Goal: Task Accomplishment & Management: Manage account settings

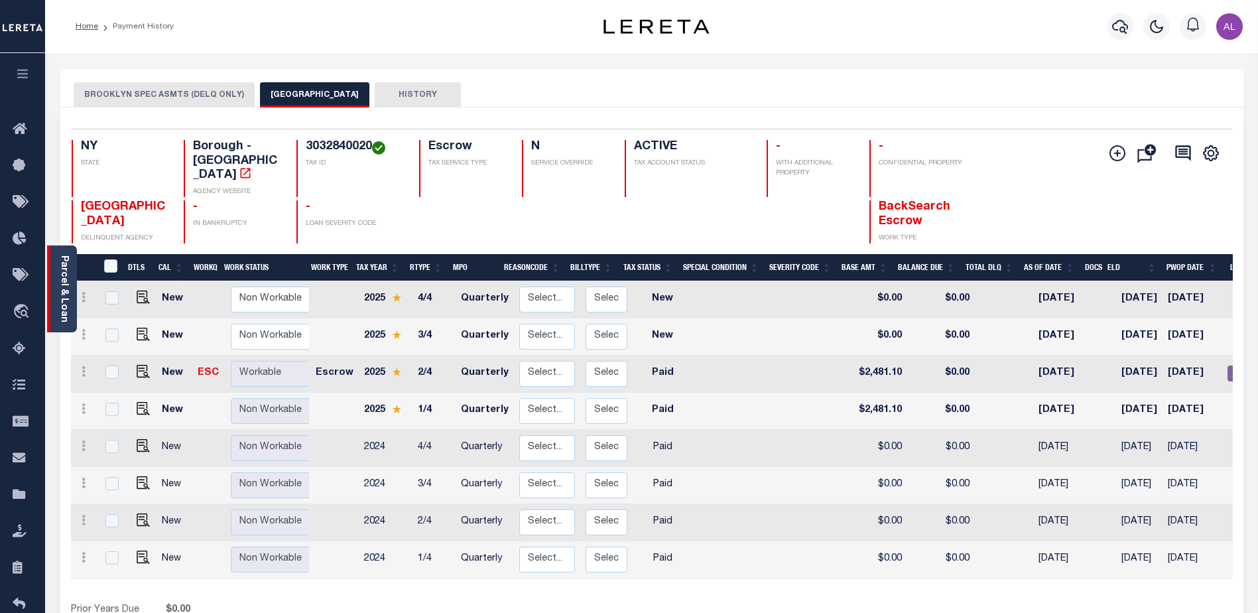
click at [56, 279] on div "Parcel & Loan" at bounding box center [62, 288] width 30 height 87
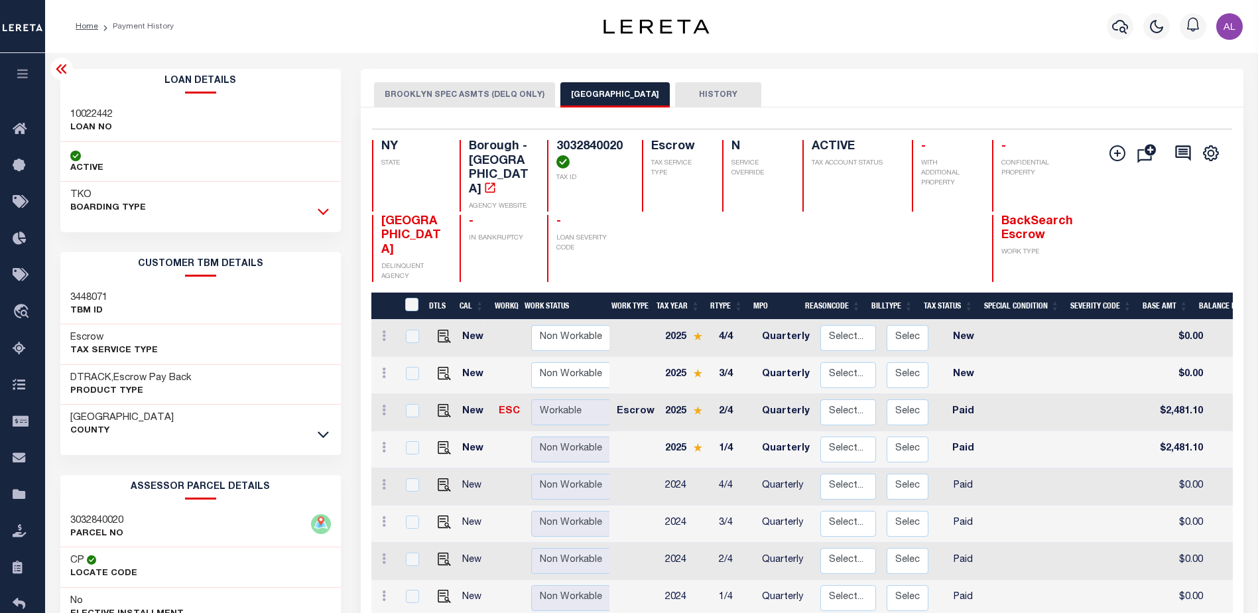
click at [322, 215] on icon at bounding box center [323, 211] width 11 height 14
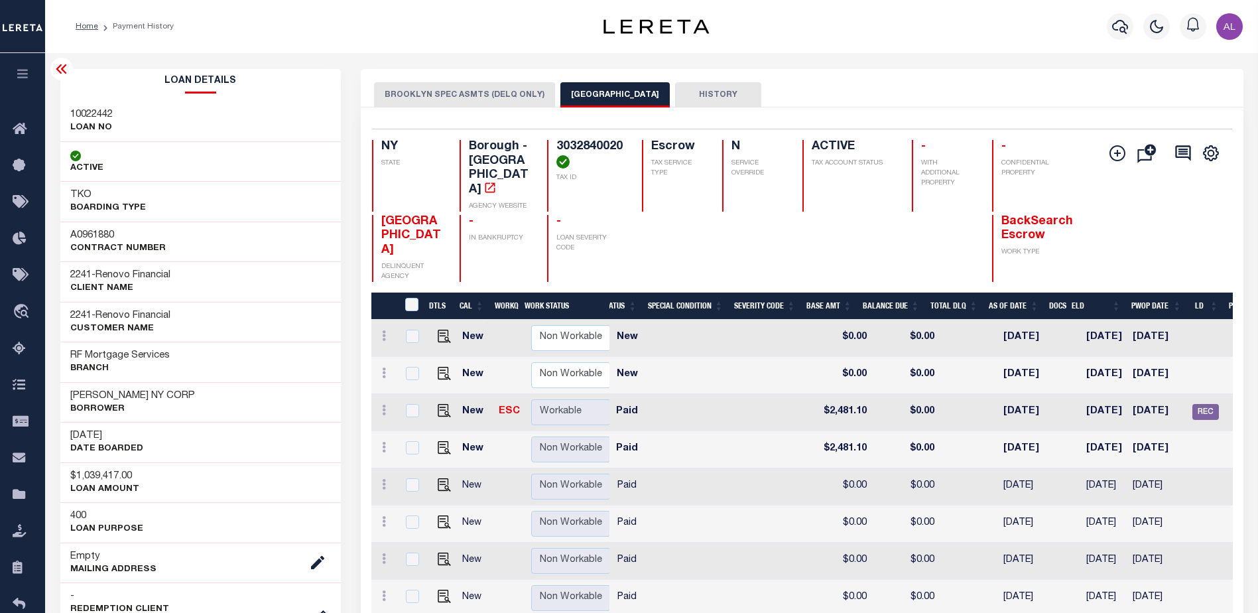
scroll to position [0, 303]
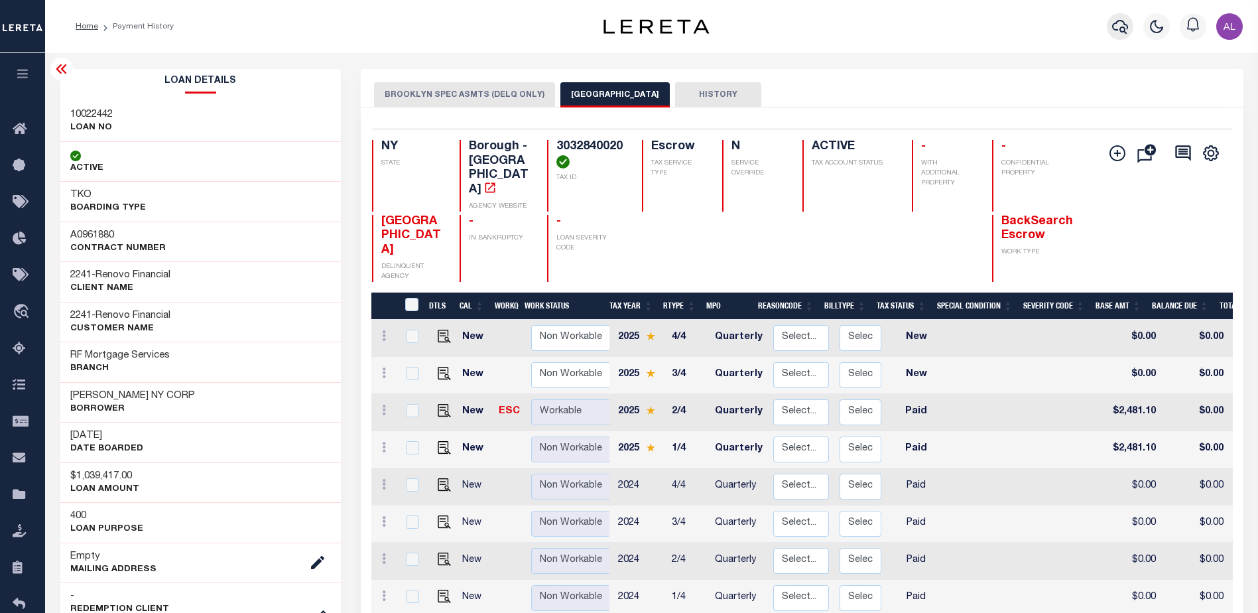
click at [1126, 25] on icon "button" at bounding box center [1120, 27] width 16 height 14
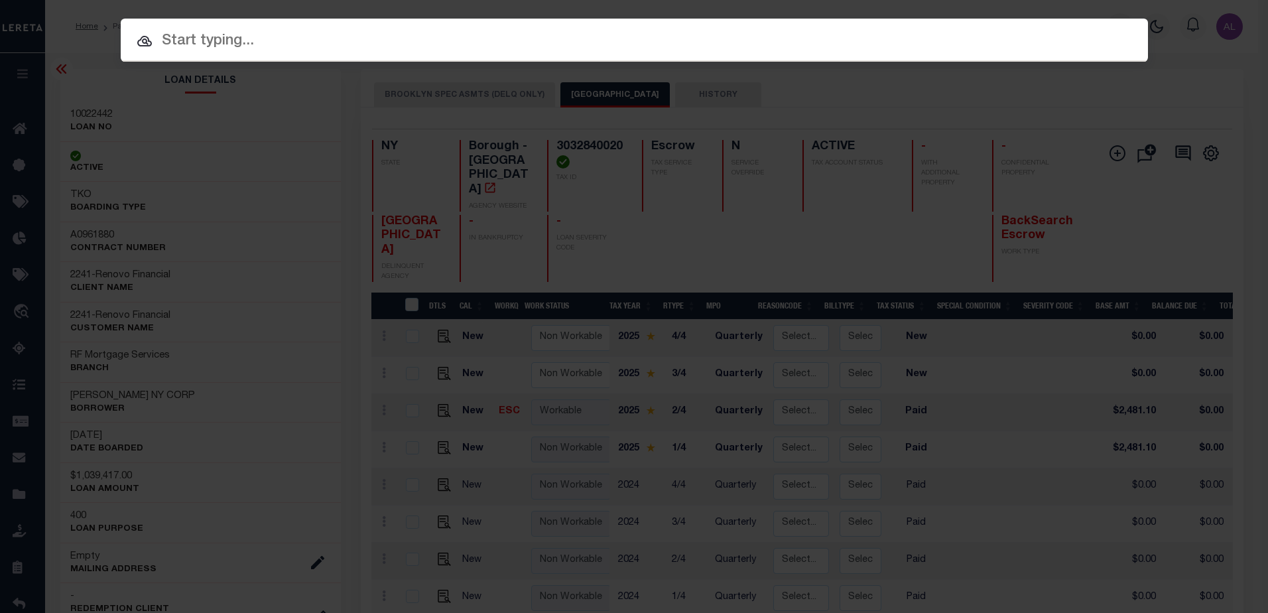
click at [249, 42] on input "text" at bounding box center [634, 41] width 1027 height 23
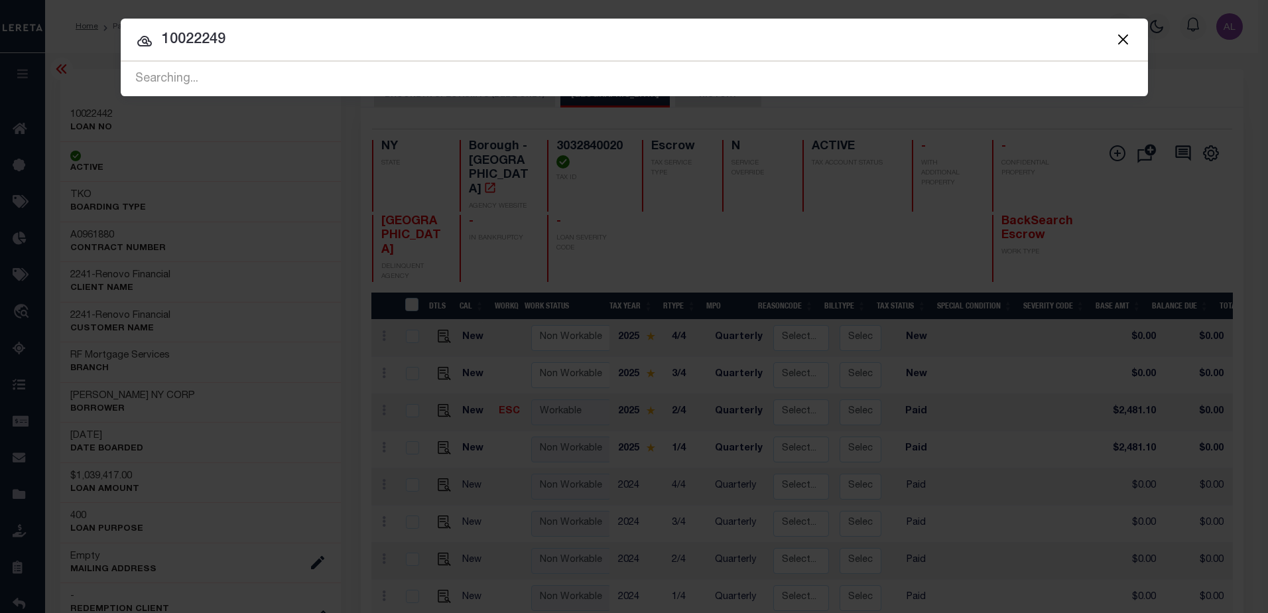
type input "10022249"
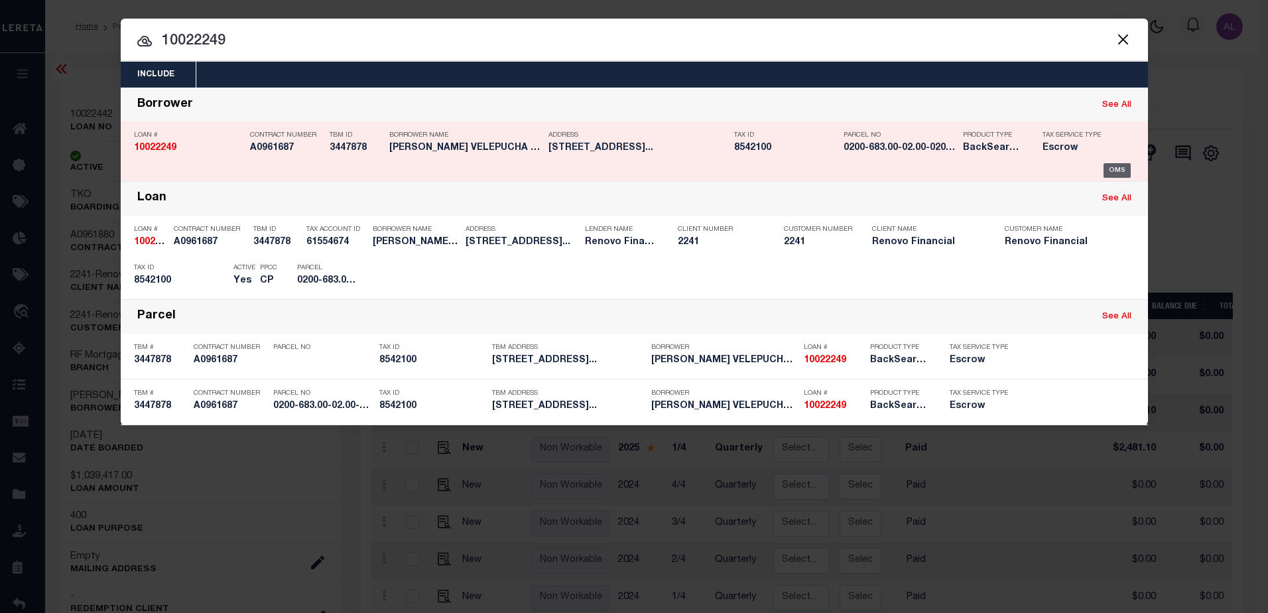
click at [1125, 170] on div "OMS" at bounding box center [1117, 170] width 27 height 15
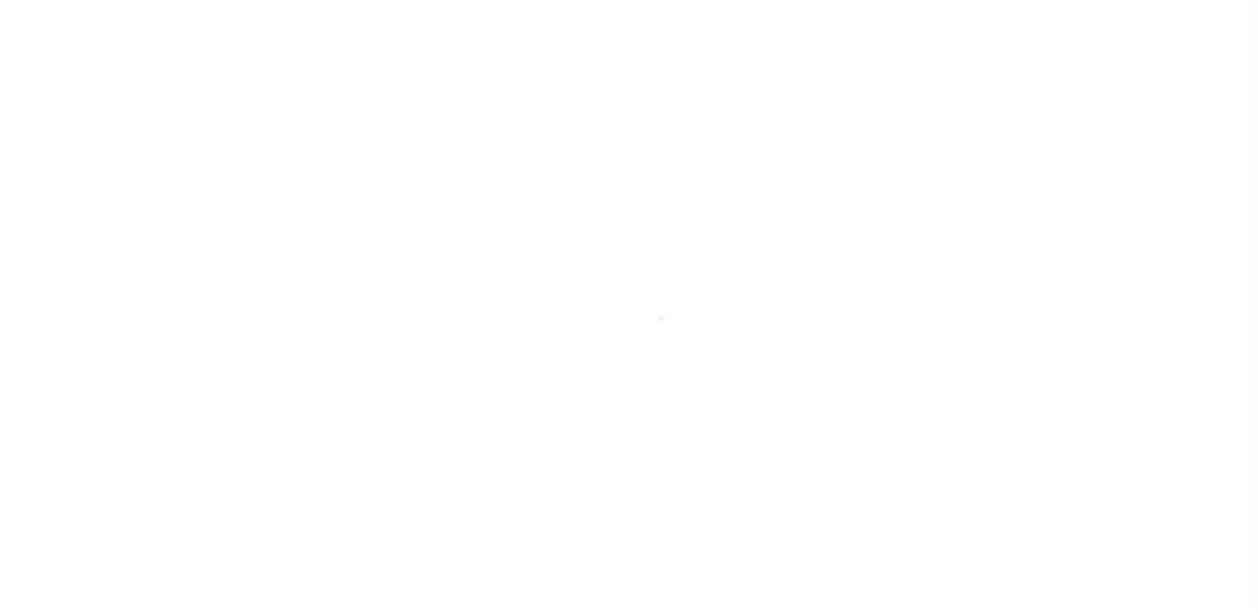
select select "25067"
select select "400"
select select "Escrow"
type input "340 OLD COUNTRY RD"
type input "EASTPORT, NY 11941"
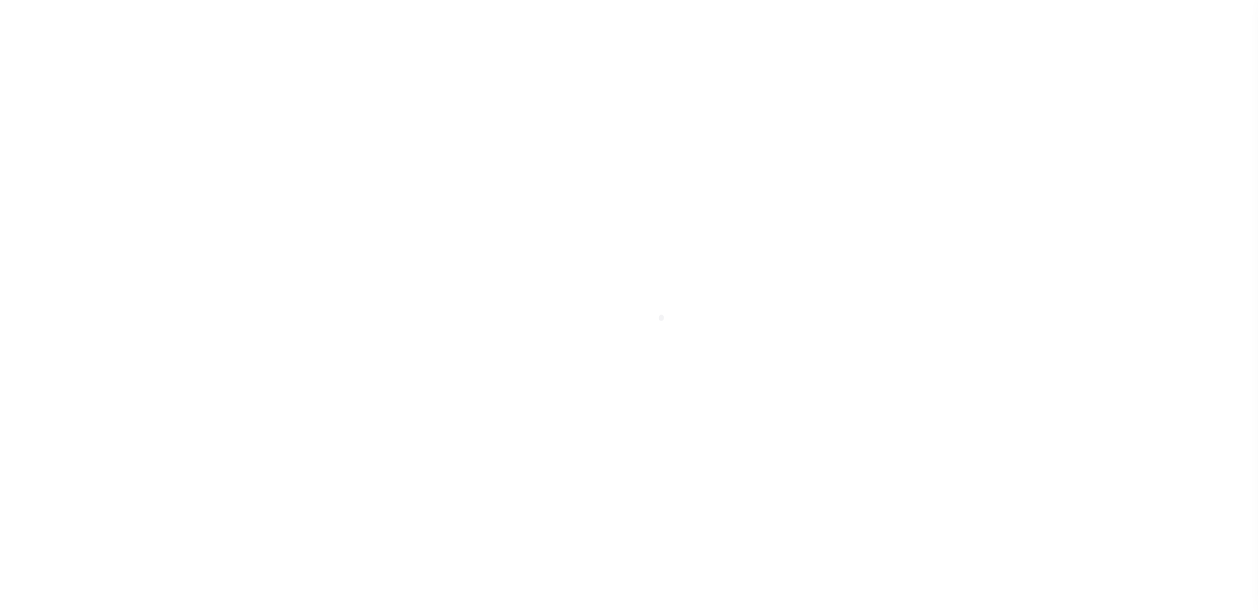
type input "a0kUS00000Bok4X"
type input "NY"
select select
select select "4"
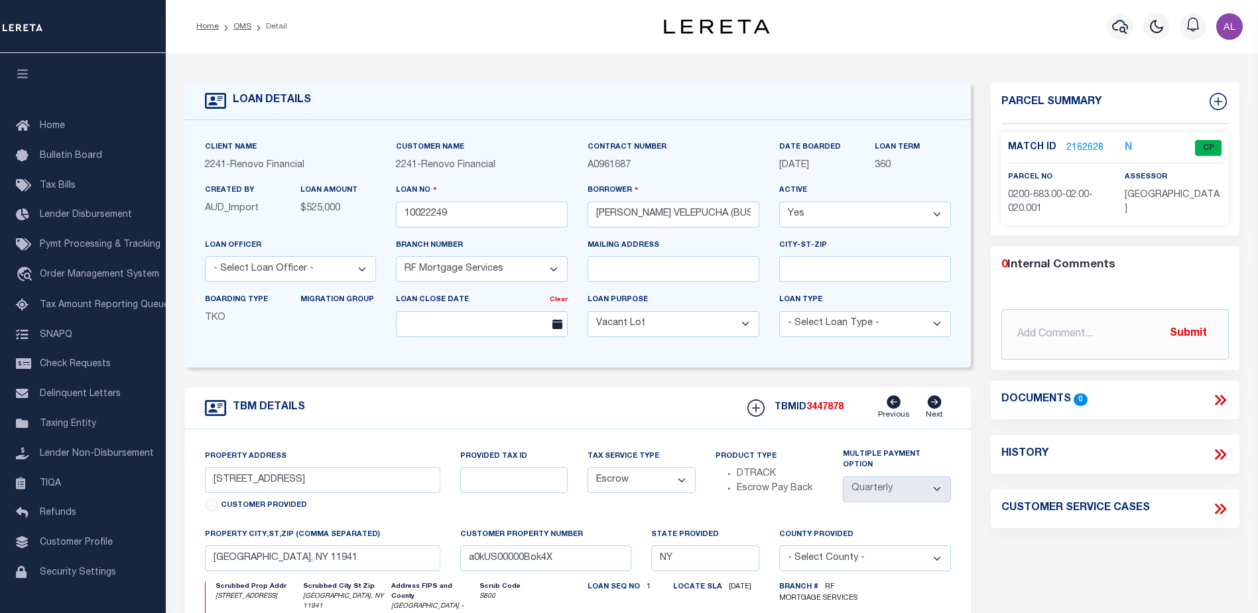
click at [1075, 149] on link "2162628" at bounding box center [1085, 148] width 37 height 14
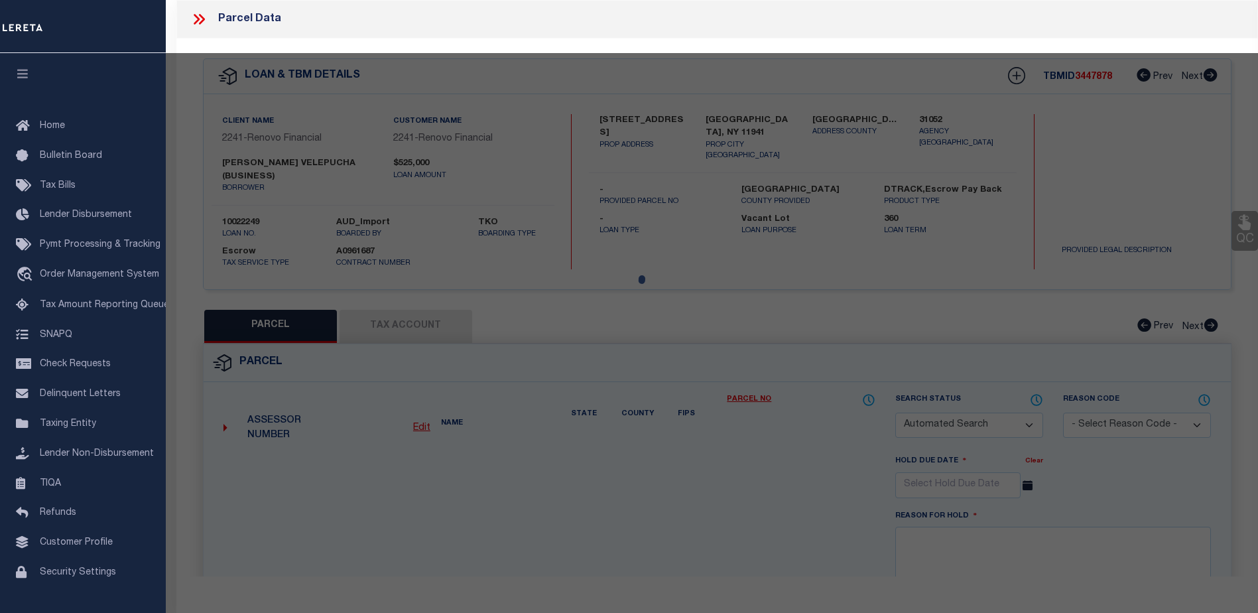
checkbox input "false"
select select "CP"
type input "[PERSON_NAME]"
select select "AGW"
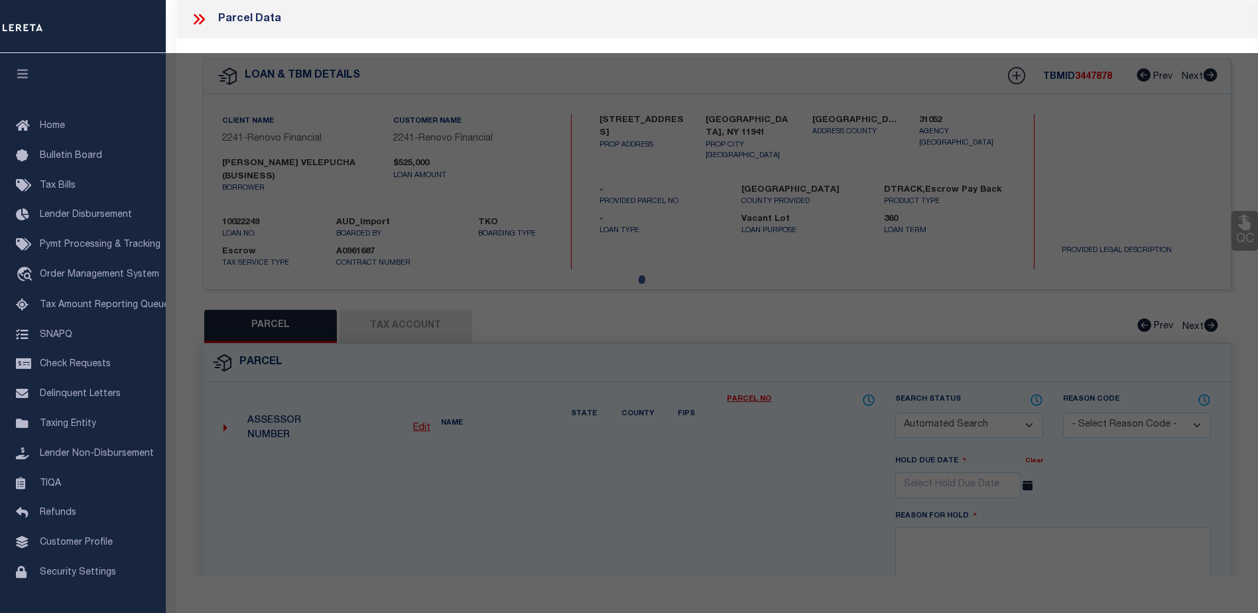
select select "ADD"
type input "340 Old Country Road"
type input "[GEOGRAPHIC_DATA], NY 11941"
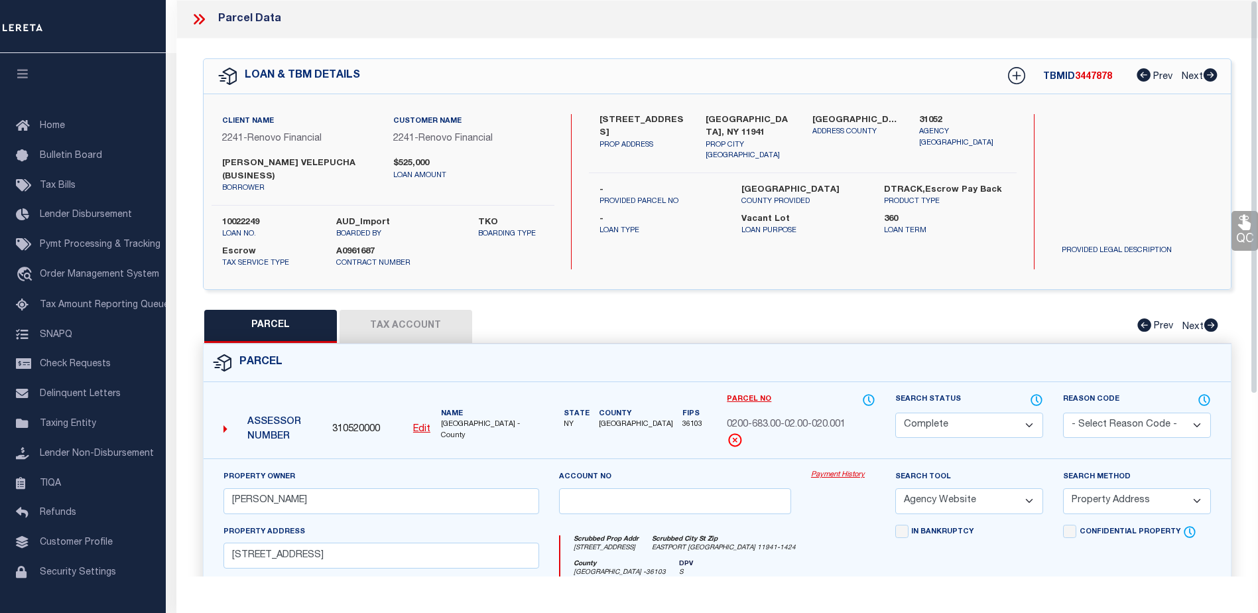
click at [833, 470] on link "Payment History" at bounding box center [843, 475] width 64 height 11
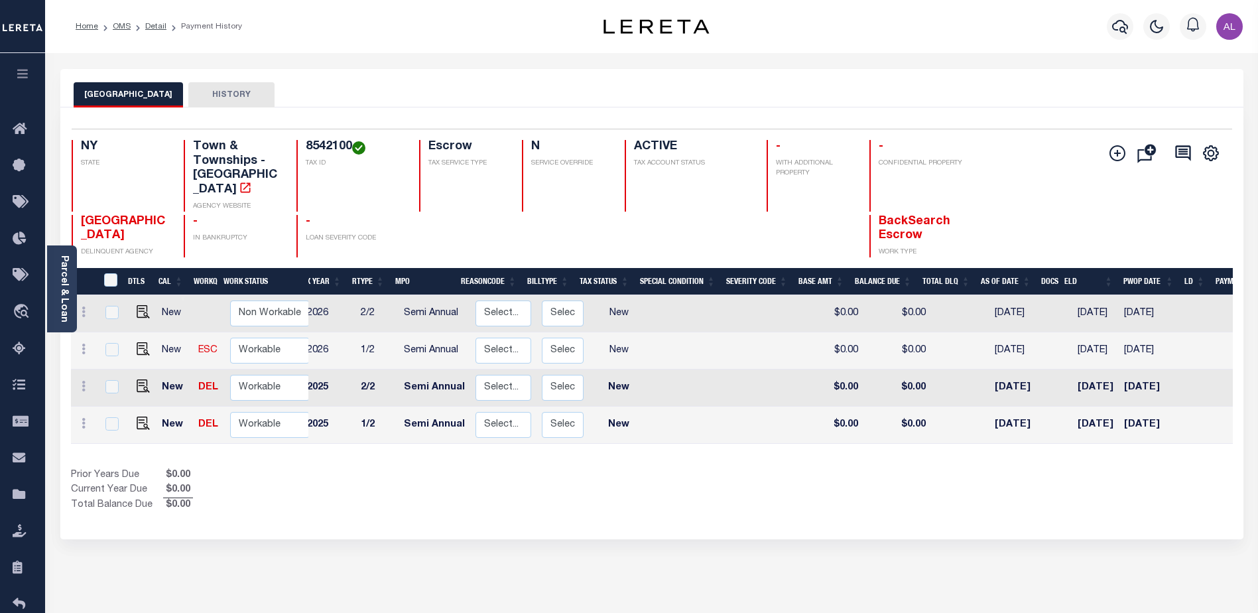
scroll to position [0, 105]
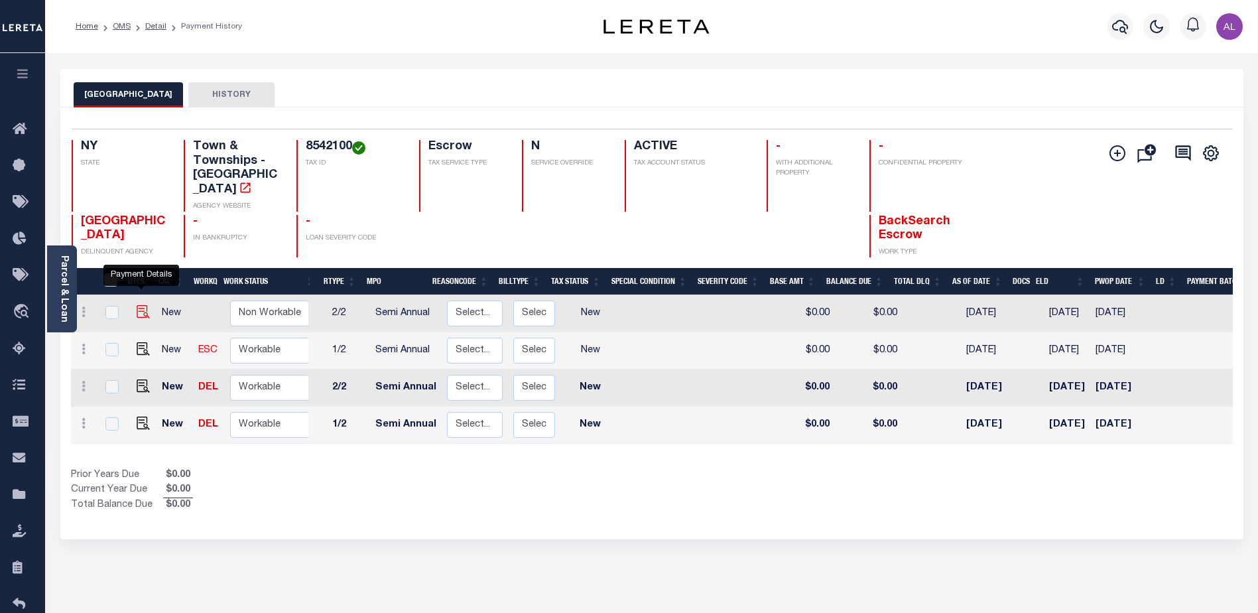
click at [137, 305] on img "" at bounding box center [143, 311] width 13 height 13
checkbox input "true"
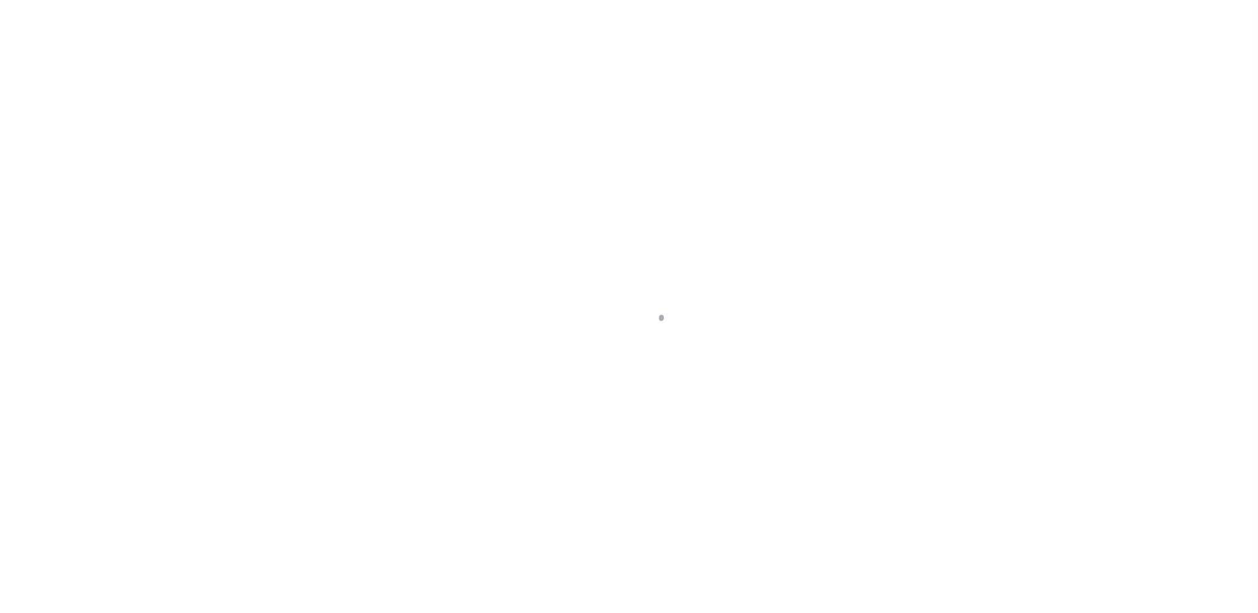
select select "NW2"
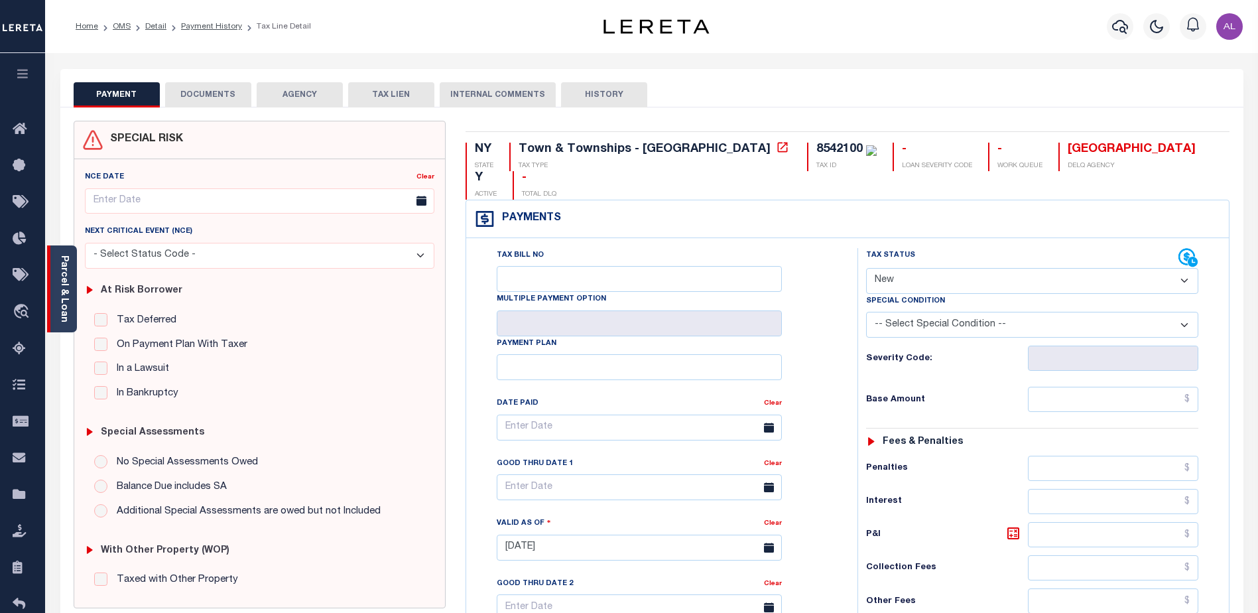
click at [65, 275] on link "Parcel & Loan" at bounding box center [63, 288] width 9 height 67
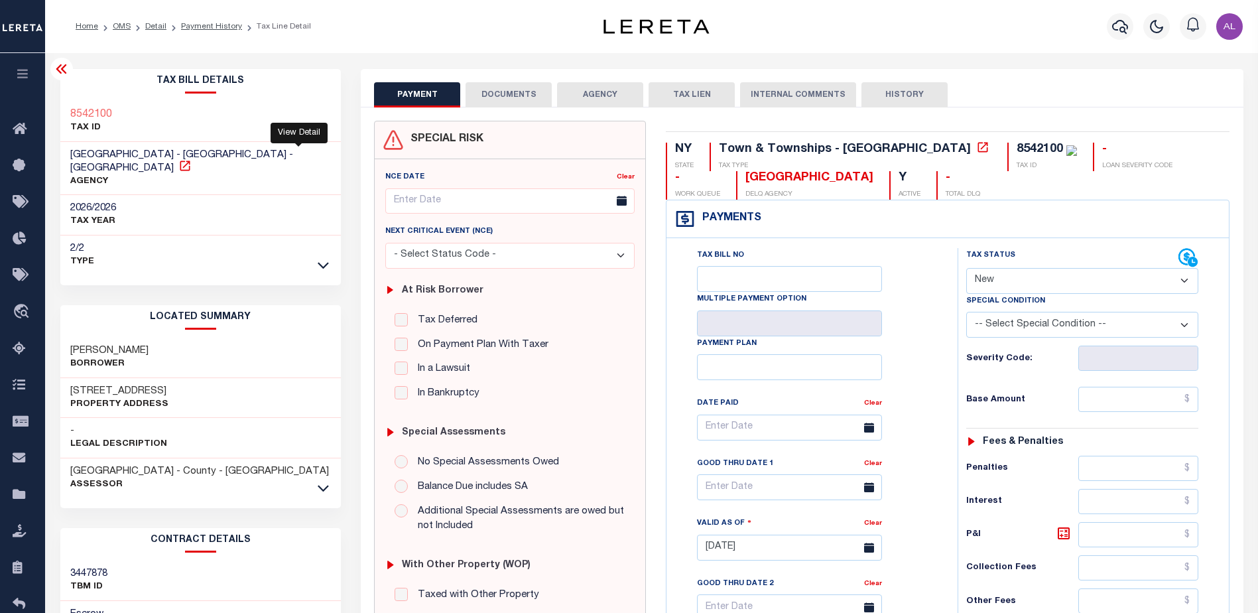
click at [192, 159] on icon at bounding box center [184, 165] width 13 height 13
drag, startPoint x: 104, startPoint y: 113, endPoint x: 69, endPoint y: 112, distance: 35.2
click at [69, 112] on div "8542100 TAX ID" at bounding box center [200, 121] width 281 height 40
copy h3 "8542100"
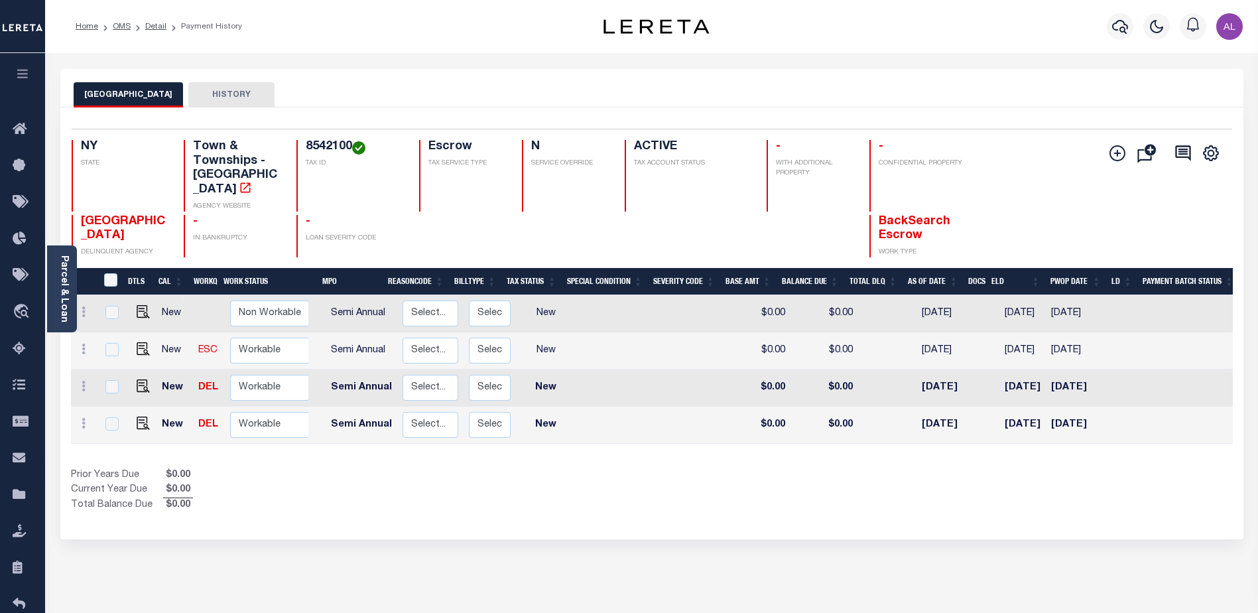
scroll to position [0, 147]
drag, startPoint x: 1081, startPoint y: 427, endPoint x: 680, endPoint y: 413, distance: 400.9
click at [682, 413] on tr "New DEL Non Workable Workable Backsearch 2025 1/2 Semi Annual Select... Payment…" at bounding box center [603, 425] width 1358 height 37
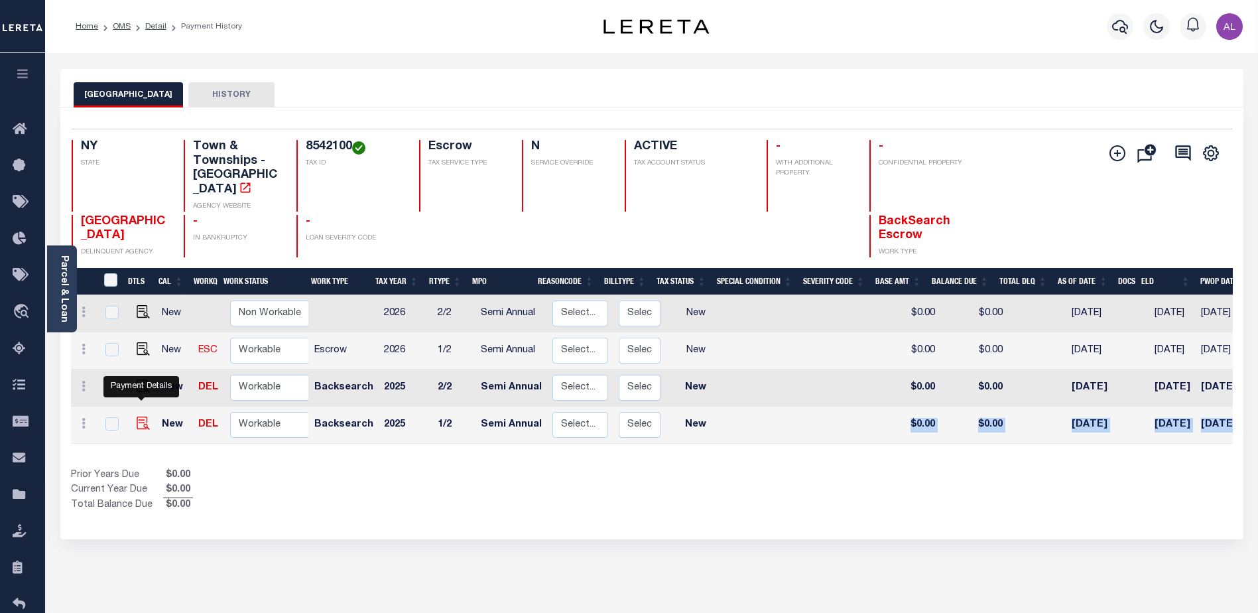
click at [138, 417] on img "" at bounding box center [143, 423] width 13 height 13
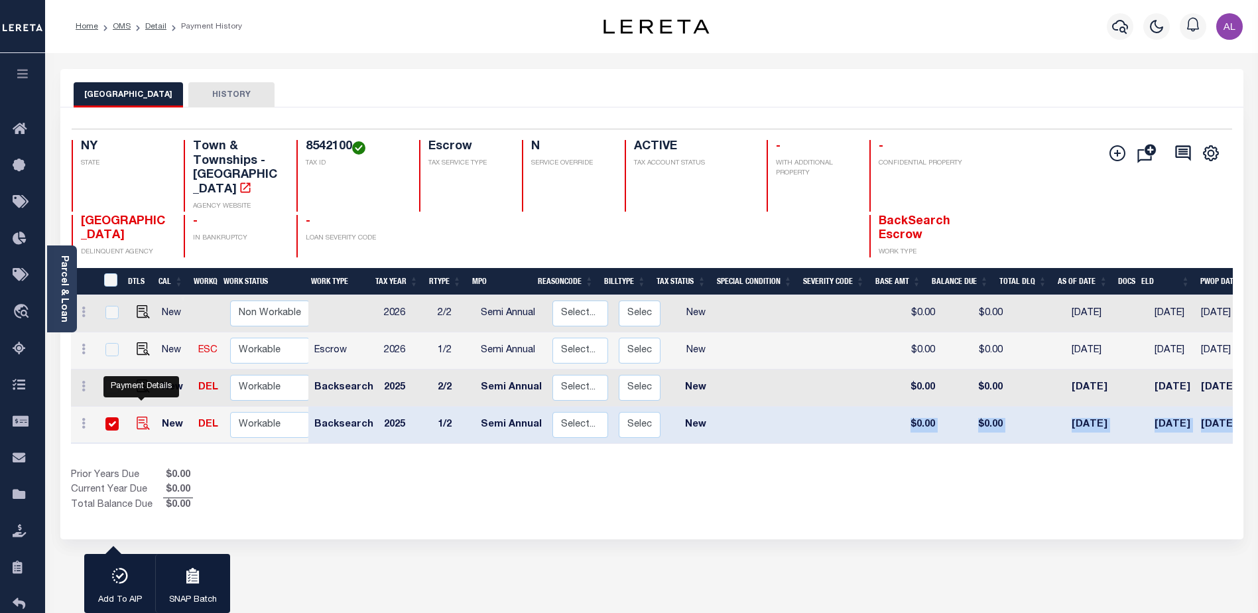
checkbox input "true"
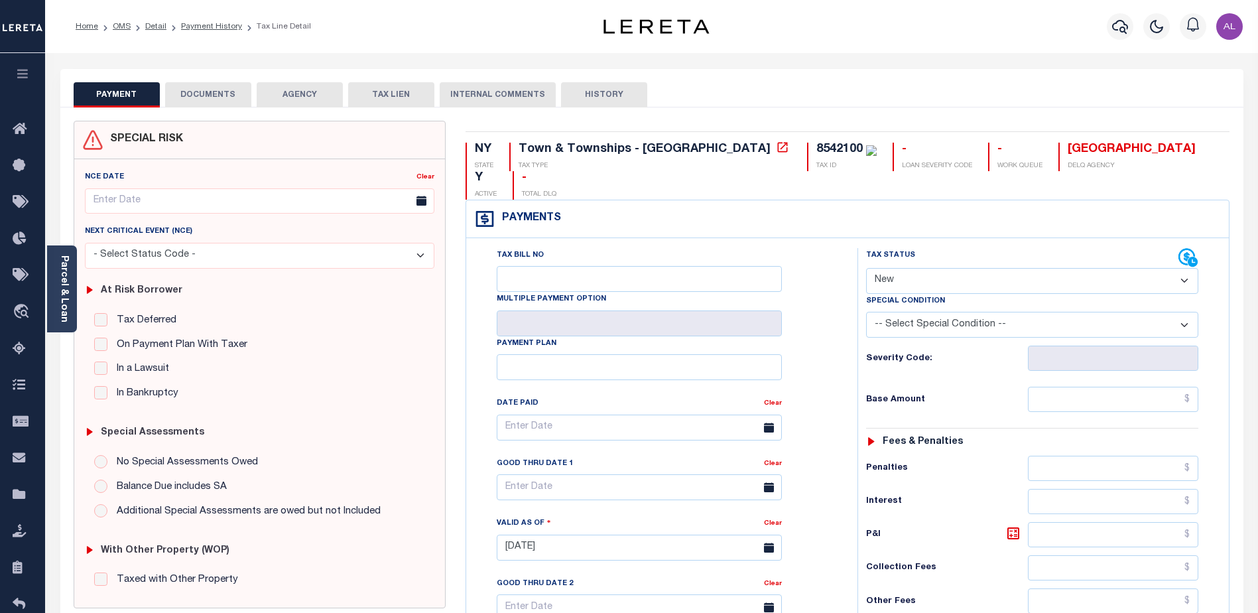
click at [890, 268] on select "- Select Status Code - Open Due/Unpaid Paid Incomplete No Tax Due Internal Refu…" at bounding box center [1032, 281] width 332 height 26
select select "PYD"
click at [866, 268] on select "- Select Status Code - Open Due/Unpaid Paid Incomplete No Tax Due Internal Refu…" at bounding box center [1032, 281] width 332 height 26
type input "[DATE]"
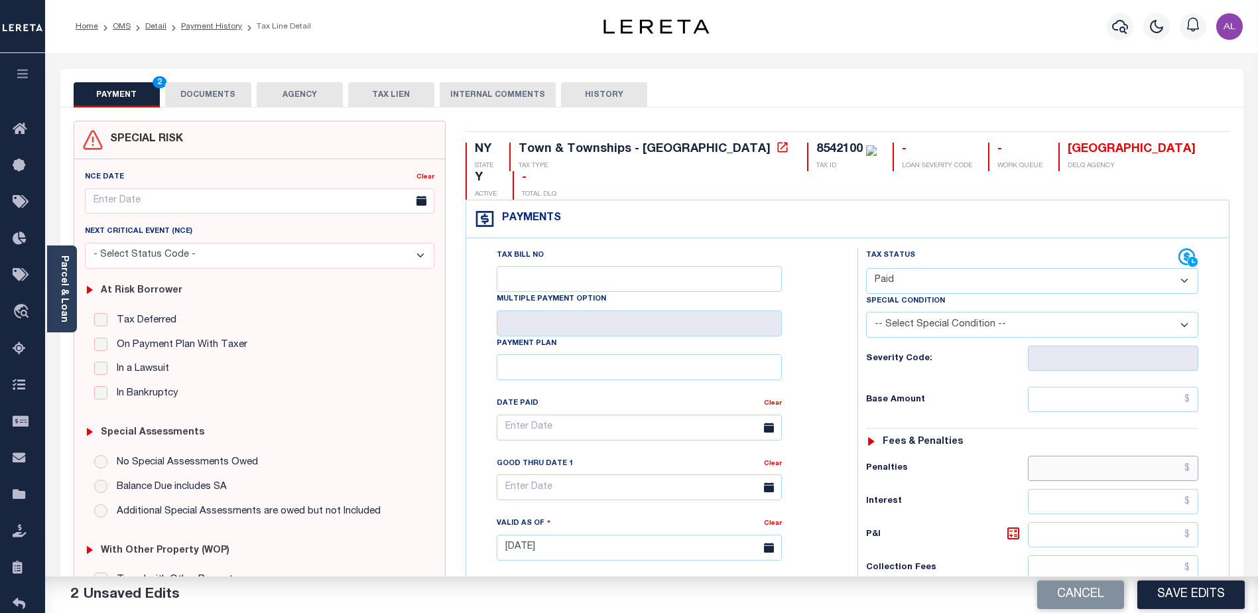
click at [1130, 456] on input "text" at bounding box center [1113, 468] width 170 height 25
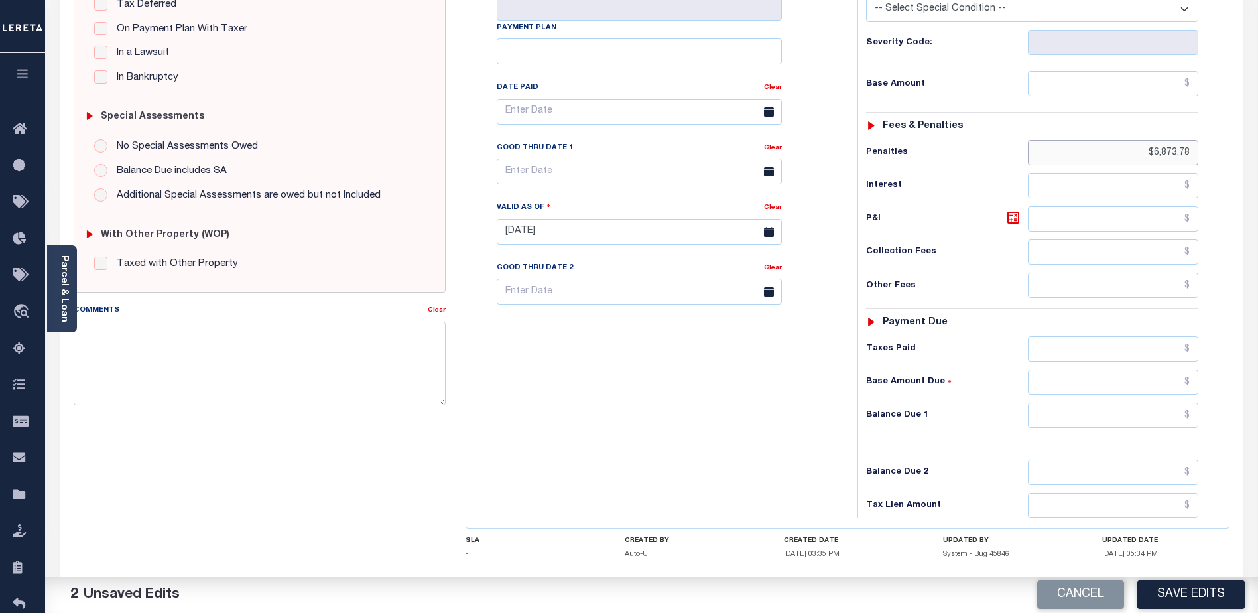
scroll to position [364, 0]
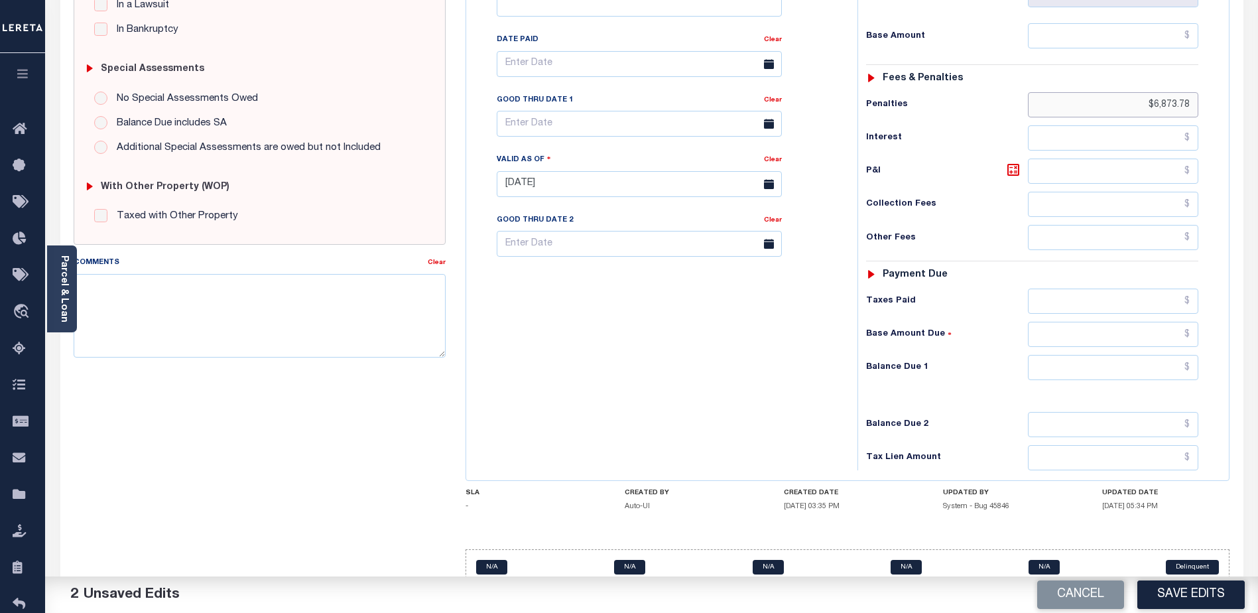
type input "$6,873.78"
click at [1128, 355] on input "text" at bounding box center [1113, 367] width 170 height 25
type input "$0.00"
click at [1202, 591] on button "Save Edits" at bounding box center [1191, 594] width 107 height 29
checkbox input "false"
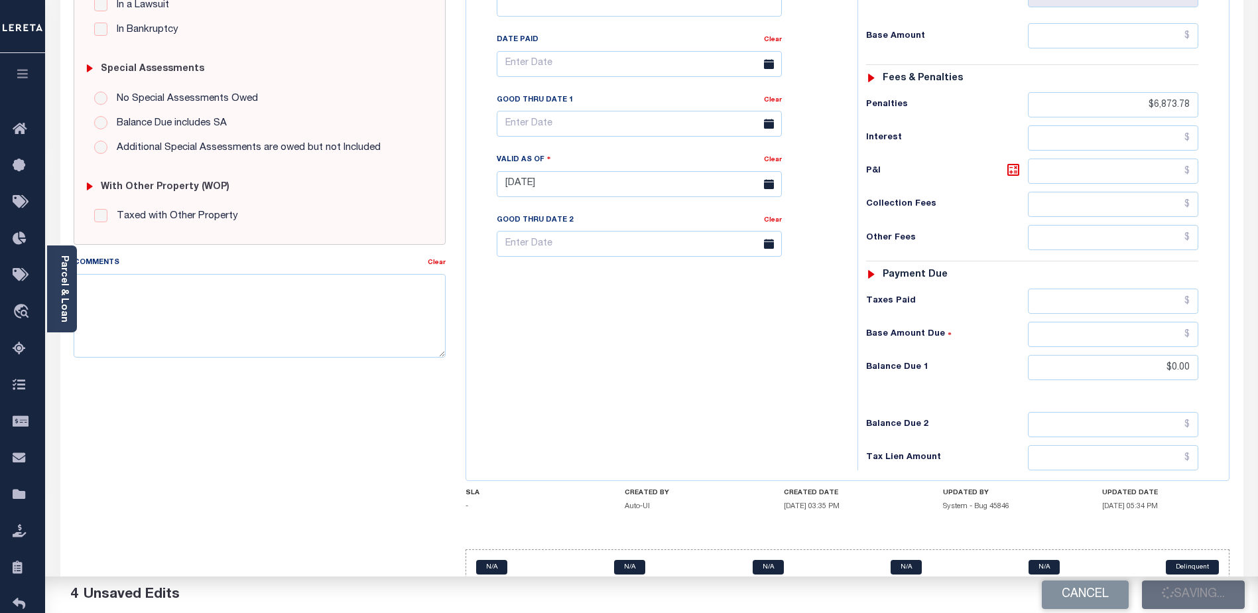
checkbox input "false"
type input "$6,873.78"
type input "$0"
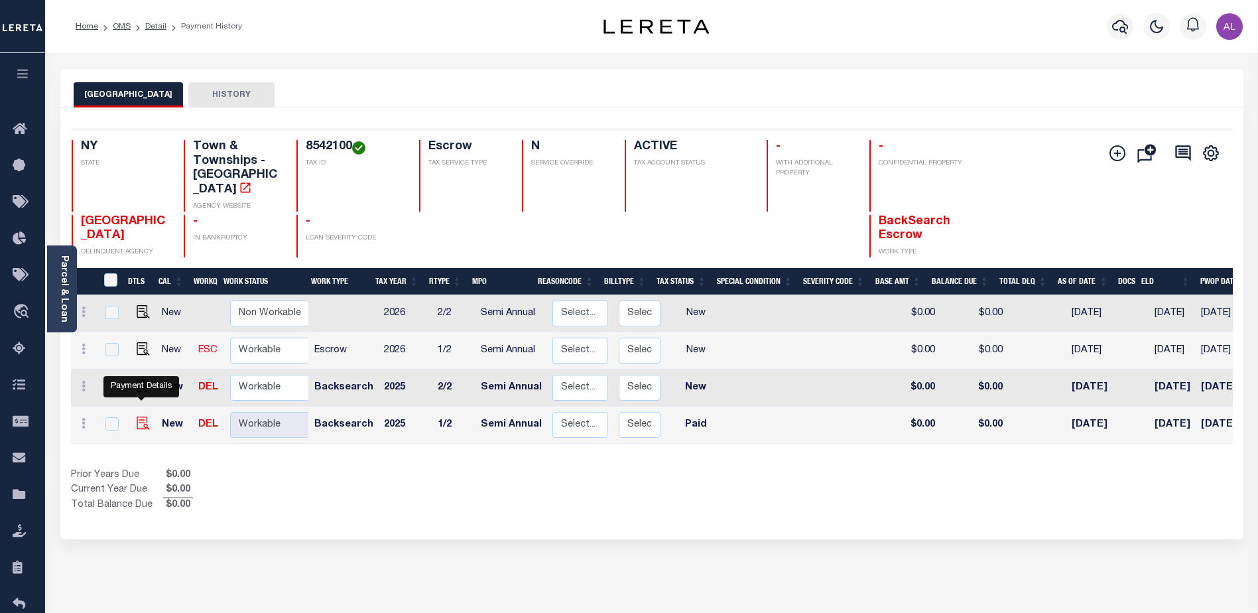
click at [143, 417] on img "" at bounding box center [143, 423] width 13 height 13
checkbox input "true"
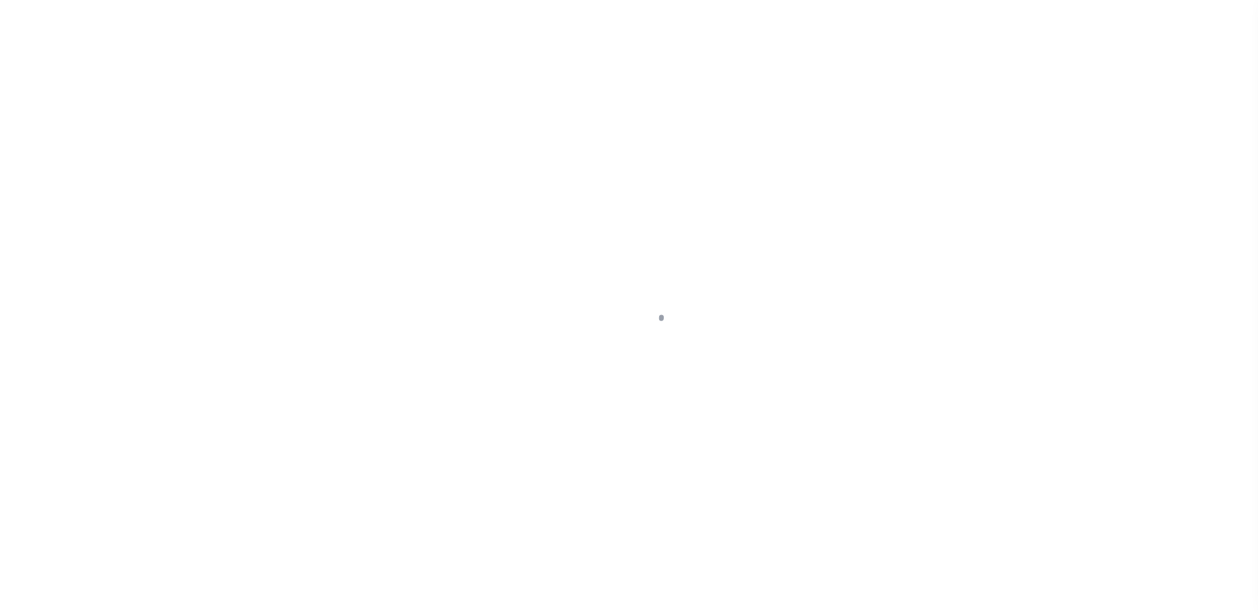
select select "PYD"
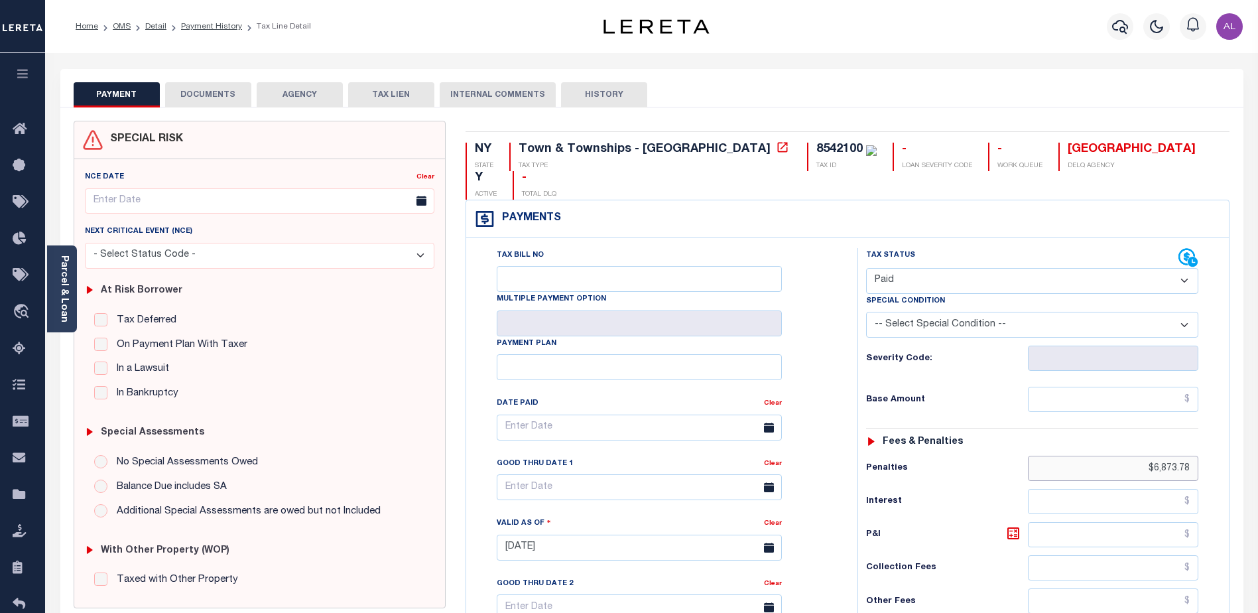
drag, startPoint x: 1142, startPoint y: 435, endPoint x: 1192, endPoint y: 434, distance: 49.8
click at [1192, 456] on input "$6,873.78" at bounding box center [1113, 468] width 170 height 25
click at [1106, 387] on input "text" at bounding box center [1113, 399] width 170 height 25
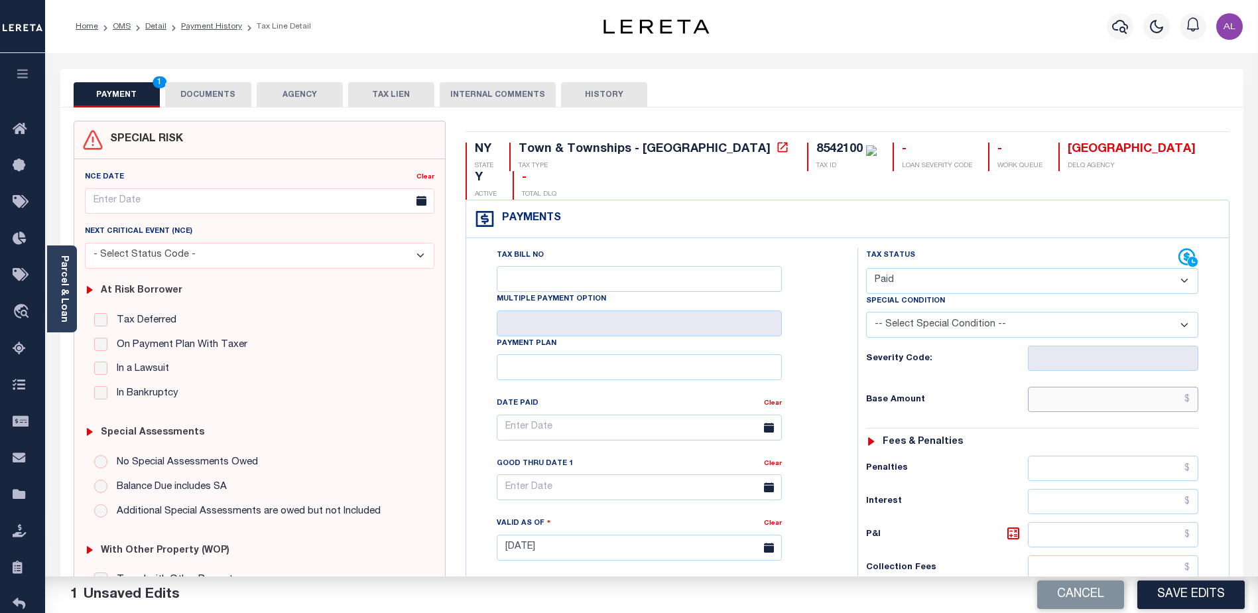
paste input "$6,873.78"
type input "$6,873.78"
click at [1201, 594] on button "Save Edits" at bounding box center [1191, 594] width 107 height 29
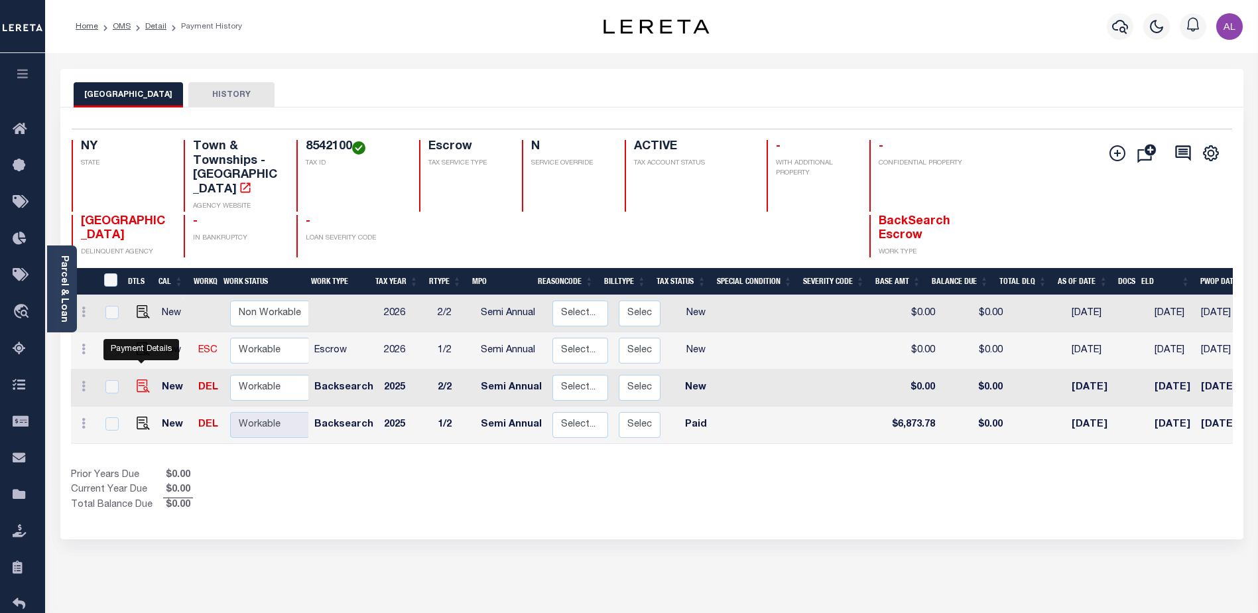
click at [141, 379] on img "" at bounding box center [143, 385] width 13 height 13
checkbox input "true"
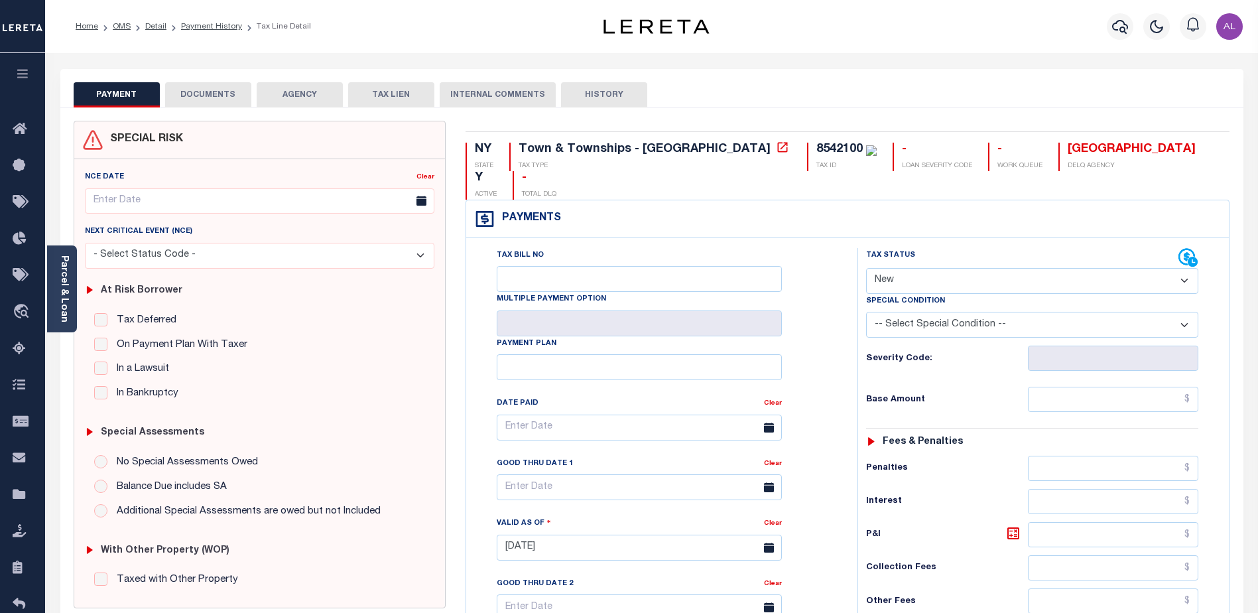
click at [890, 268] on select "- Select Status Code - Open Due/Unpaid Paid Incomplete No Tax Due Internal Refu…" at bounding box center [1032, 281] width 332 height 26
select select "PYD"
click at [866, 268] on select "- Select Status Code - Open Due/Unpaid Paid Incomplete No Tax Due Internal Refu…" at bounding box center [1032, 281] width 332 height 26
type input "[DATE]"
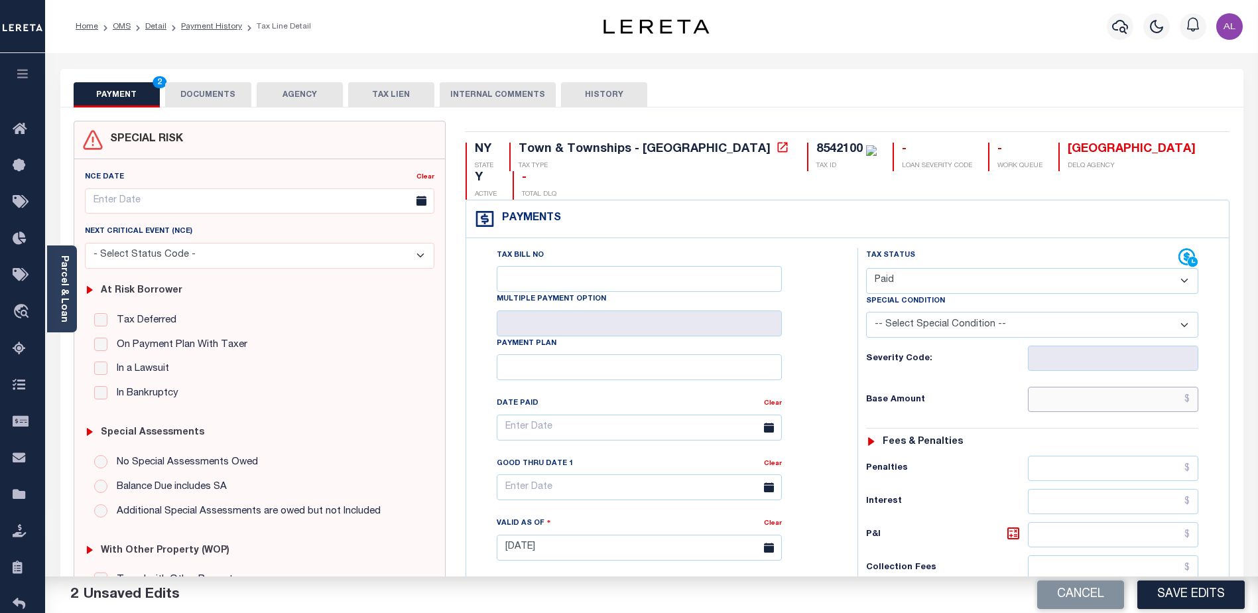
click at [1095, 387] on input "text" at bounding box center [1113, 399] width 170 height 25
paste input "$6,873.78"
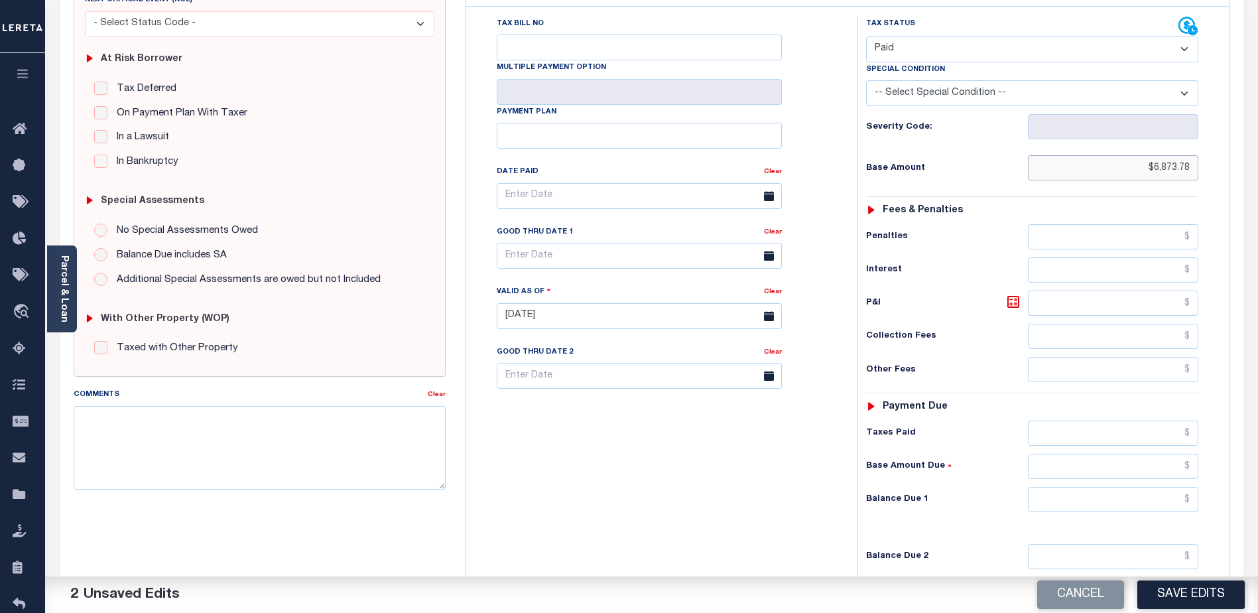
scroll to position [265, 0]
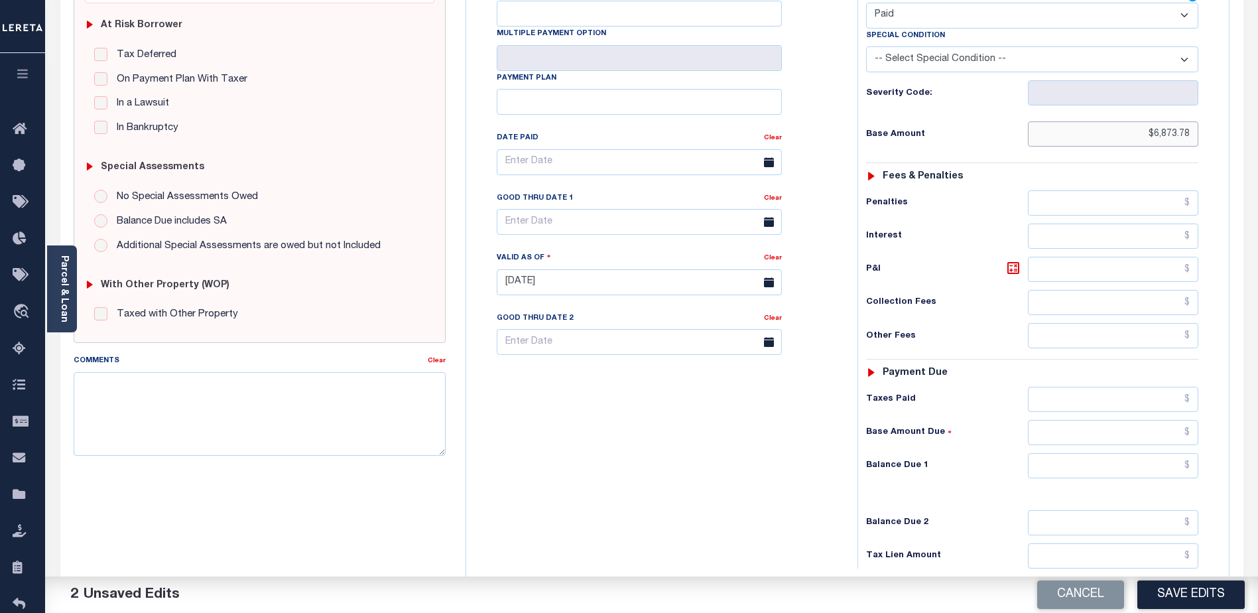
type input "$6,873.78"
click at [1129, 453] on input "text" at bounding box center [1113, 465] width 170 height 25
type input "$0.00"
click at [1195, 598] on button "Save Edits" at bounding box center [1191, 594] width 107 height 29
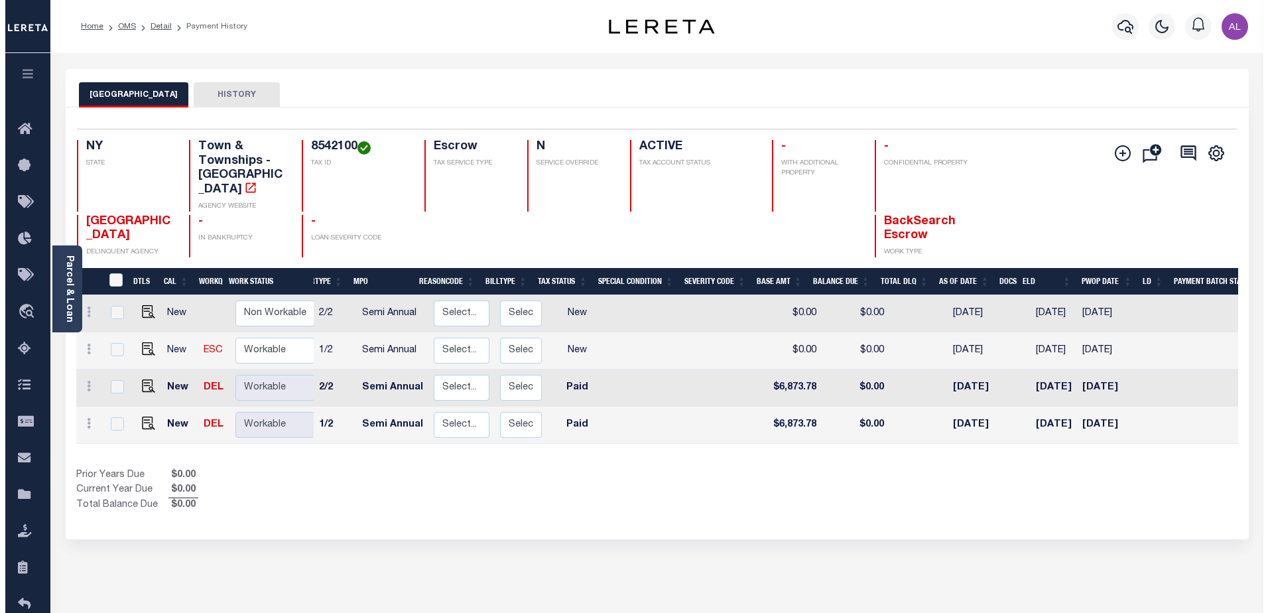
scroll to position [0, 119]
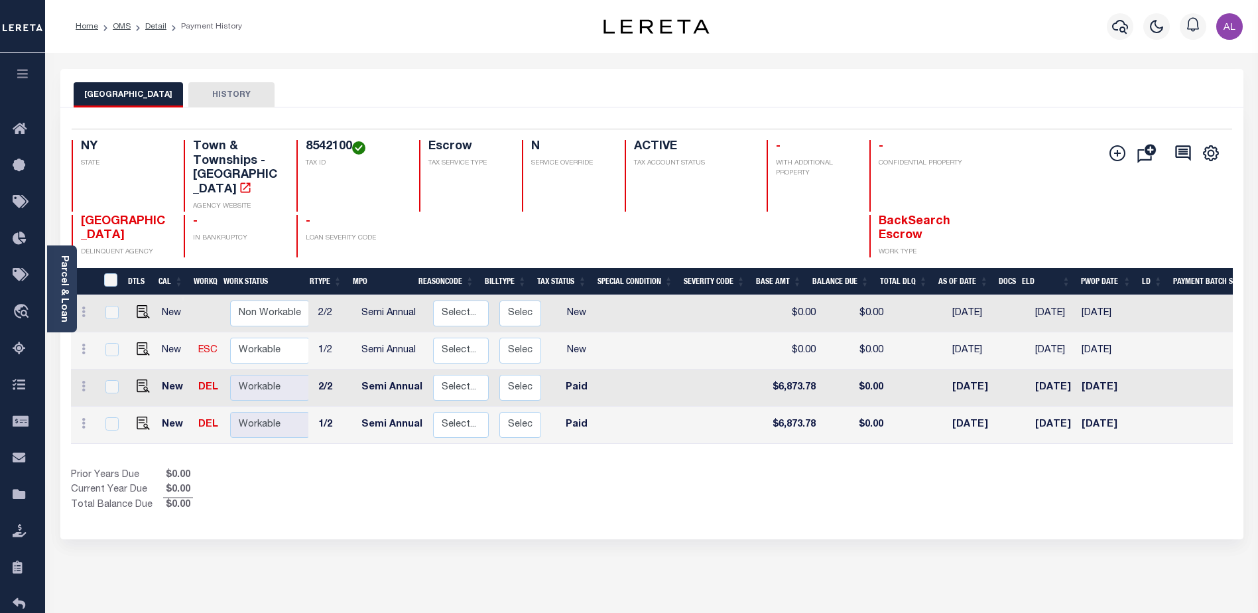
drag, startPoint x: 1256, startPoint y: 174, endPoint x: 1255, endPoint y: 120, distance: 54.4
click at [1256, 131] on div "Parcel & Loan Loan Details 10022249 LOAN NO ACTIVE TKO BOARDING TYPE 2241" at bounding box center [651, 435] width 1213 height 765
click at [992, 64] on div "Parcel & Loan Loan Details 10022249 LOAN NO TKO" at bounding box center [651, 435] width 1203 height 765
click at [1120, 27] on icon "button" at bounding box center [1120, 27] width 16 height 16
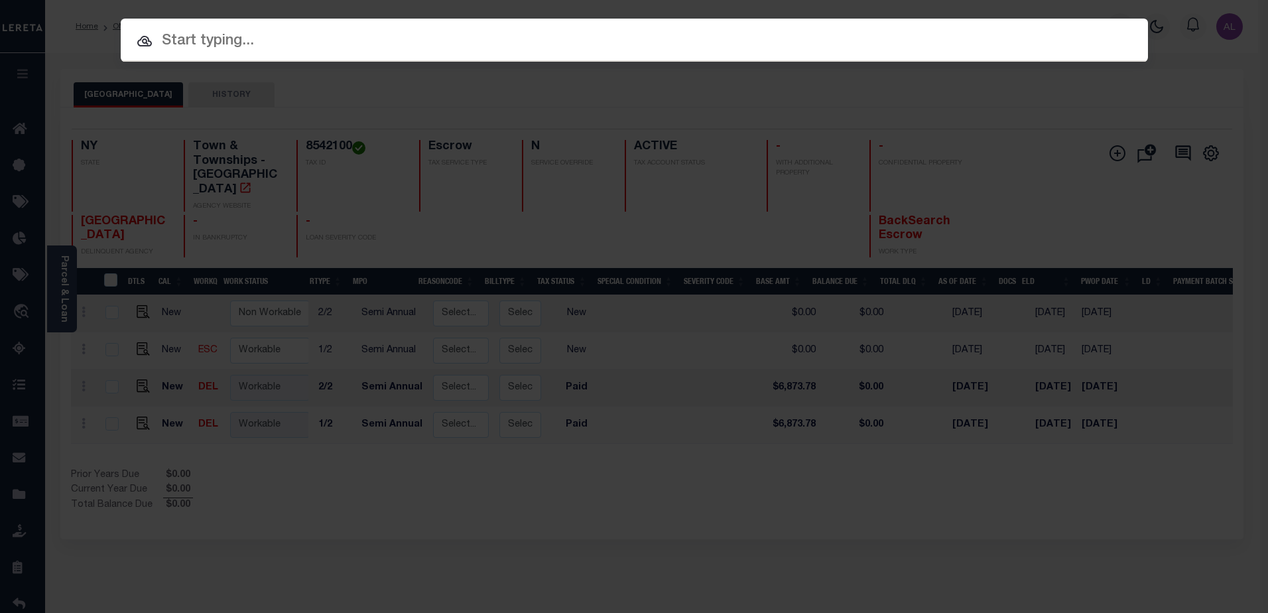
click at [230, 37] on input "text" at bounding box center [634, 41] width 1027 height 23
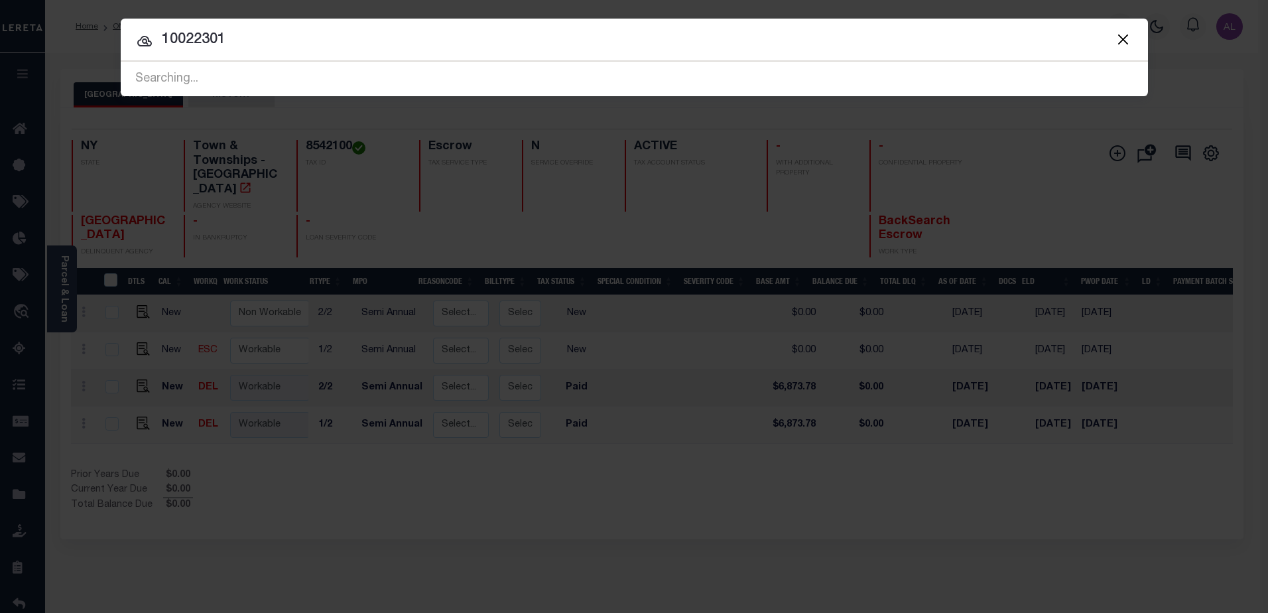
type input "10022301"
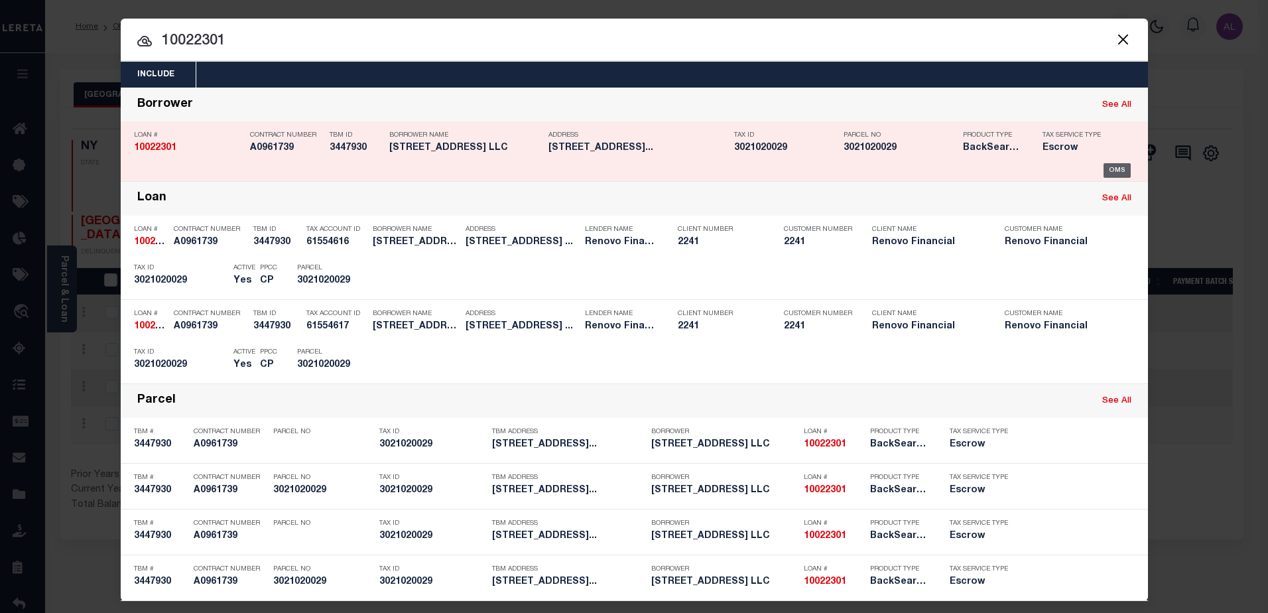
click at [1104, 172] on div "OMS" at bounding box center [1117, 170] width 27 height 15
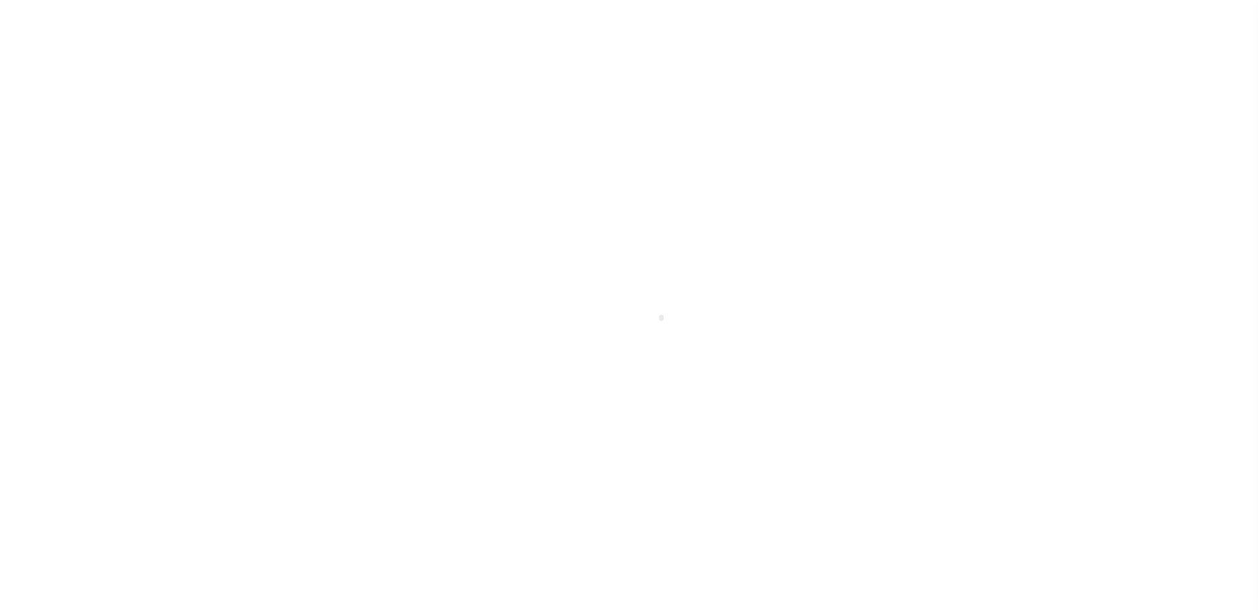
select select "25067"
select select "400"
select select "Escrow"
select select "4"
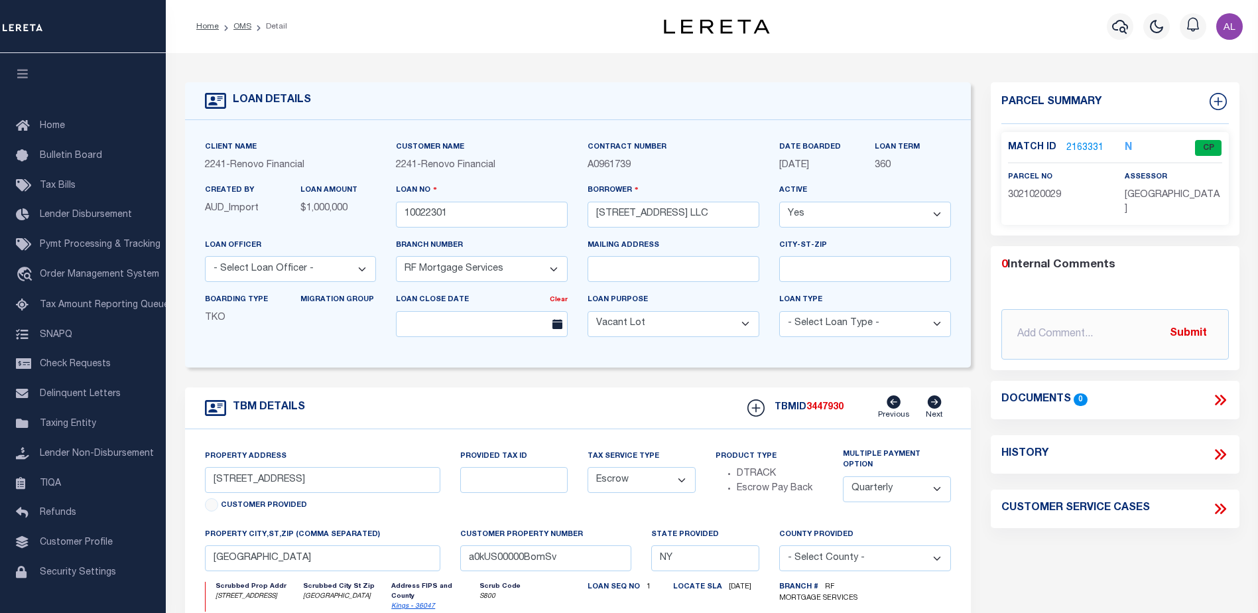
click at [1087, 144] on link "2163331" at bounding box center [1085, 148] width 37 height 14
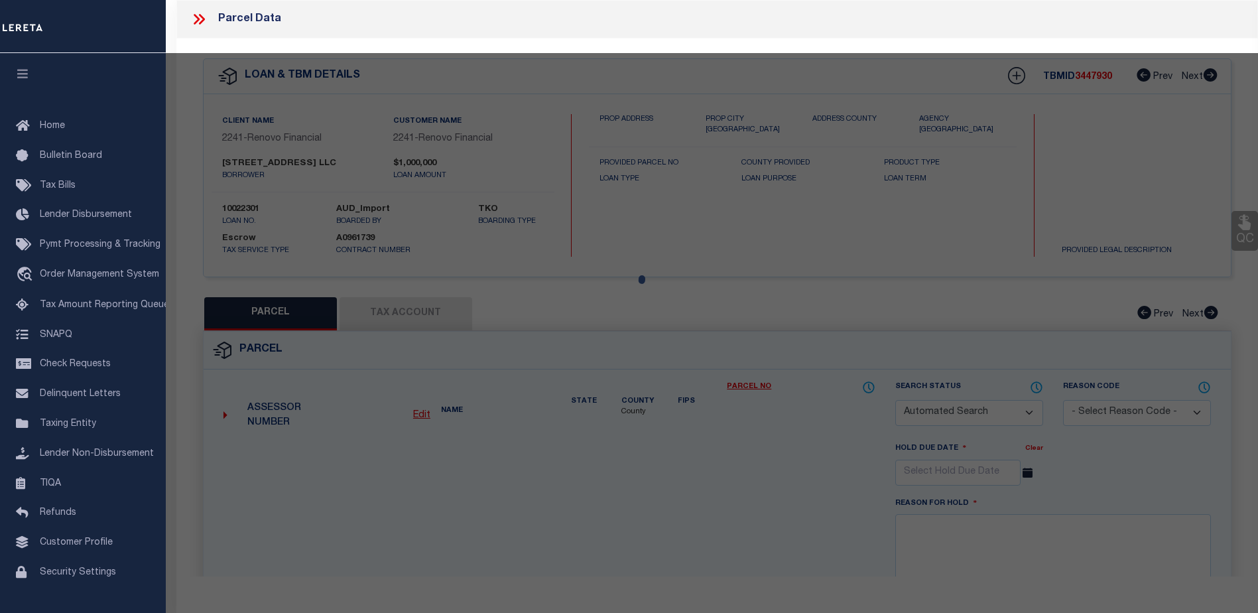
checkbox input "false"
select select "CP"
type input "[STREET_ADDRESS] LLC"
select select "AGW"
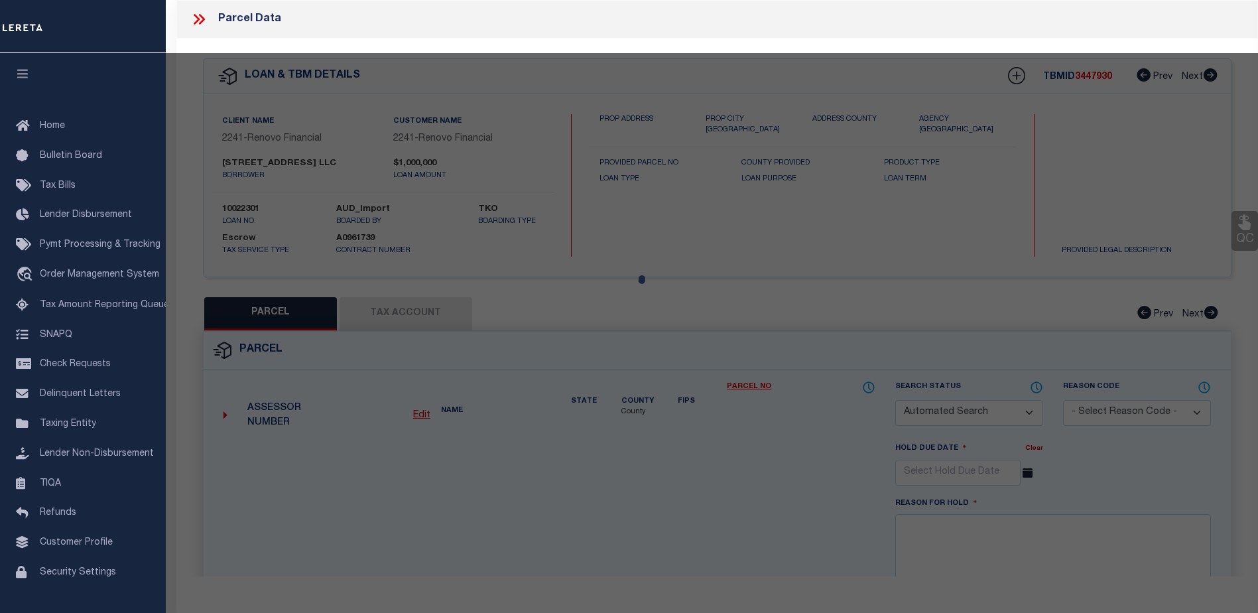
select select "ADD"
type input "211 CUMBERLAND STREET"
type input "[GEOGRAPHIC_DATA]"
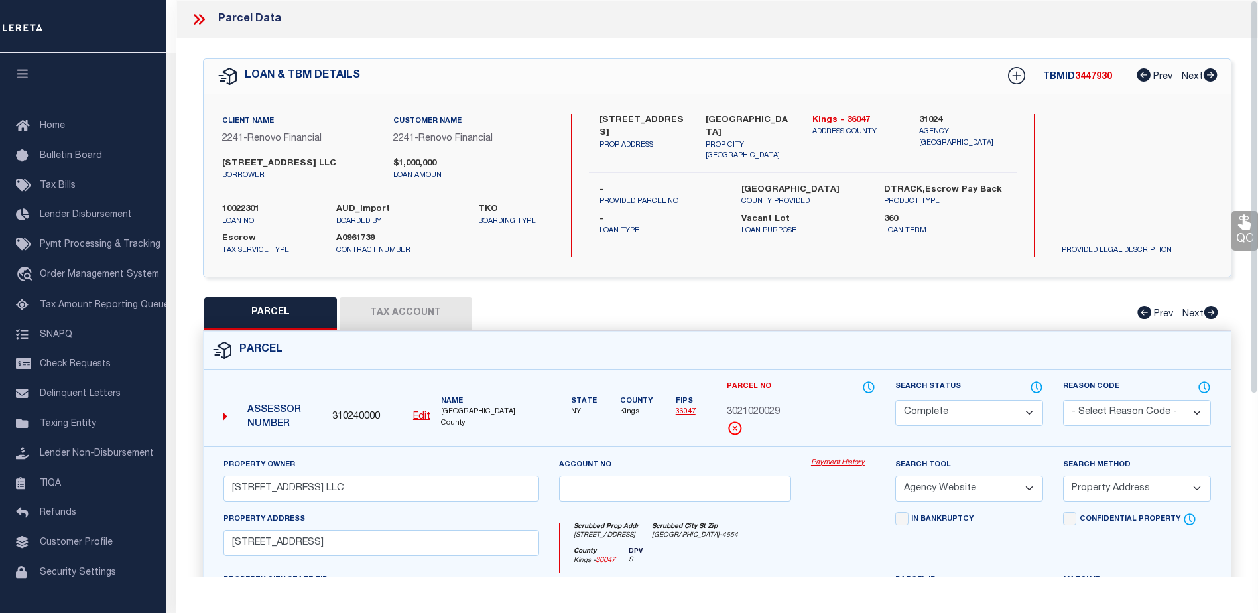
click at [817, 460] on link "Payment History" at bounding box center [843, 463] width 64 height 11
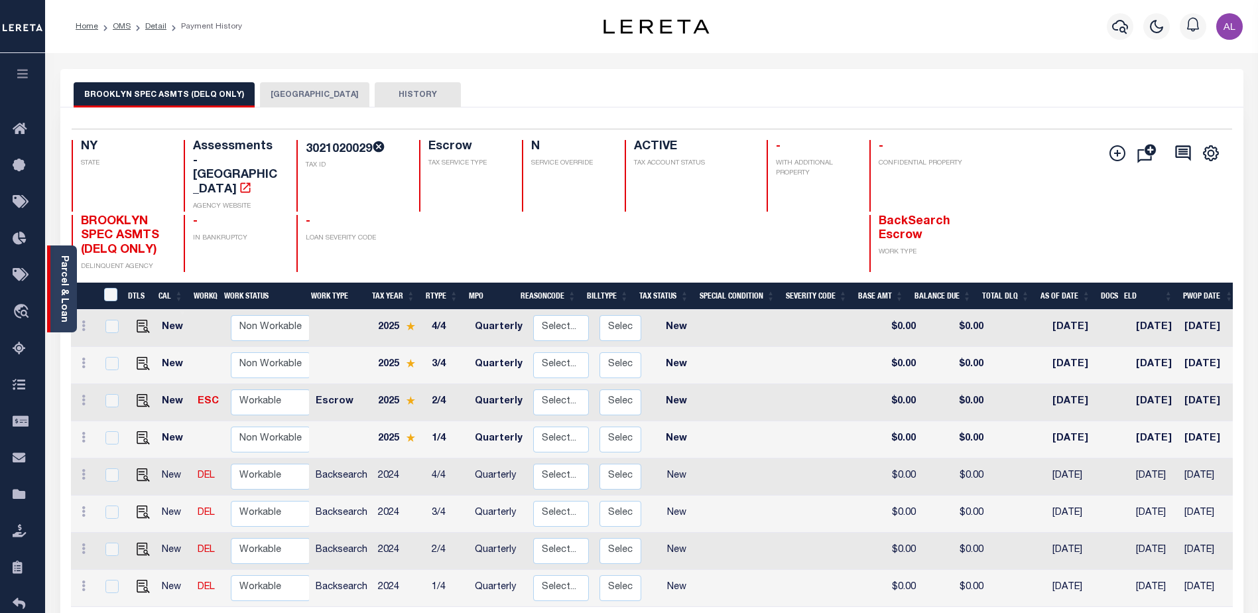
click at [52, 272] on div "Parcel & Loan" at bounding box center [62, 288] width 30 height 87
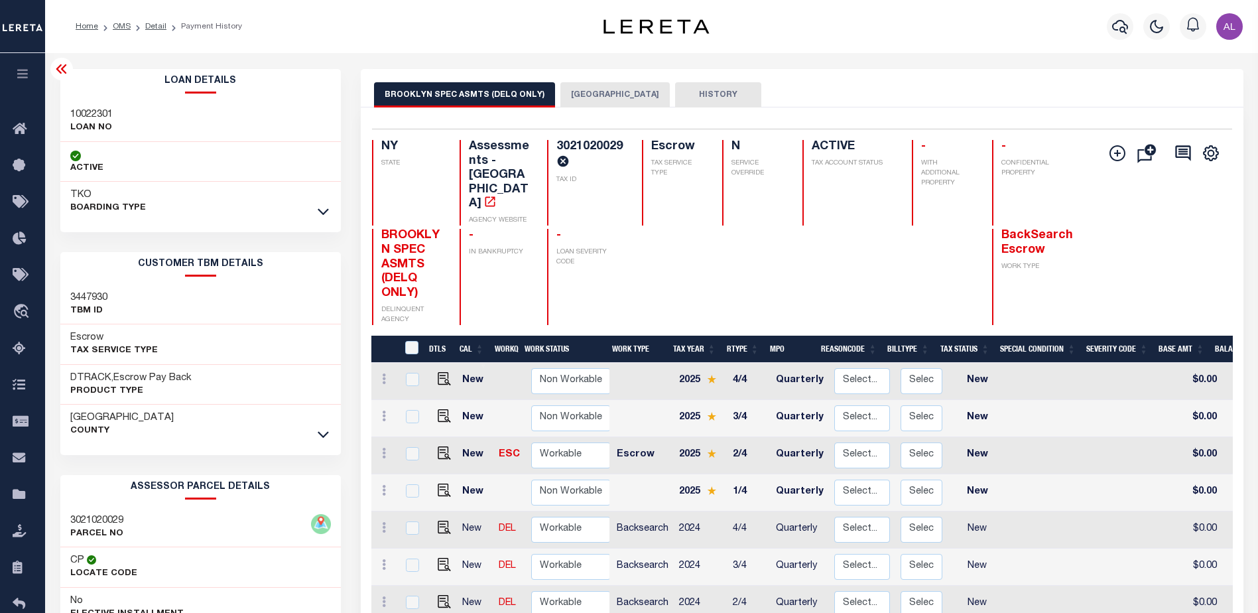
click at [66, 69] on icon at bounding box center [62, 69] width 16 height 16
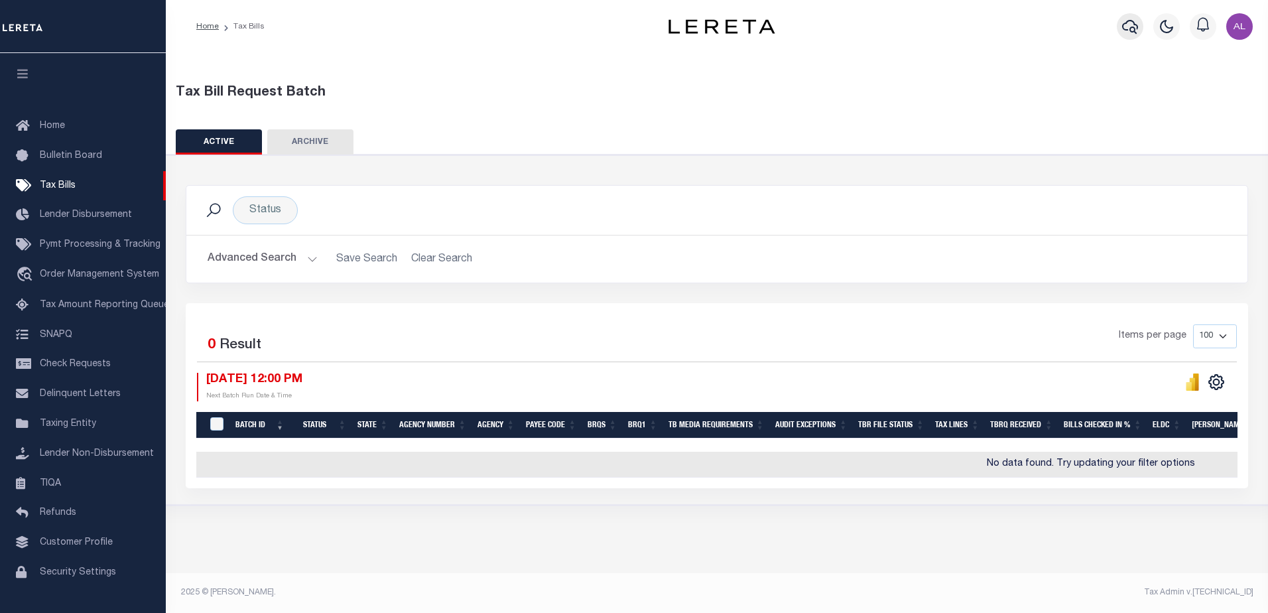
click at [1126, 29] on icon "button" at bounding box center [1130, 27] width 16 height 16
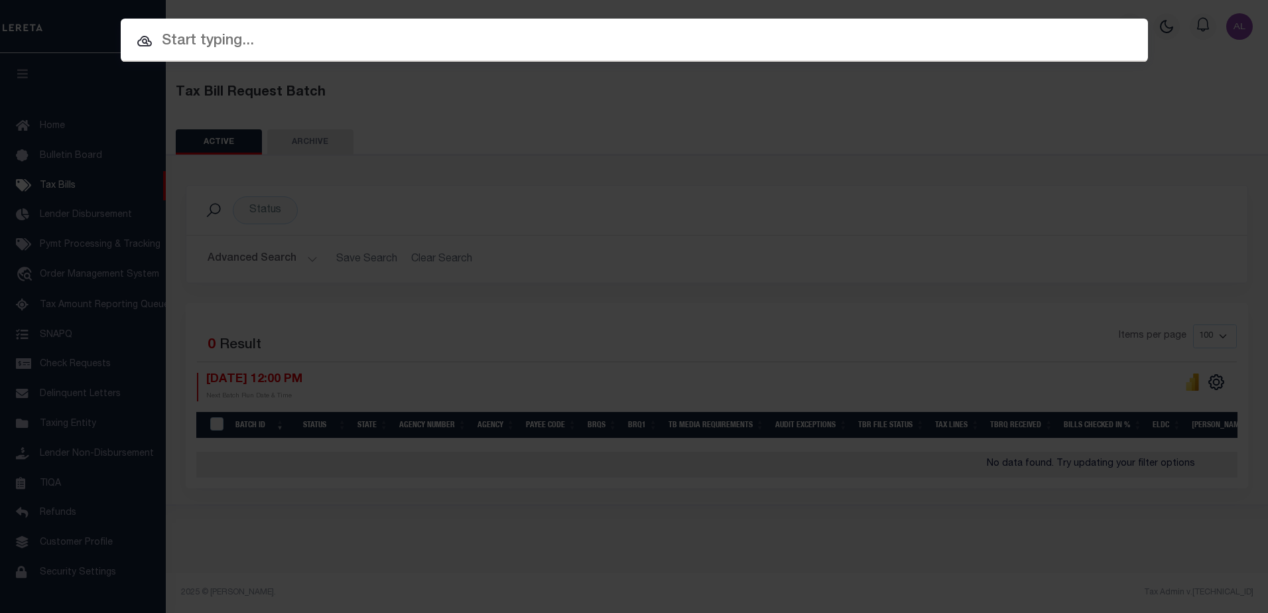
click at [210, 40] on input "text" at bounding box center [634, 41] width 1027 height 23
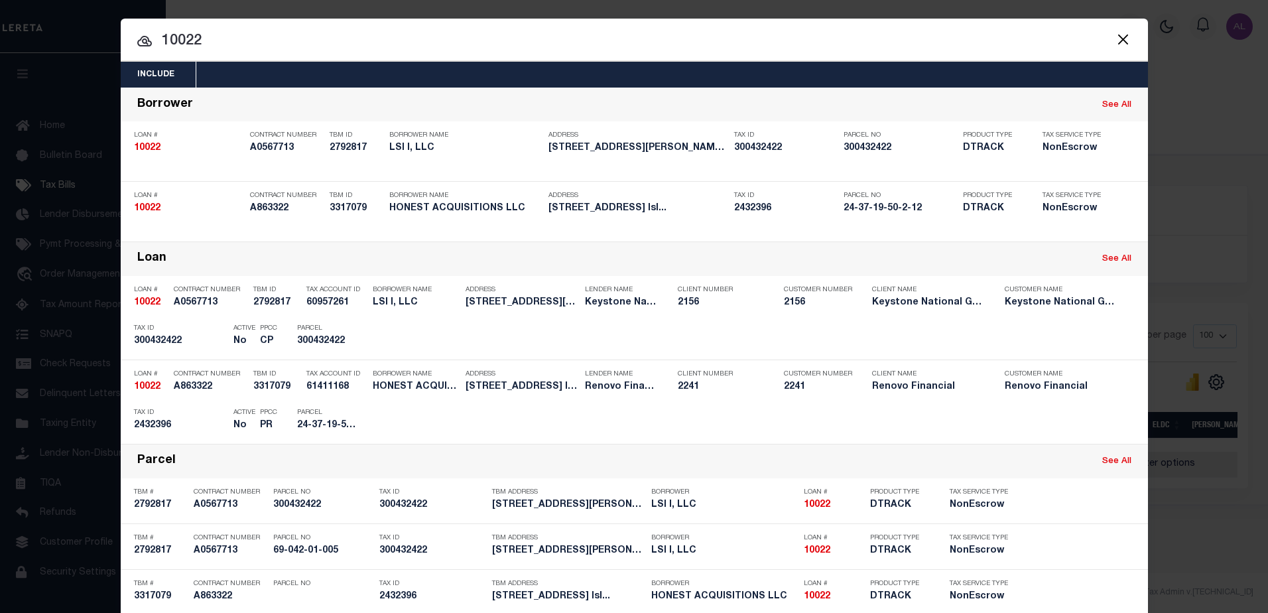
click at [207, 42] on input "10022" at bounding box center [634, 41] width 1027 height 23
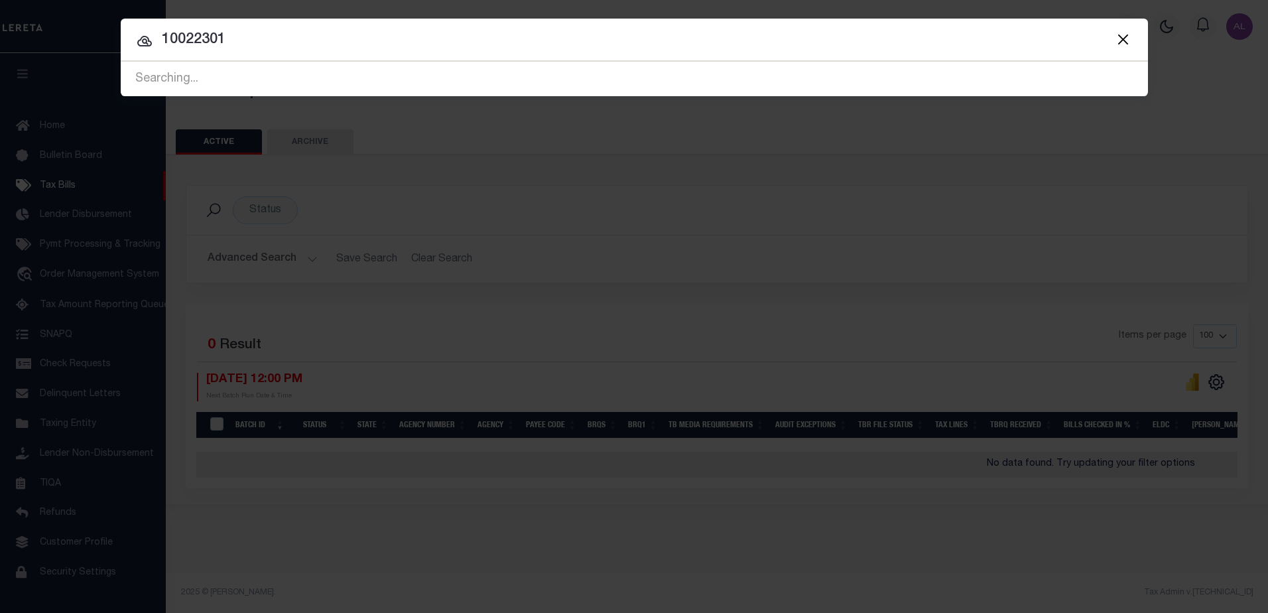
type input "10022301"
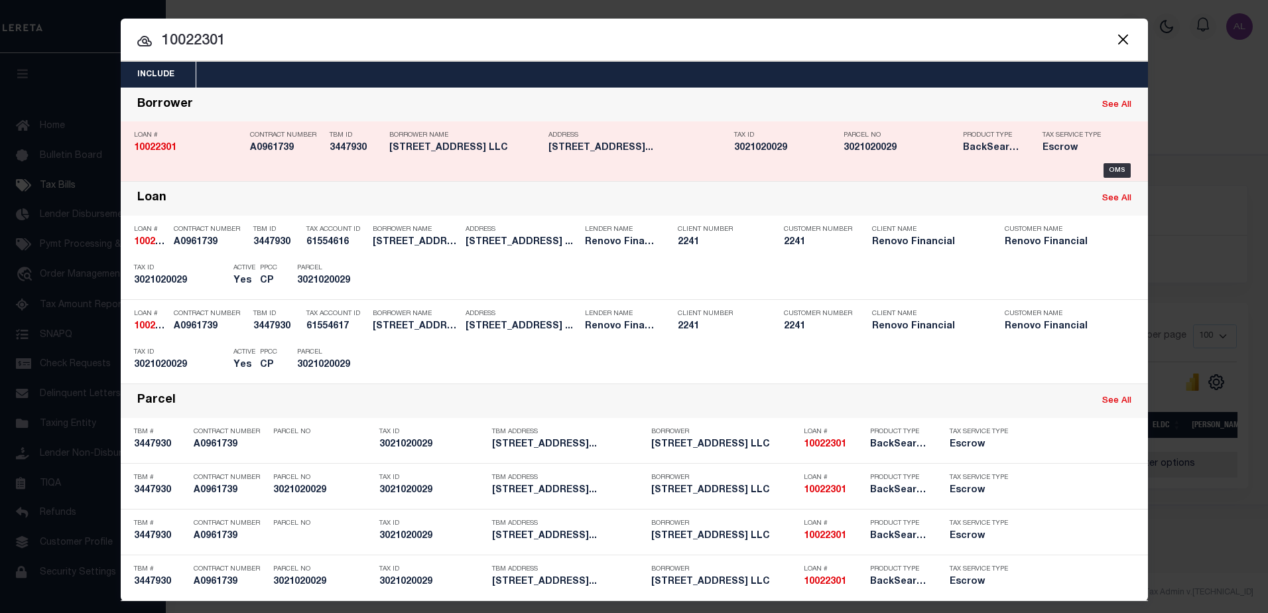
click at [1097, 164] on div "OMS" at bounding box center [634, 170] width 1001 height 15
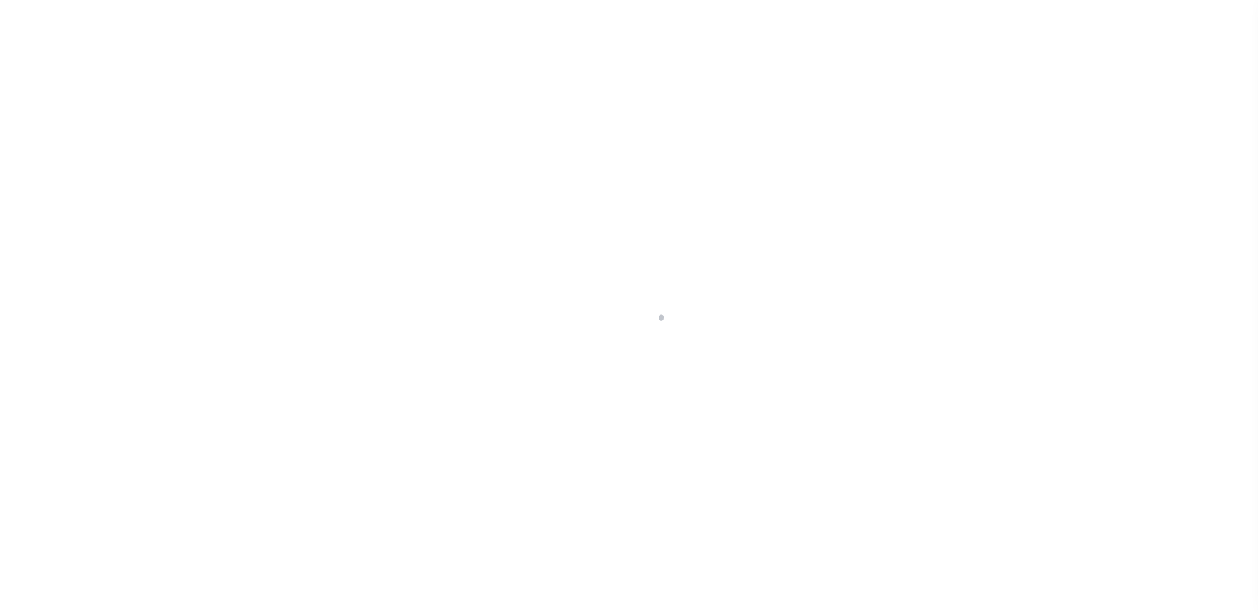
type input "10022301"
type input "[STREET_ADDRESS] LLC"
select select
select select "400"
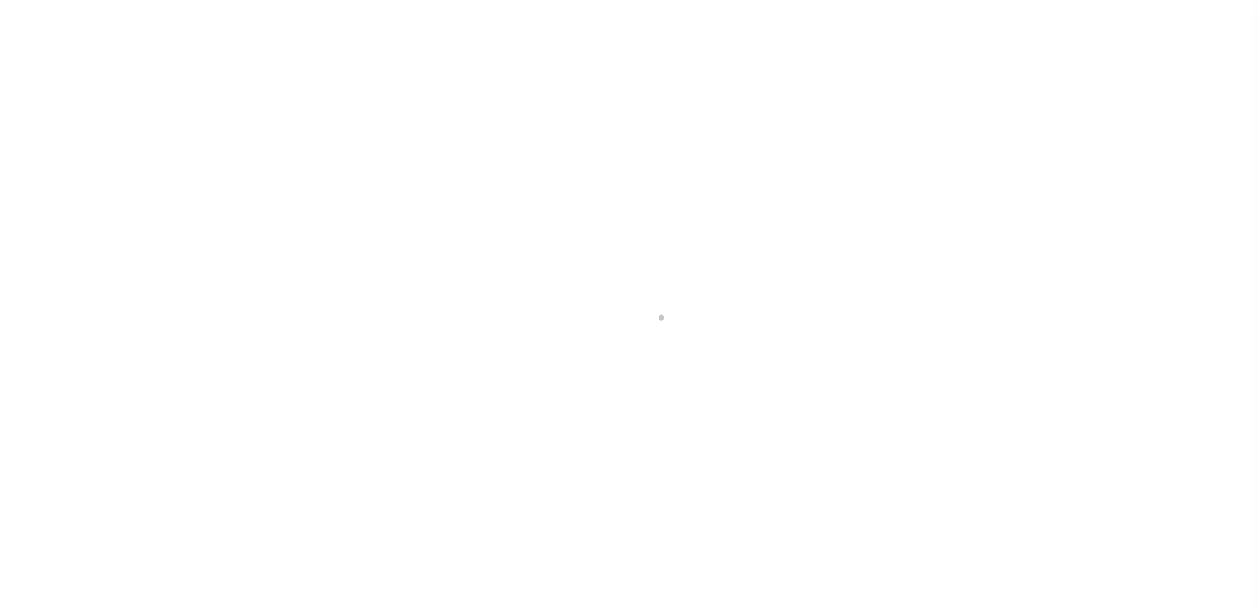
select select "Escrow"
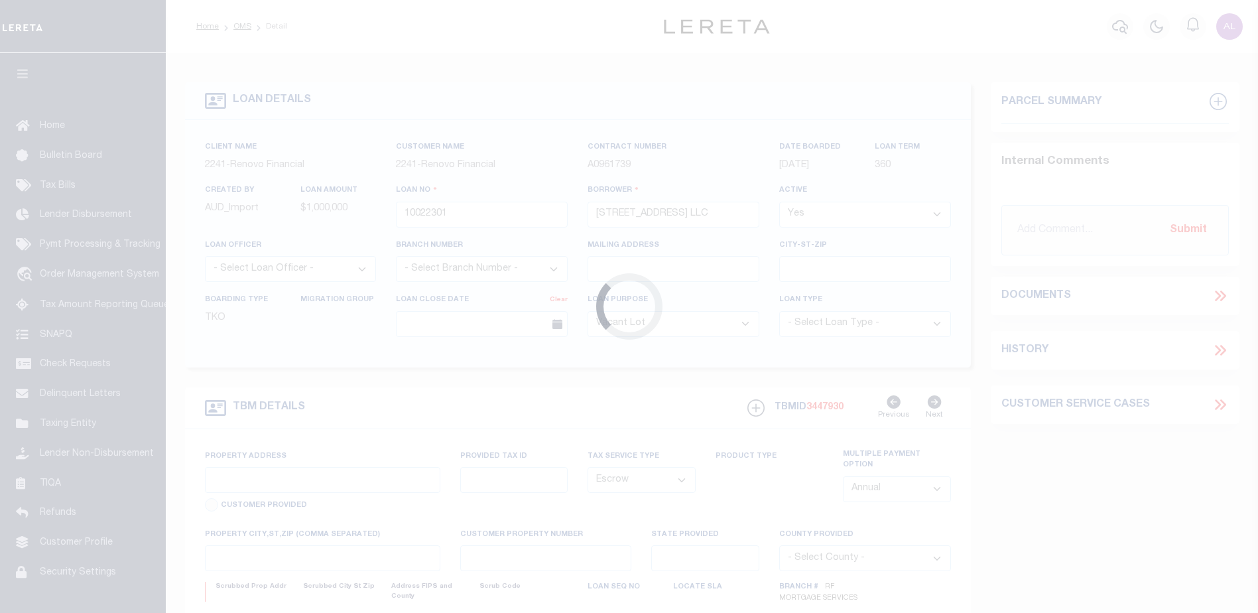
select select "25067"
type input "[STREET_ADDRESS]"
type input "[GEOGRAPHIC_DATA]"
type input "a0kUS00000BomSv"
type input "NY"
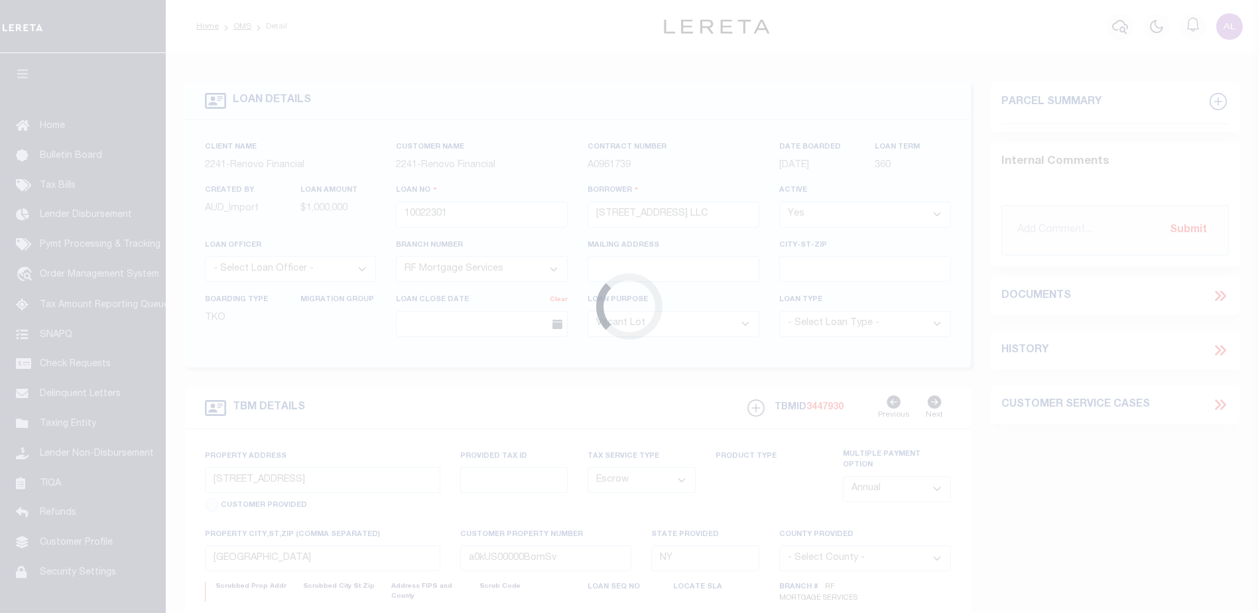
select select
select select "4"
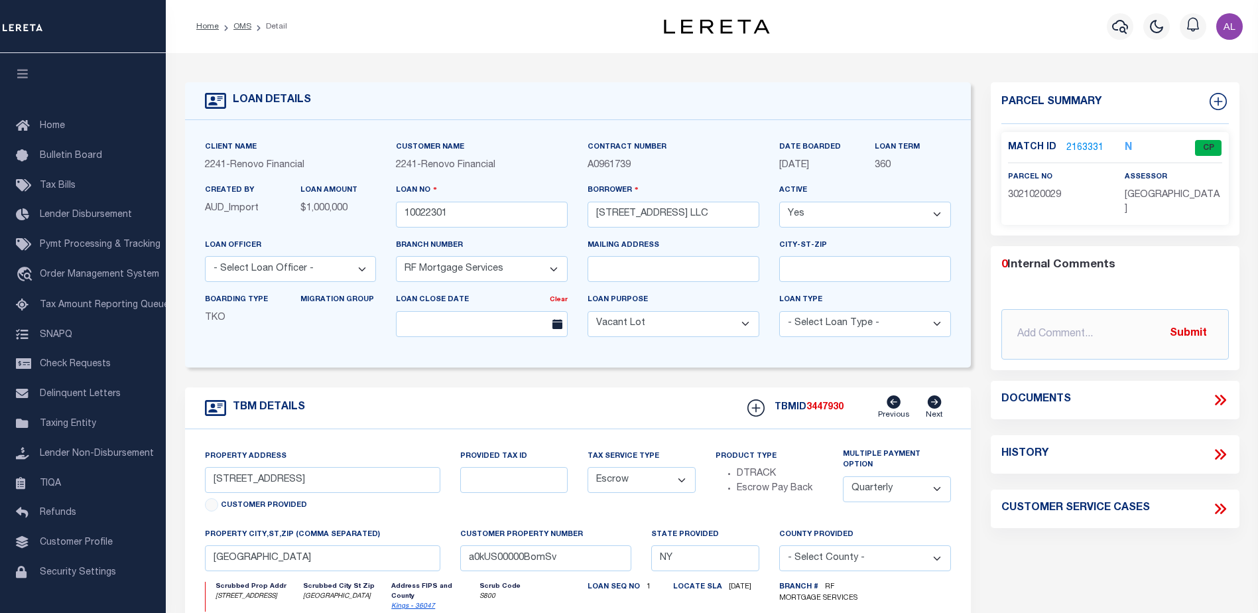
click at [1079, 145] on link "2163331" at bounding box center [1085, 148] width 37 height 14
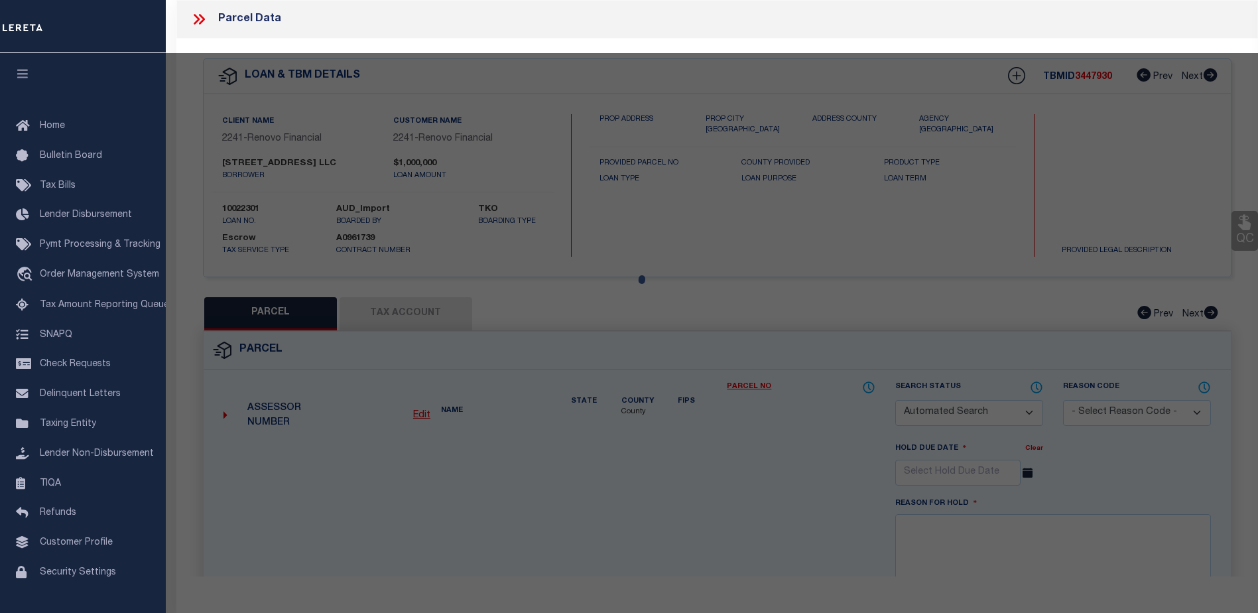
checkbox input "false"
select select "CP"
type input "213 CUMBERLAND ST. LLC"
select select "AGW"
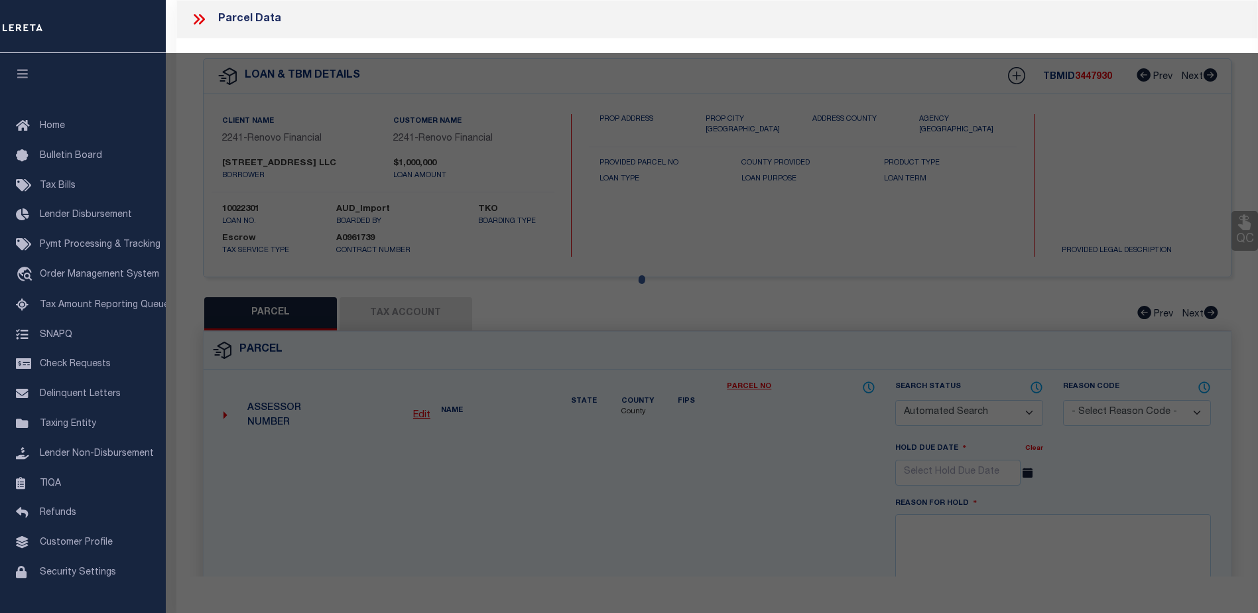
select select "ADD"
type input "211 CUMBERLAND STREET"
type input "BROOKLYN, NY 11205"
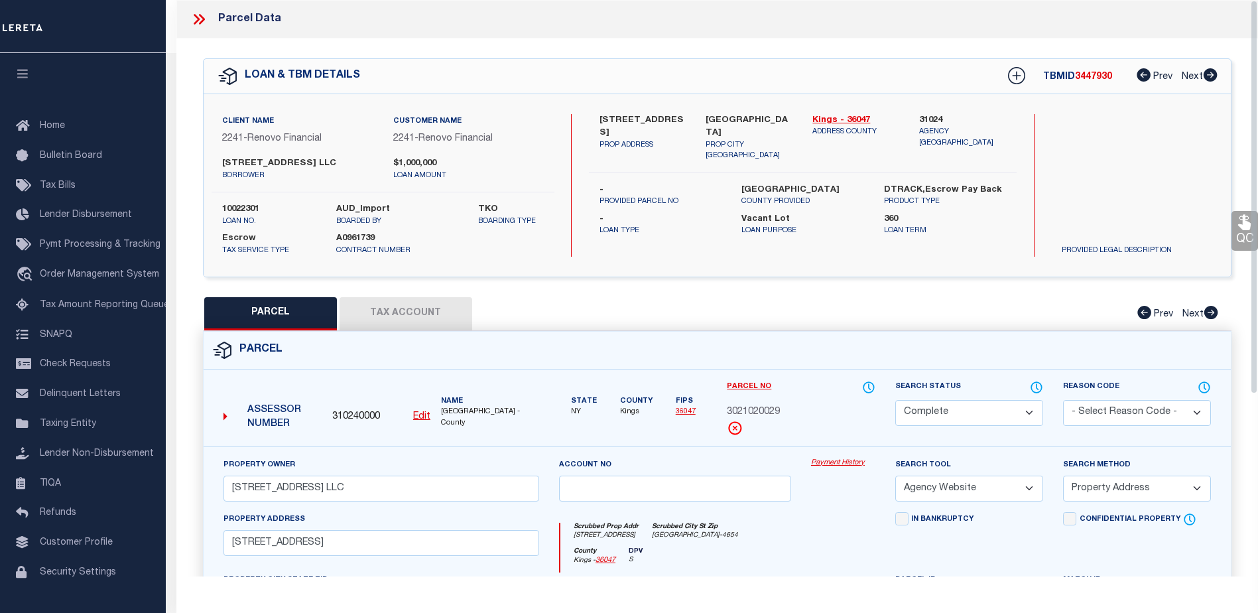
click at [848, 459] on link "Payment History" at bounding box center [843, 463] width 64 height 11
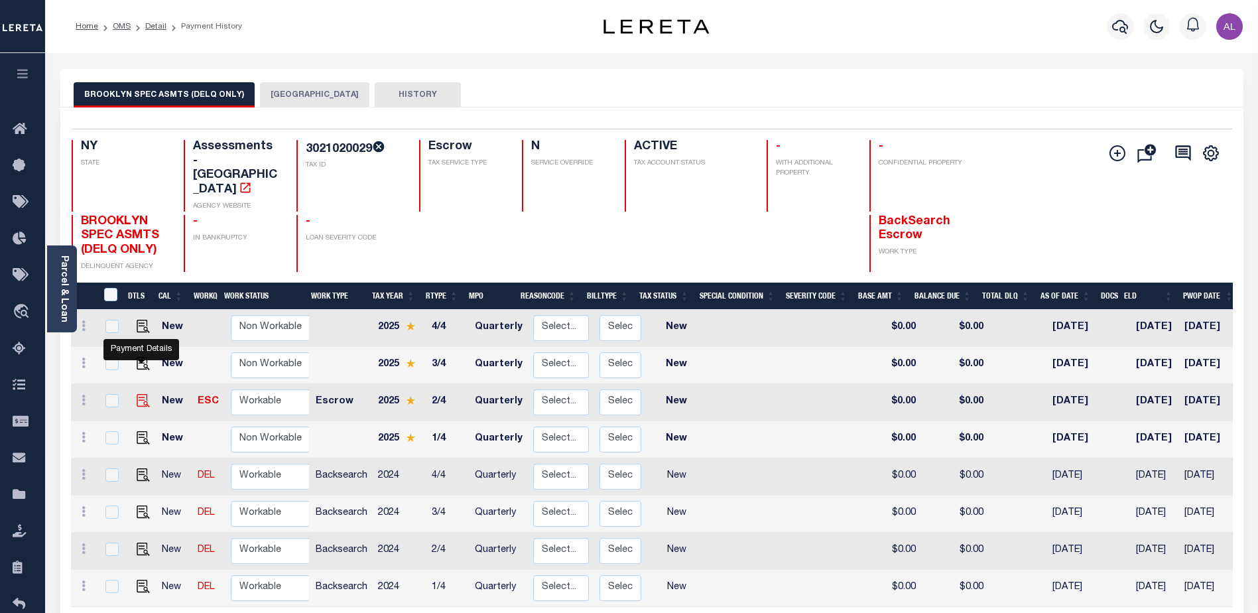
click at [141, 394] on img "" at bounding box center [143, 400] width 13 height 13
checkbox input "true"
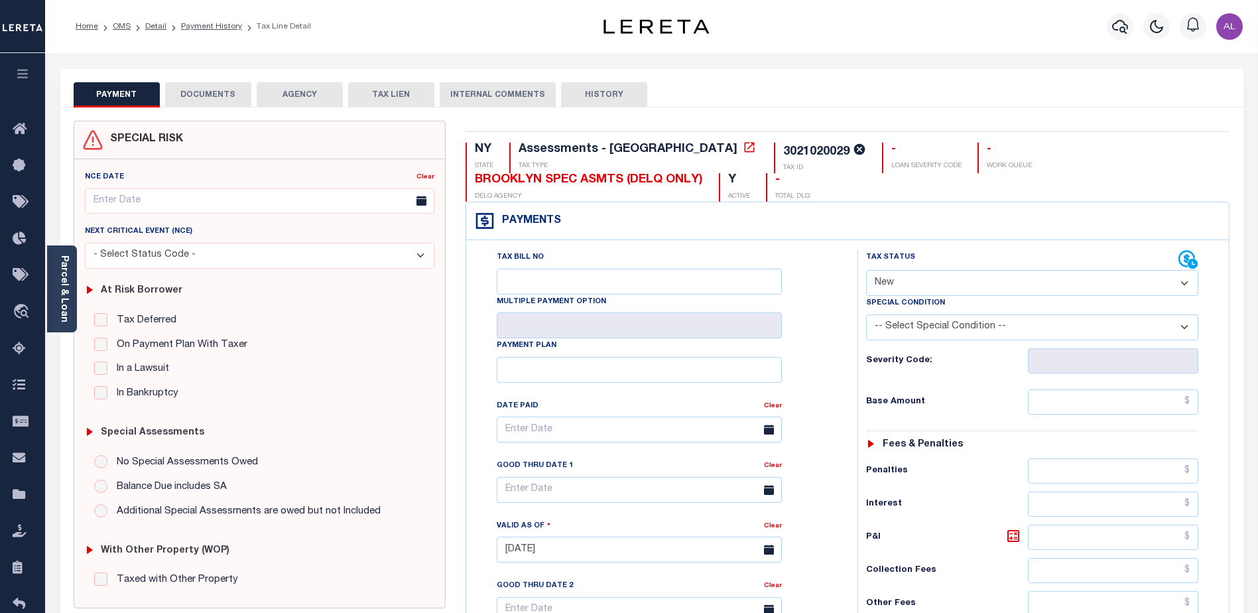
click at [884, 276] on select "- Select Status Code - Open Due/Unpaid Paid Incomplete No Tax Due Internal Refu…" at bounding box center [1032, 283] width 332 height 26
select select "PYD"
click at [866, 270] on select "- Select Status Code - Open Due/Unpaid Paid Incomplete No Tax Due Internal Refu…" at bounding box center [1032, 283] width 332 height 26
type input "[DATE]"
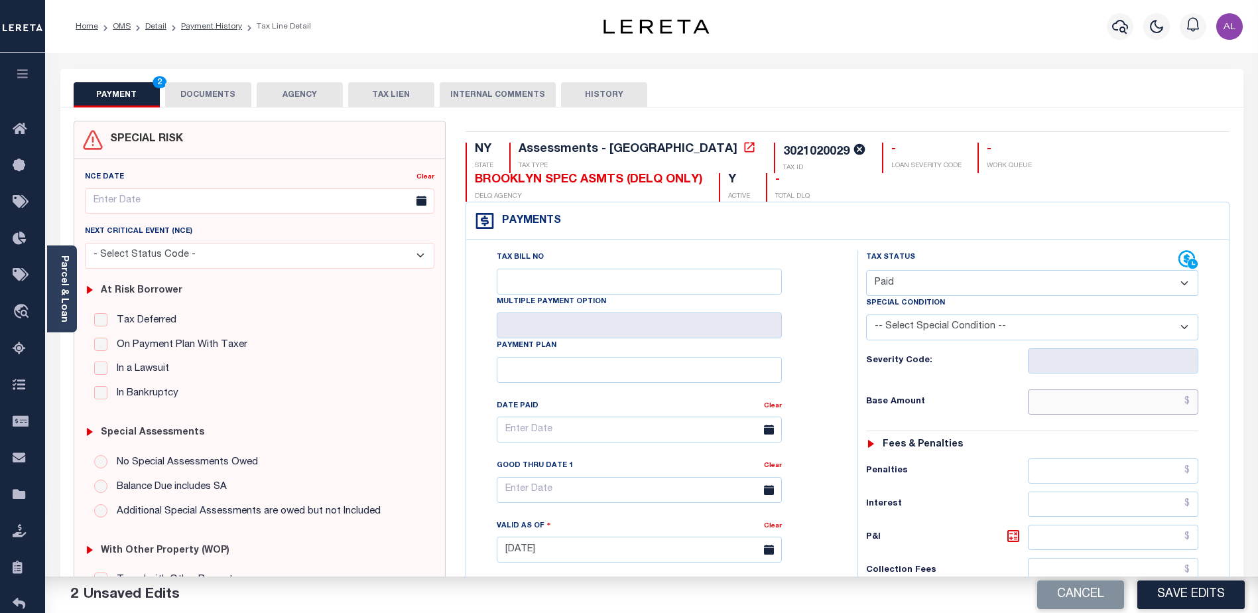
click at [1133, 399] on input "text" at bounding box center [1113, 401] width 170 height 25
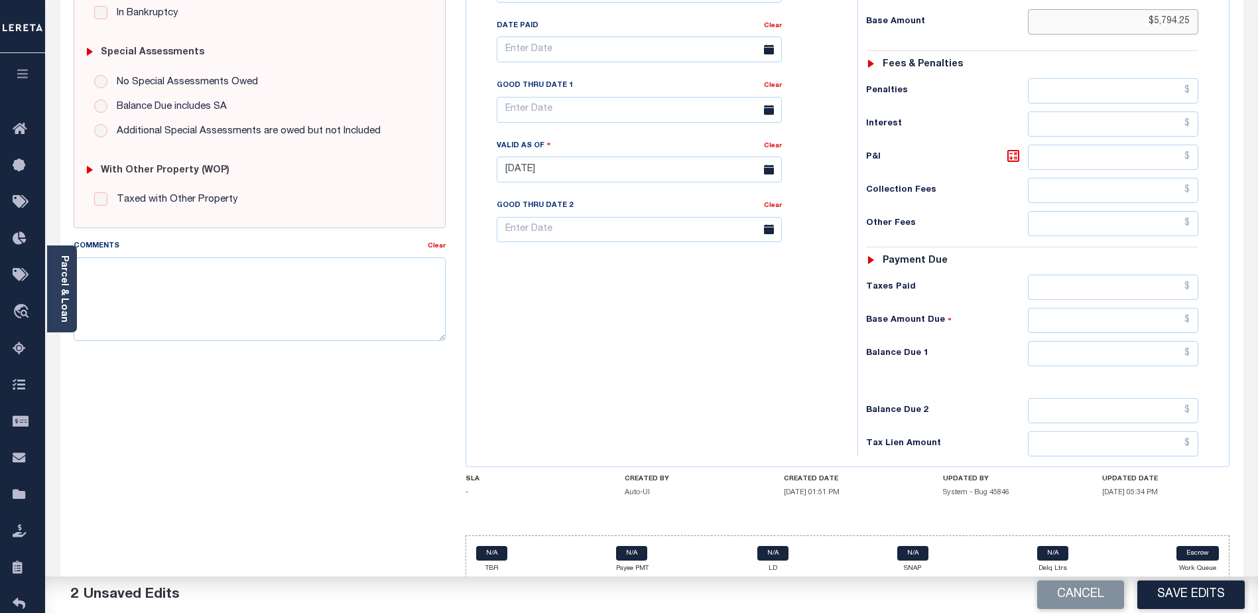
scroll to position [392, 0]
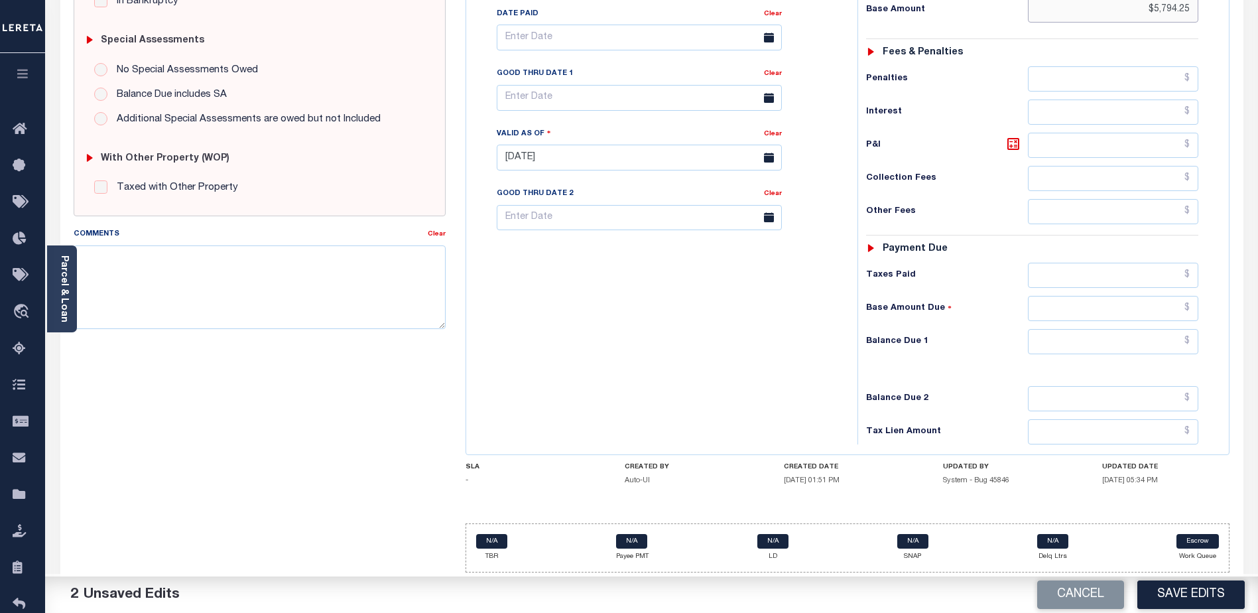
type input "$5,794.25"
click at [1121, 339] on input "text" at bounding box center [1113, 341] width 170 height 25
type input "$0.00"
click at [1203, 588] on button "Save Edits" at bounding box center [1191, 594] width 107 height 29
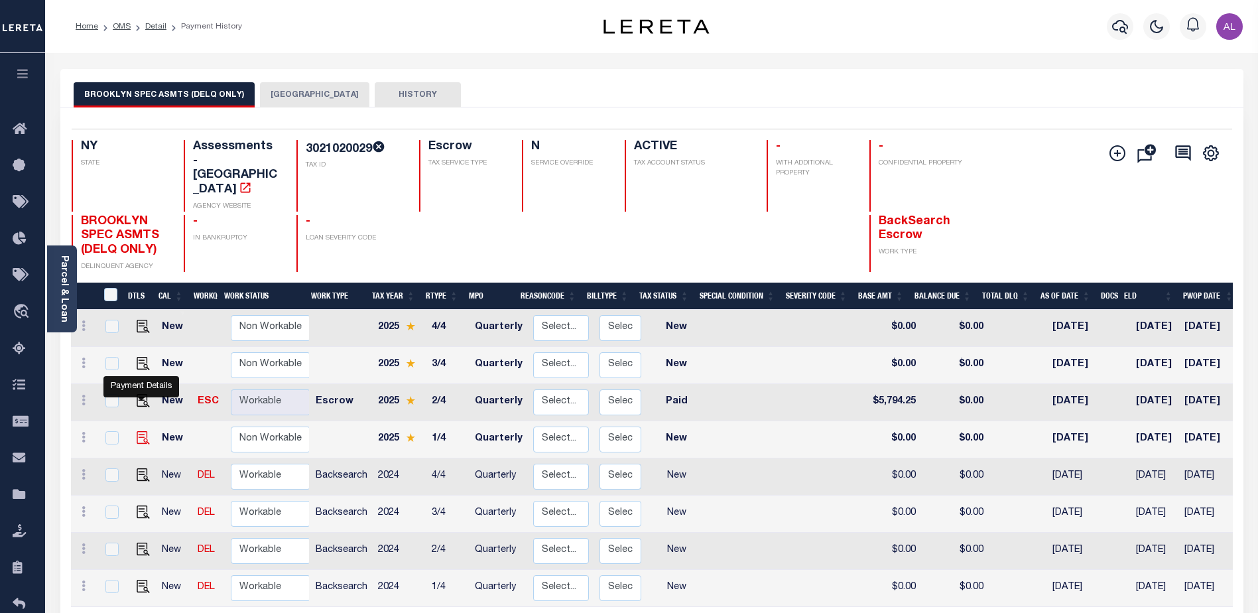
click at [141, 431] on img "" at bounding box center [143, 437] width 13 height 13
checkbox input "true"
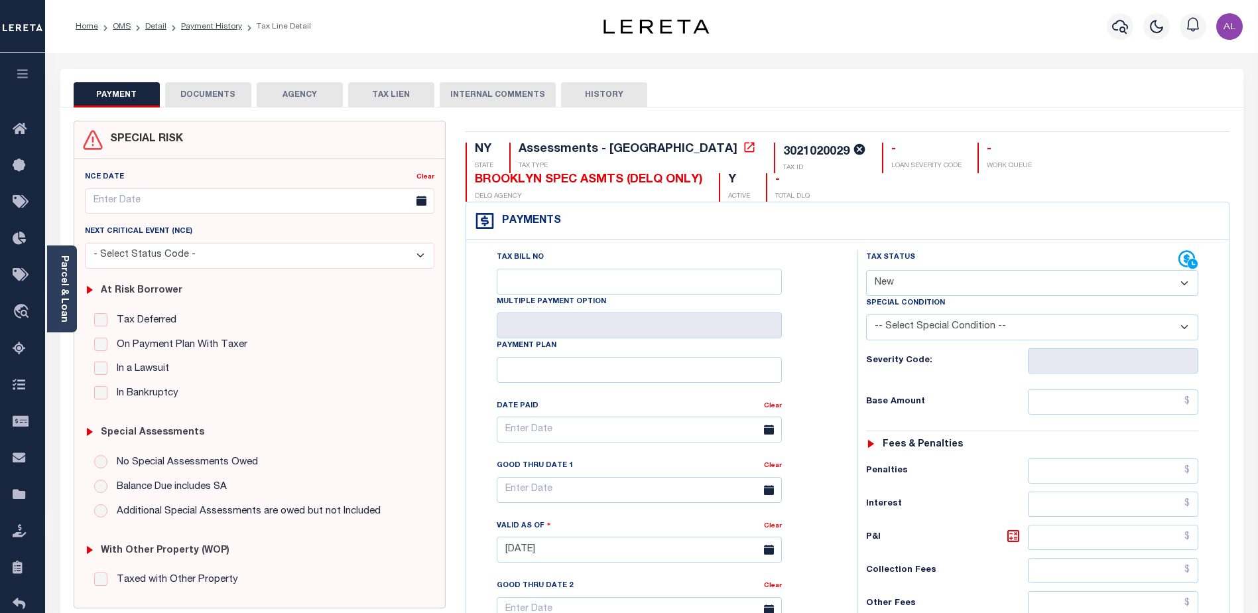
click at [919, 283] on select "- Select Status Code - Open Due/Unpaid Paid Incomplete No Tax Due Internal Refu…" at bounding box center [1032, 283] width 332 height 26
select select "PYD"
click at [866, 270] on select "- Select Status Code - Open Due/Unpaid Paid Incomplete No Tax Due Internal Refu…" at bounding box center [1032, 283] width 332 height 26
type input "[DATE]"
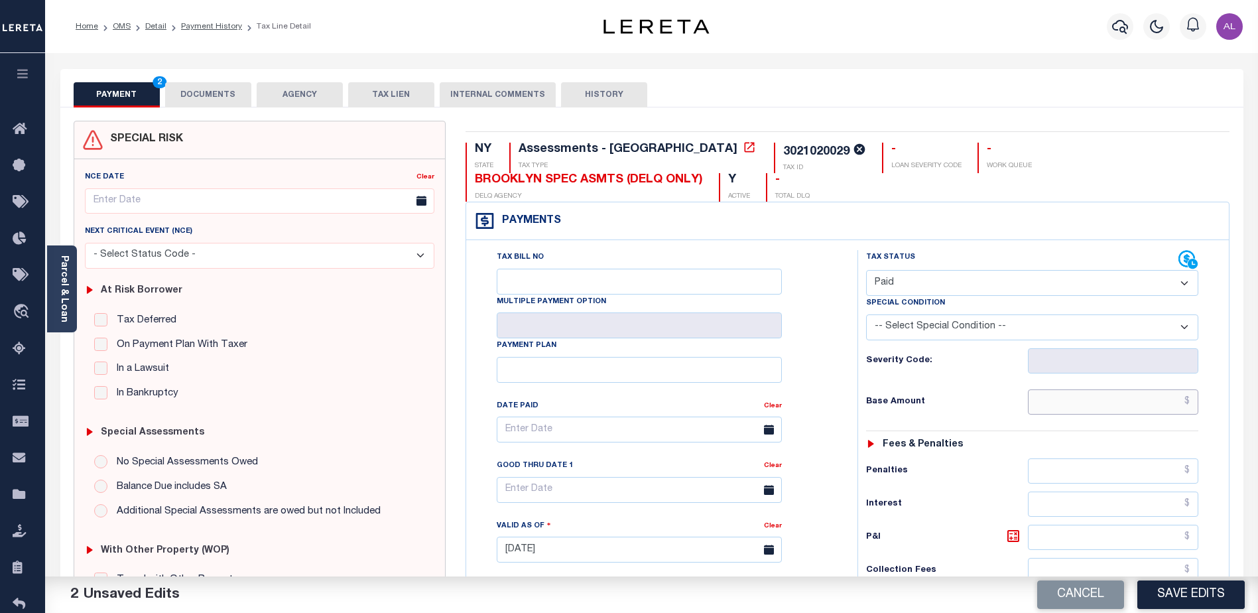
click at [1111, 393] on input "text" at bounding box center [1113, 401] width 170 height 25
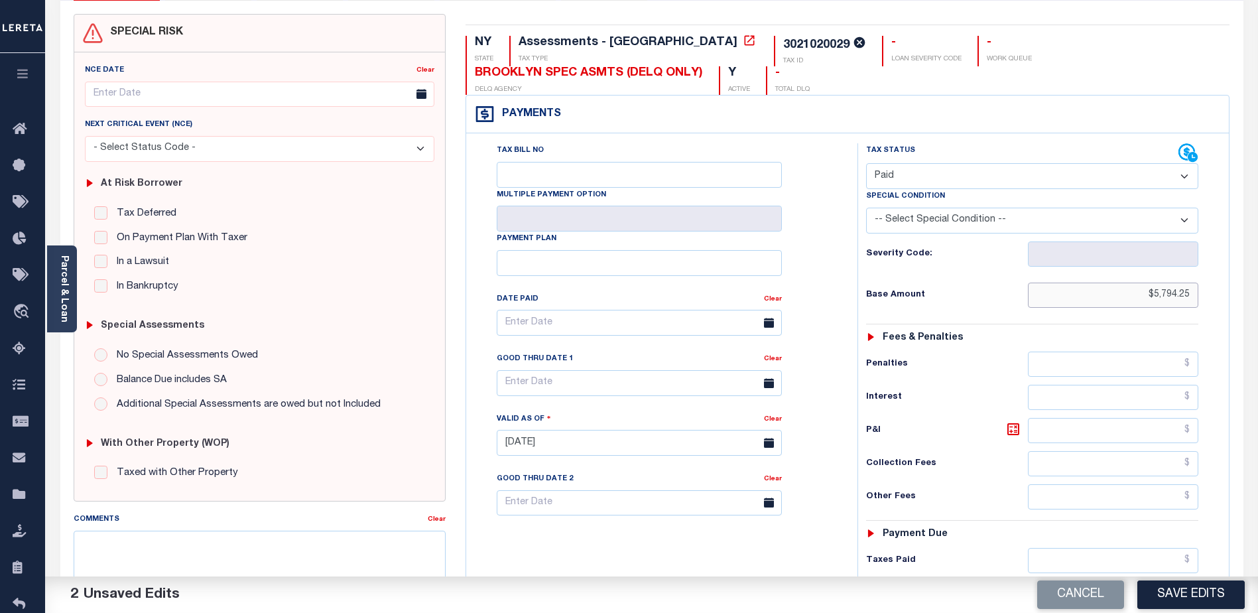
scroll to position [199, 0]
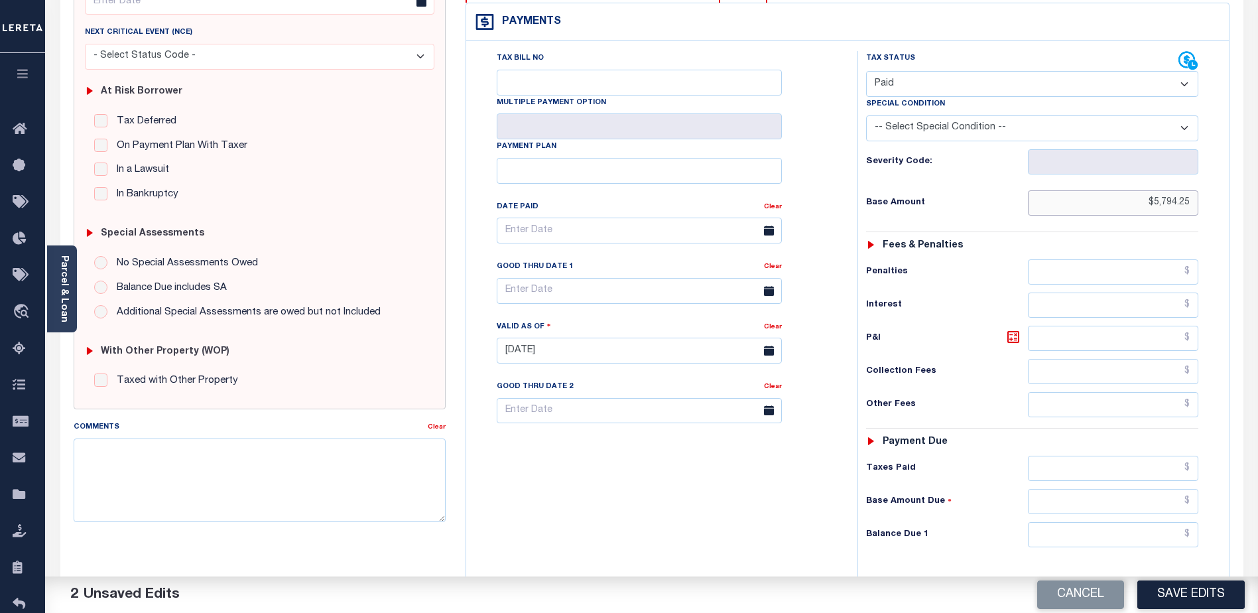
type input "$5,794.25"
click at [1101, 531] on input "text" at bounding box center [1113, 534] width 170 height 25
type input "$0.00"
click at [1209, 589] on button "Save Edits" at bounding box center [1191, 594] width 107 height 29
checkbox input "false"
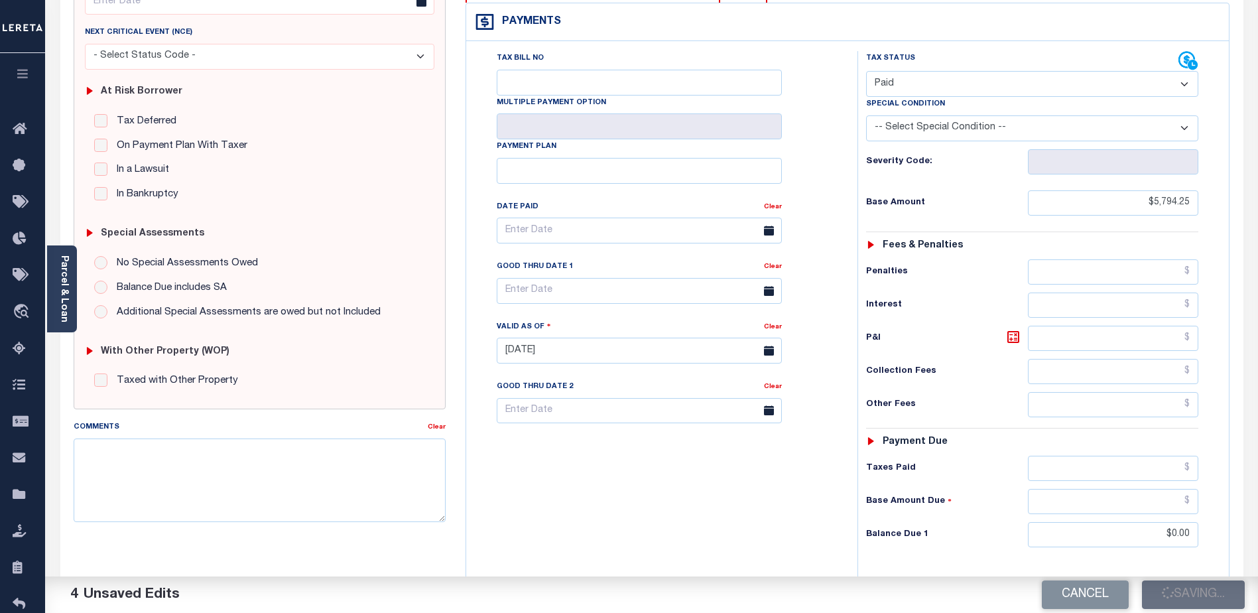
checkbox input "false"
type input "$5,794.25"
type input "$0"
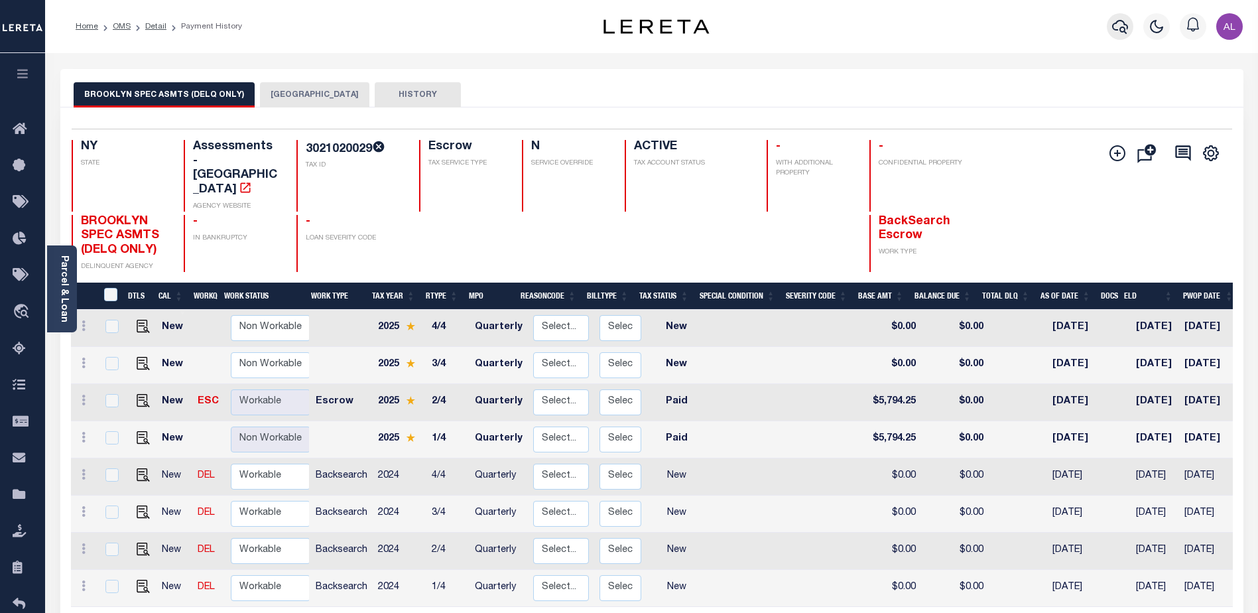
click at [1117, 30] on icon "button" at bounding box center [1120, 27] width 16 height 16
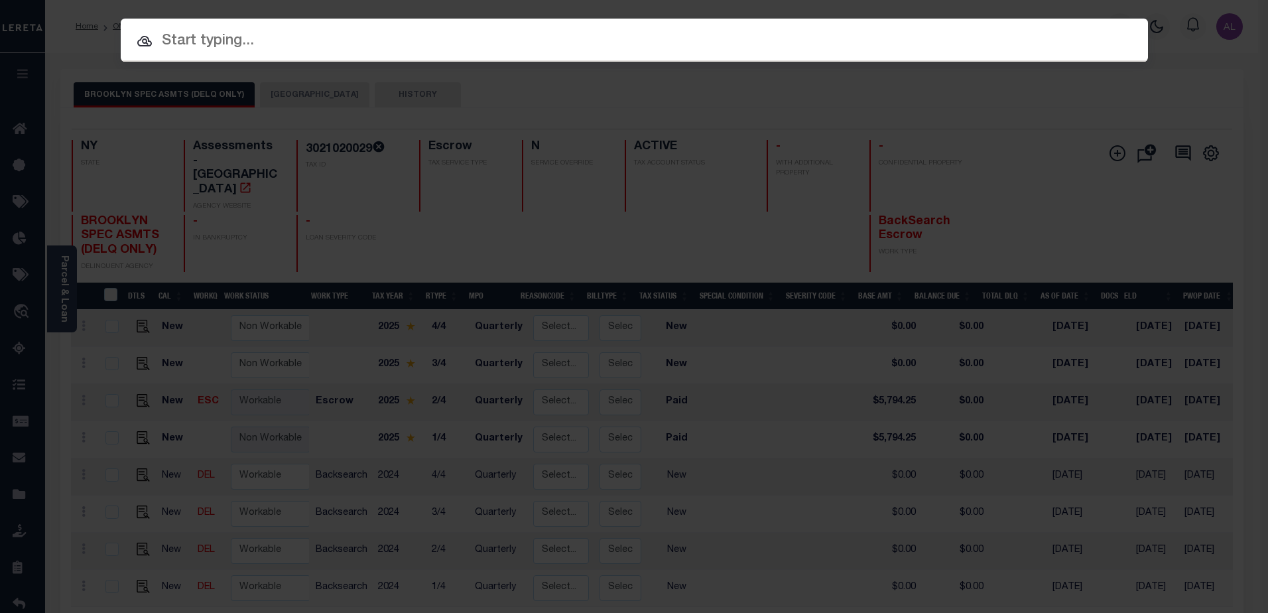
click at [180, 36] on input "text" at bounding box center [634, 41] width 1027 height 23
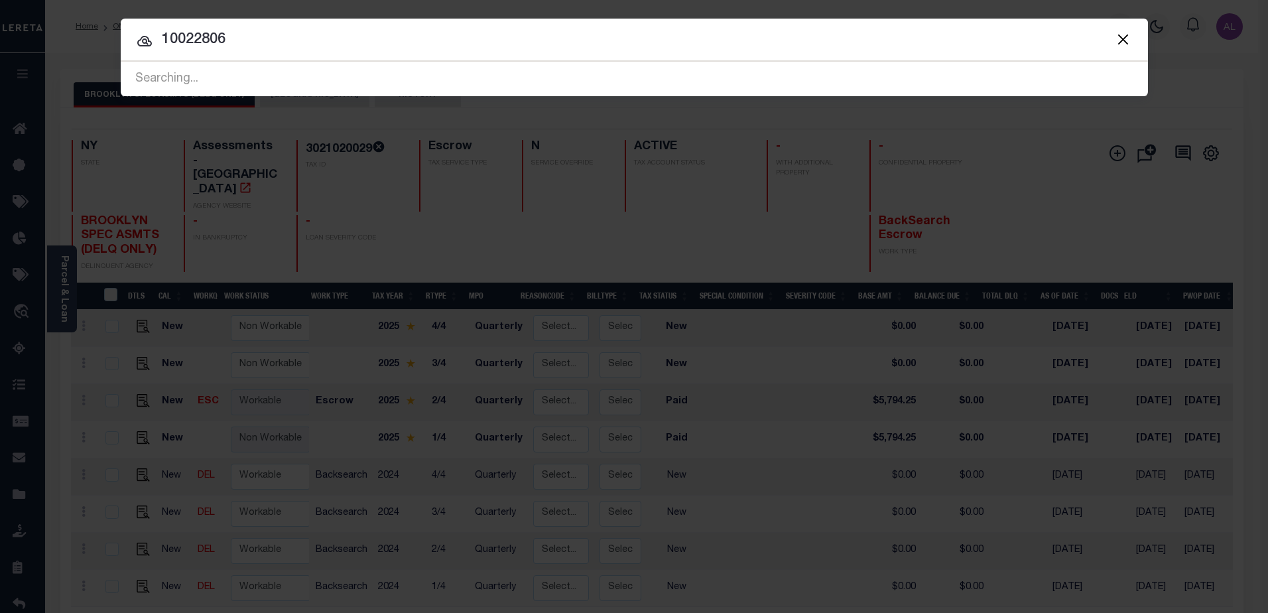
type input "10022806"
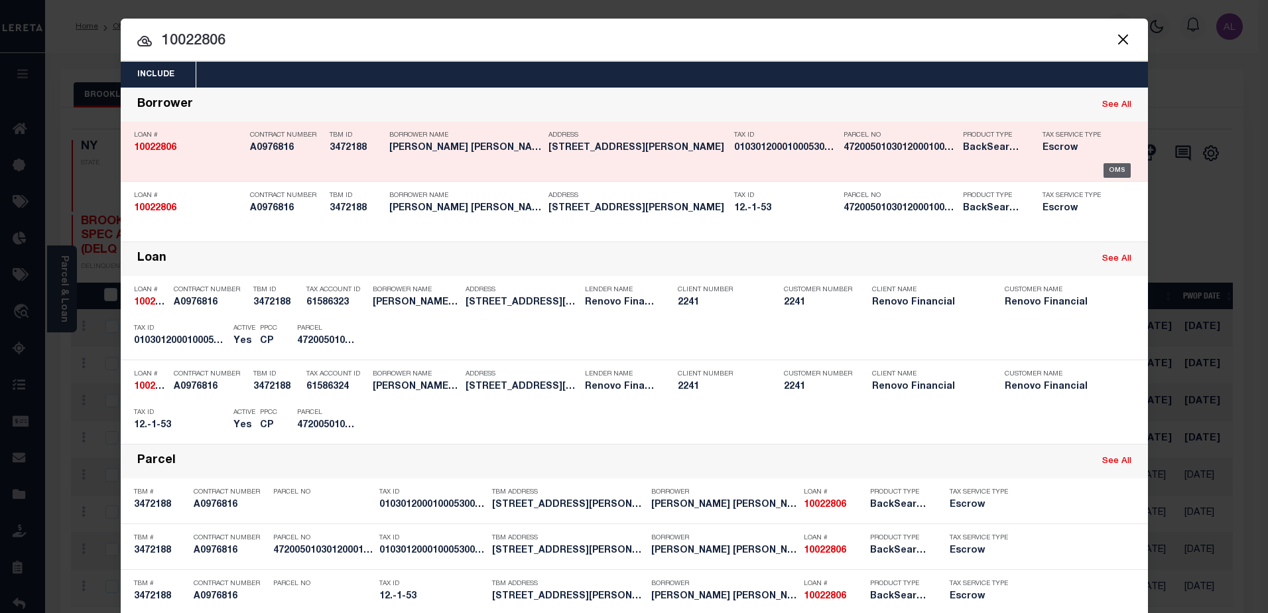
click at [1113, 171] on div "OMS" at bounding box center [1117, 170] width 27 height 15
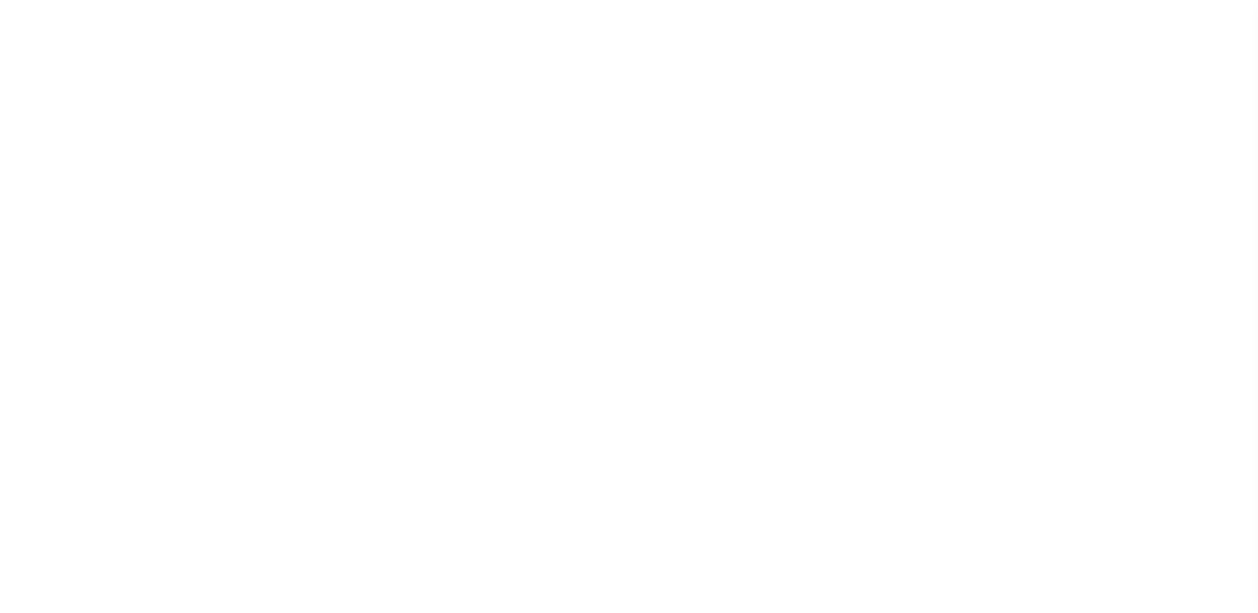
select select "400"
select select "Escrow"
type input "[GEOGRAPHIC_DATA][PERSON_NAME]"
type input "[GEOGRAPHIC_DATA], [GEOGRAPHIC_DATA] 11757"
type input "a0kUS00000CNux3"
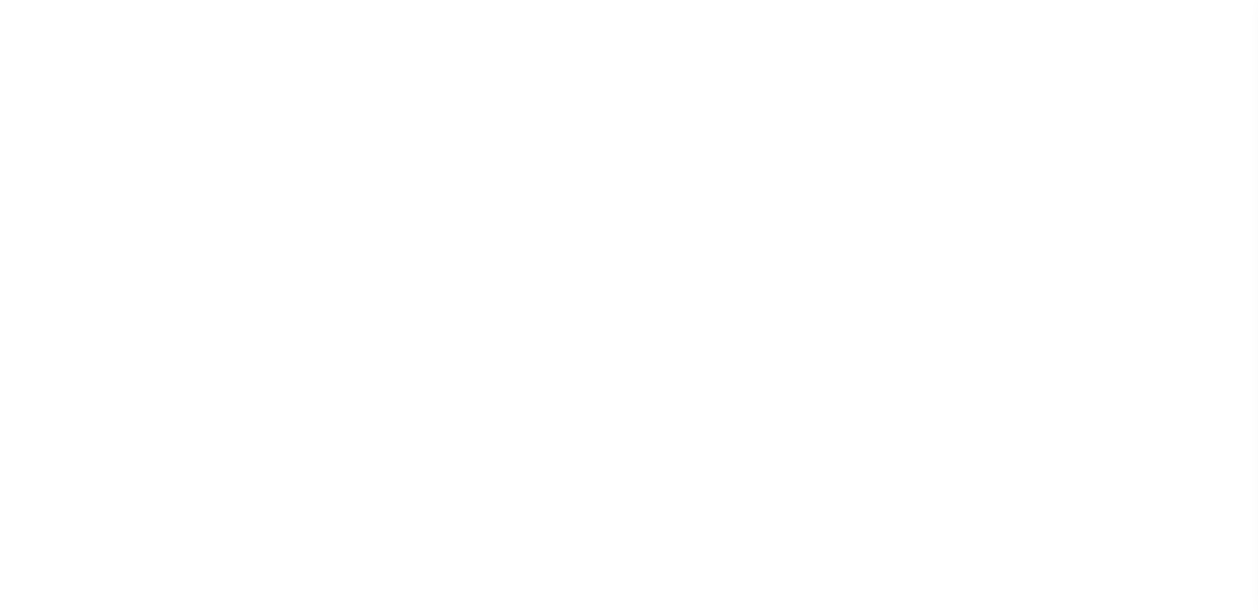
type input "NY"
select select
select select "25067"
select select "4"
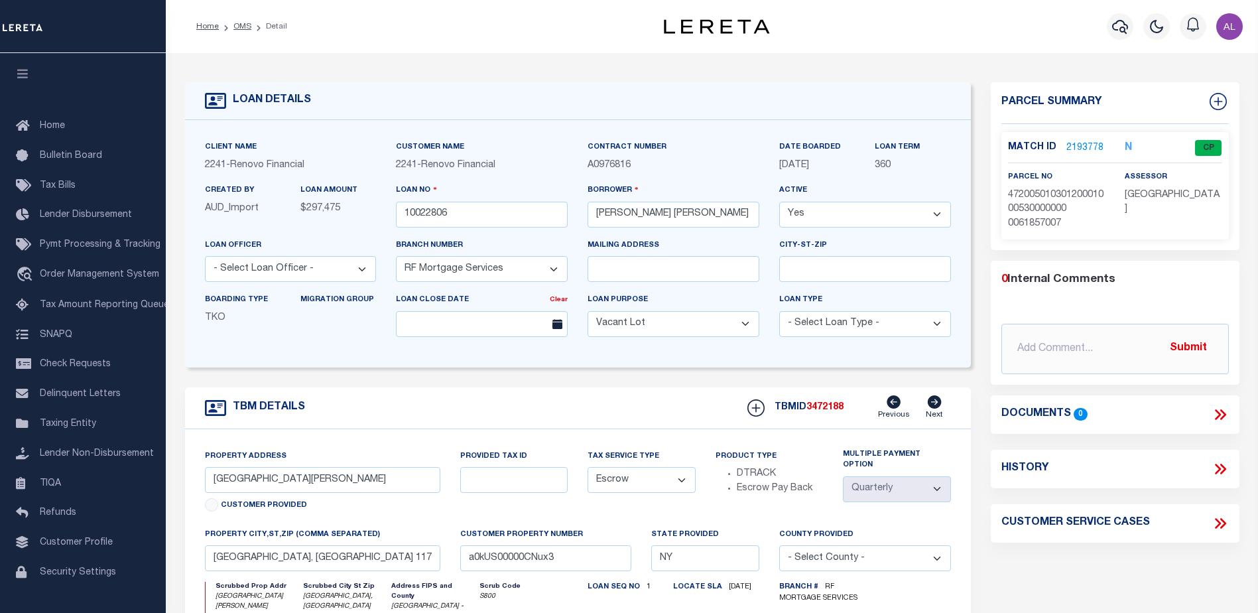
click at [1081, 145] on link "2193778" at bounding box center [1085, 148] width 37 height 14
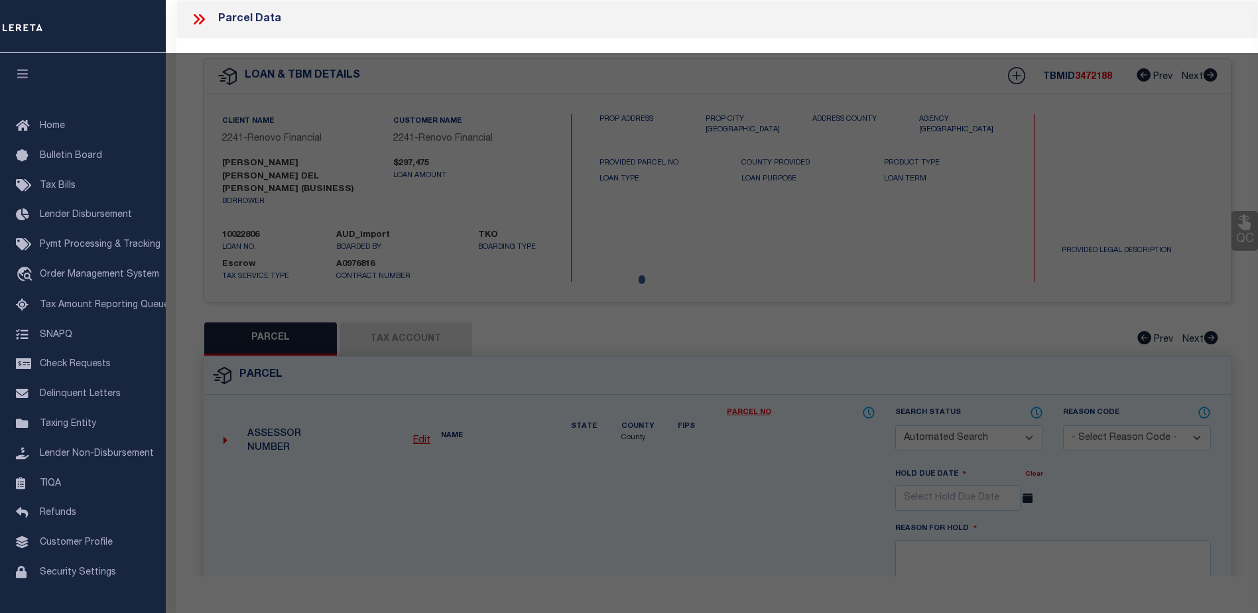
checkbox input "false"
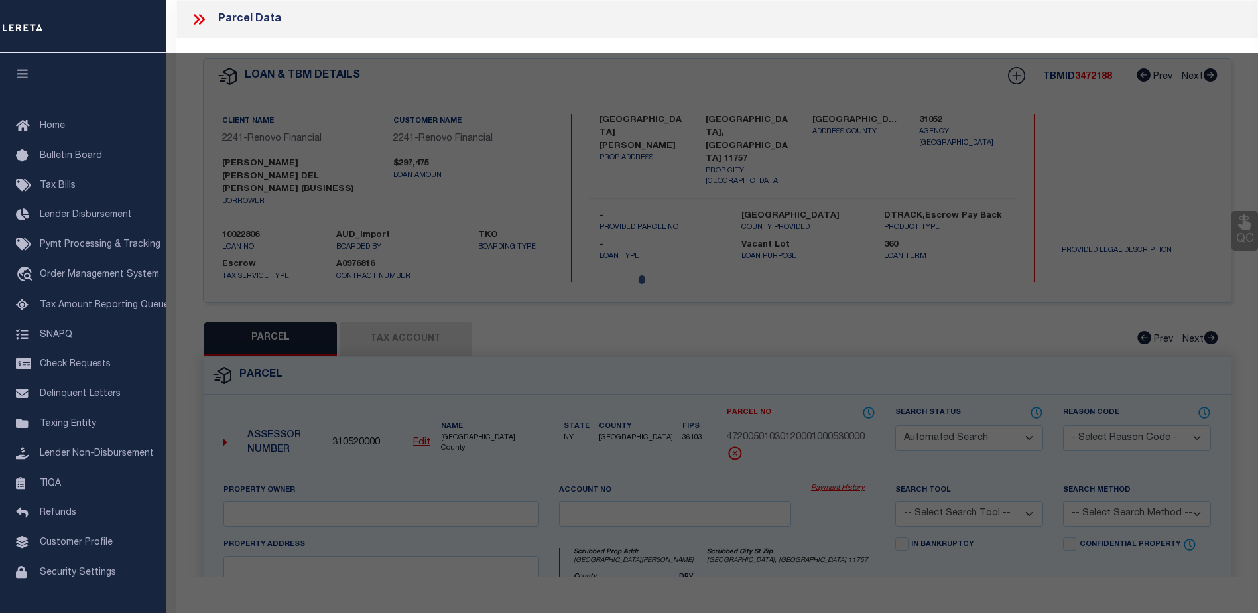
select select "CP"
type input "FLORESMELARA,ELMER A"
select select "ATL"
select select "ADD"
type input "[GEOGRAPHIC_DATA][PERSON_NAME]"
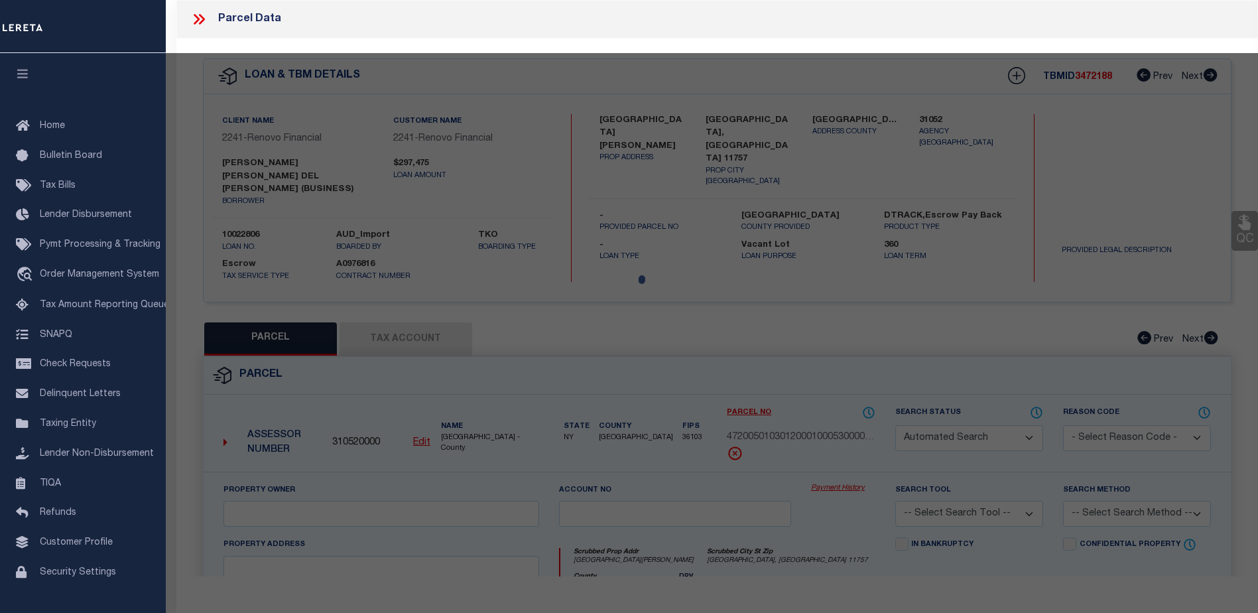
checkbox input "false"
type input "[GEOGRAPHIC_DATA], [GEOGRAPHIC_DATA] 11757"
type textarea "FILED MAP 155 SEC 2 BLK 96 LOTS 28-30 INC."
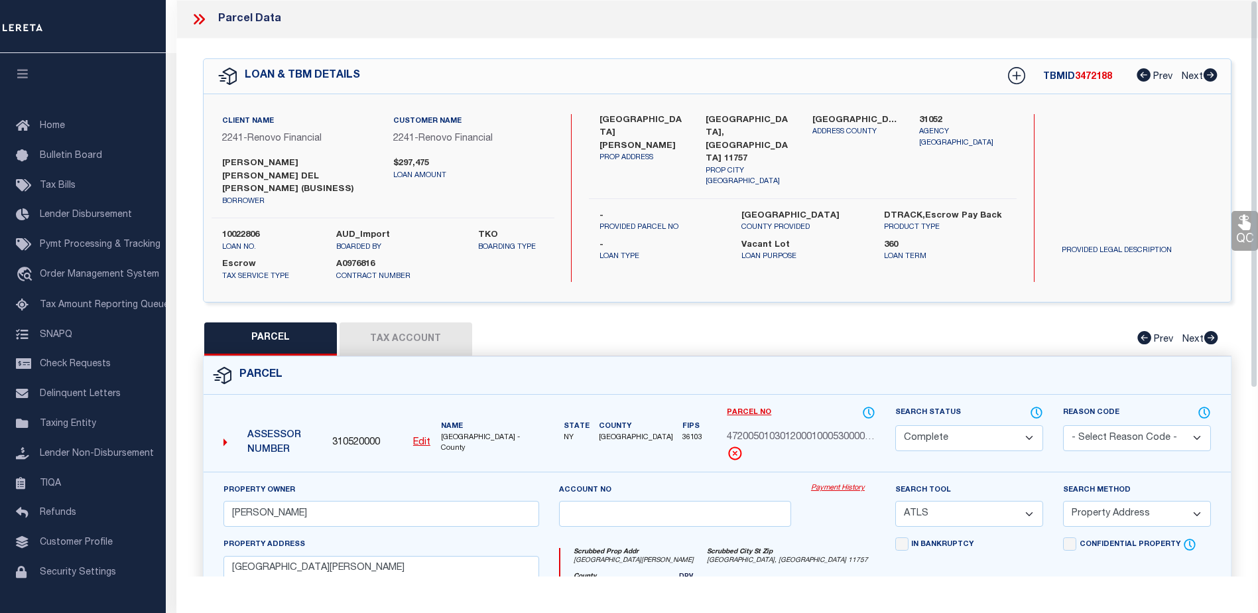
click at [844, 483] on link "Payment History" at bounding box center [843, 488] width 64 height 11
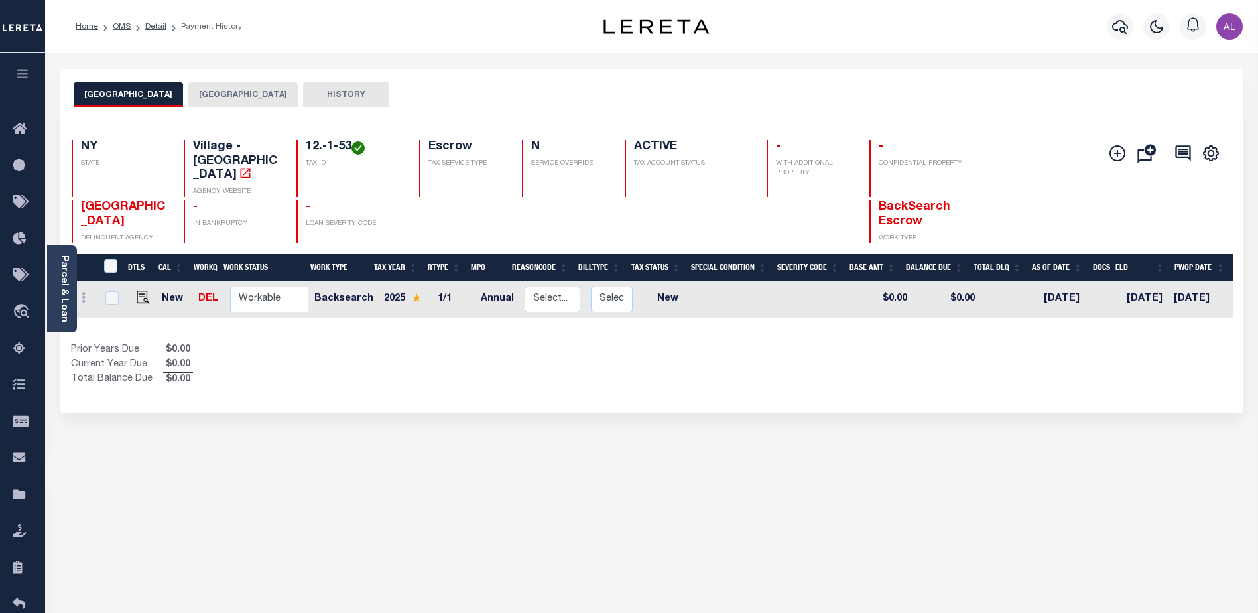
click at [240, 90] on button "BABYLON TOWN" at bounding box center [242, 94] width 109 height 25
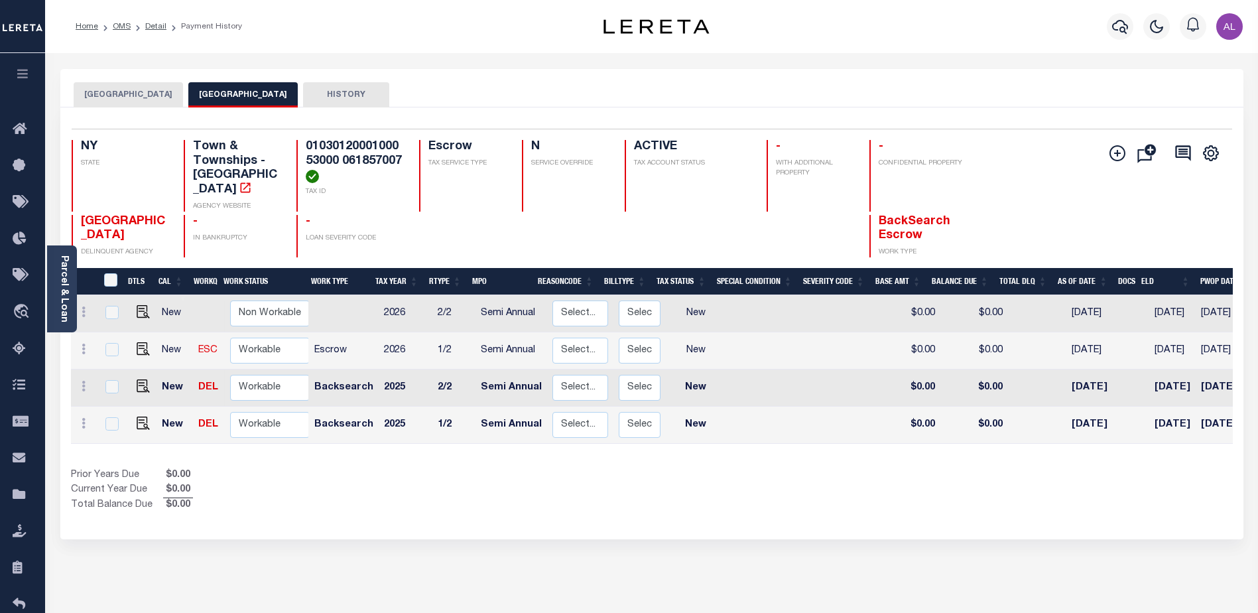
click at [170, 88] on button "LINDENHURST VILLAGE" at bounding box center [128, 94] width 109 height 25
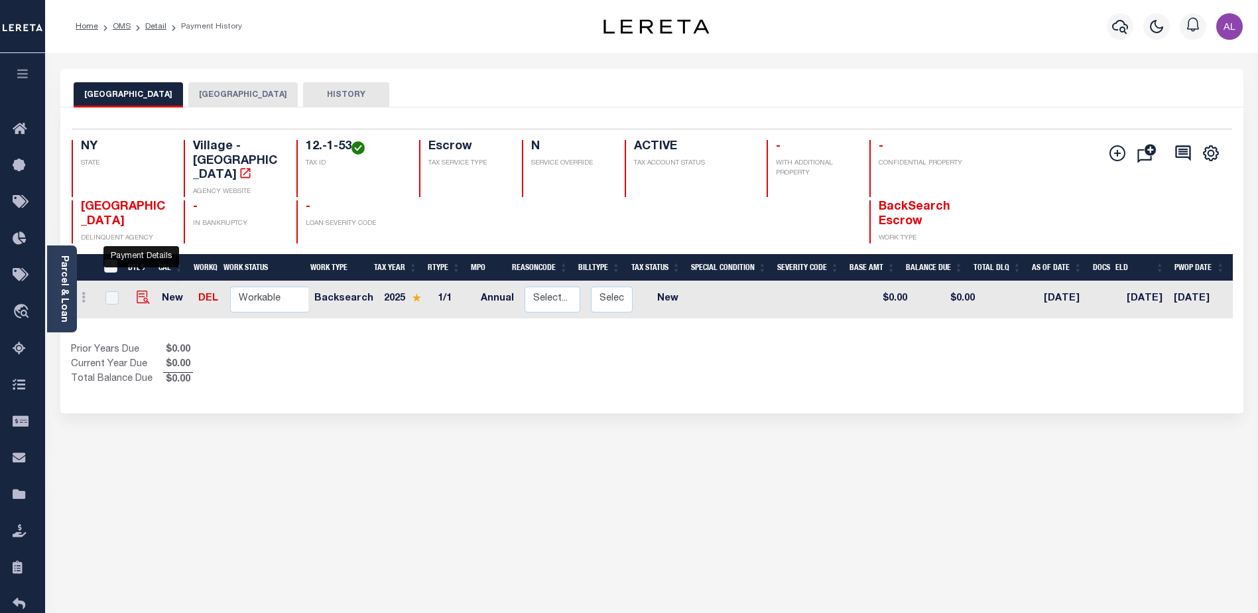
click at [139, 291] on img "" at bounding box center [143, 297] width 13 height 13
checkbox input "true"
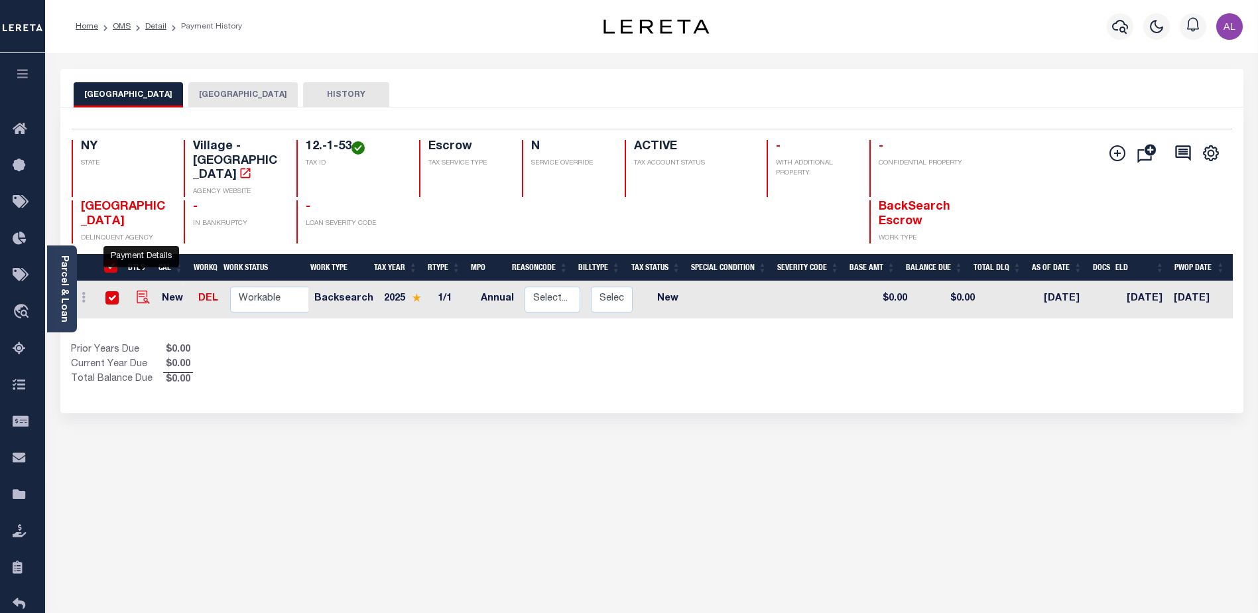
checkbox input "true"
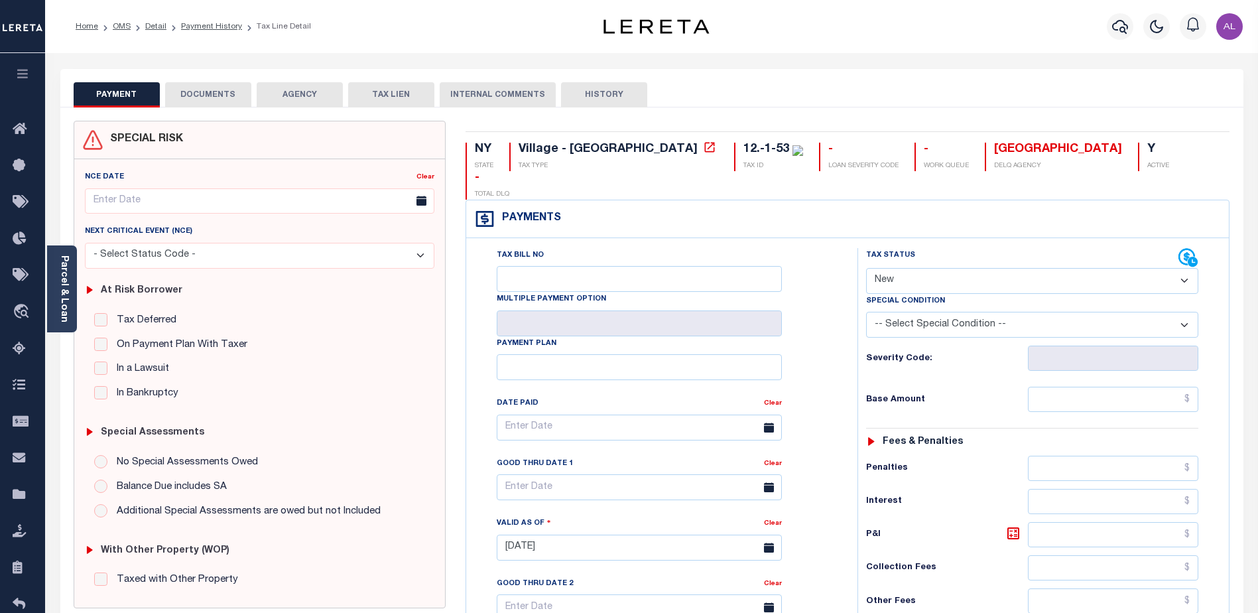
drag, startPoint x: 899, startPoint y: 255, endPoint x: 899, endPoint y: 261, distance: 6.7
click at [899, 268] on select "- Select Status Code - Open Due/Unpaid Paid Incomplete No Tax Due Internal Refu…" at bounding box center [1032, 281] width 332 height 26
select select "PYD"
click at [866, 268] on select "- Select Status Code - Open Due/Unpaid Paid Incomplete No Tax Due Internal Refu…" at bounding box center [1032, 281] width 332 height 26
type input "[DATE]"
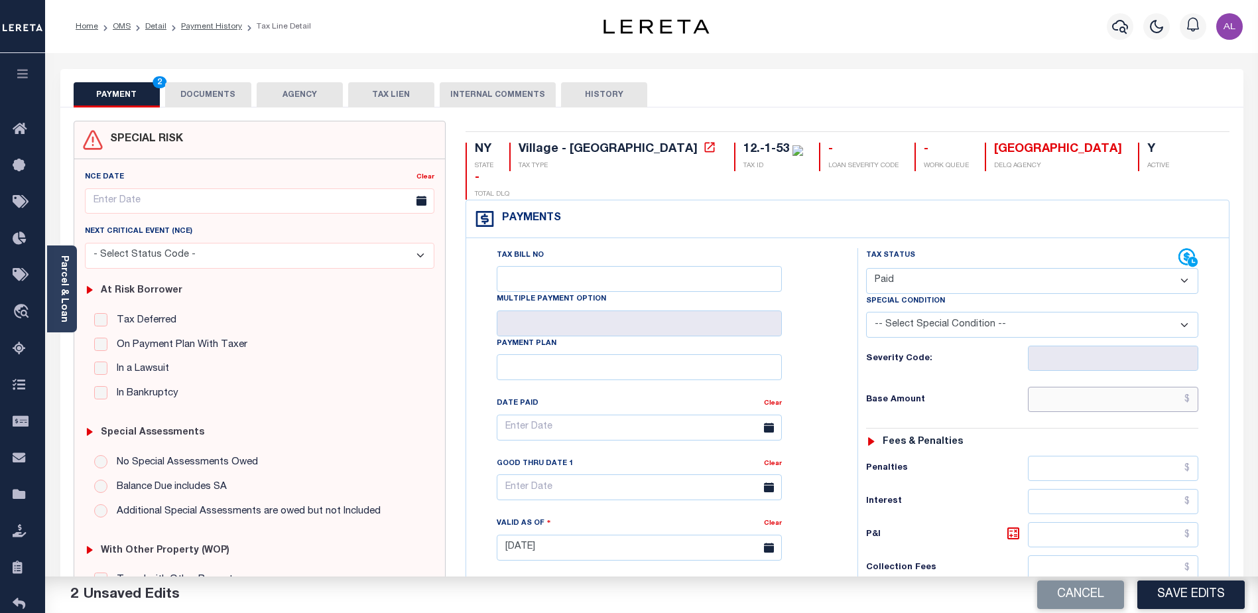
click at [1098, 387] on input "text" at bounding box center [1113, 399] width 170 height 25
click at [1099, 387] on input "text" at bounding box center [1113, 399] width 170 height 25
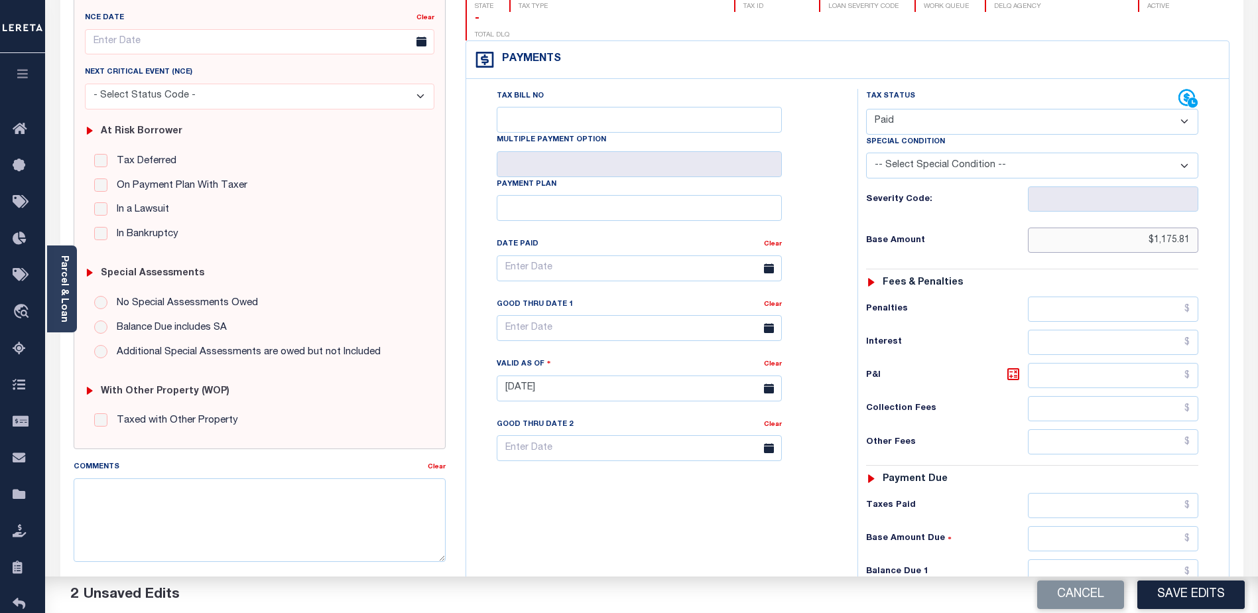
scroll to position [265, 0]
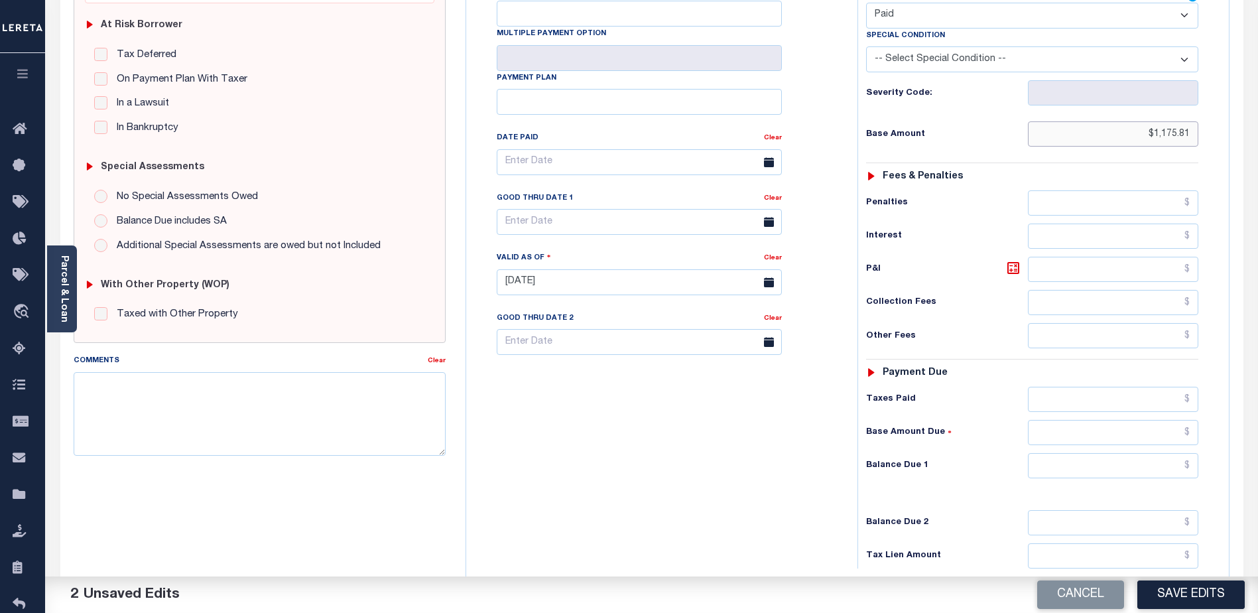
type input "$1,175.81"
click at [1110, 453] on input "text" at bounding box center [1113, 465] width 170 height 25
type input "$0.00"
click at [1197, 600] on button "Save Edits" at bounding box center [1191, 594] width 107 height 29
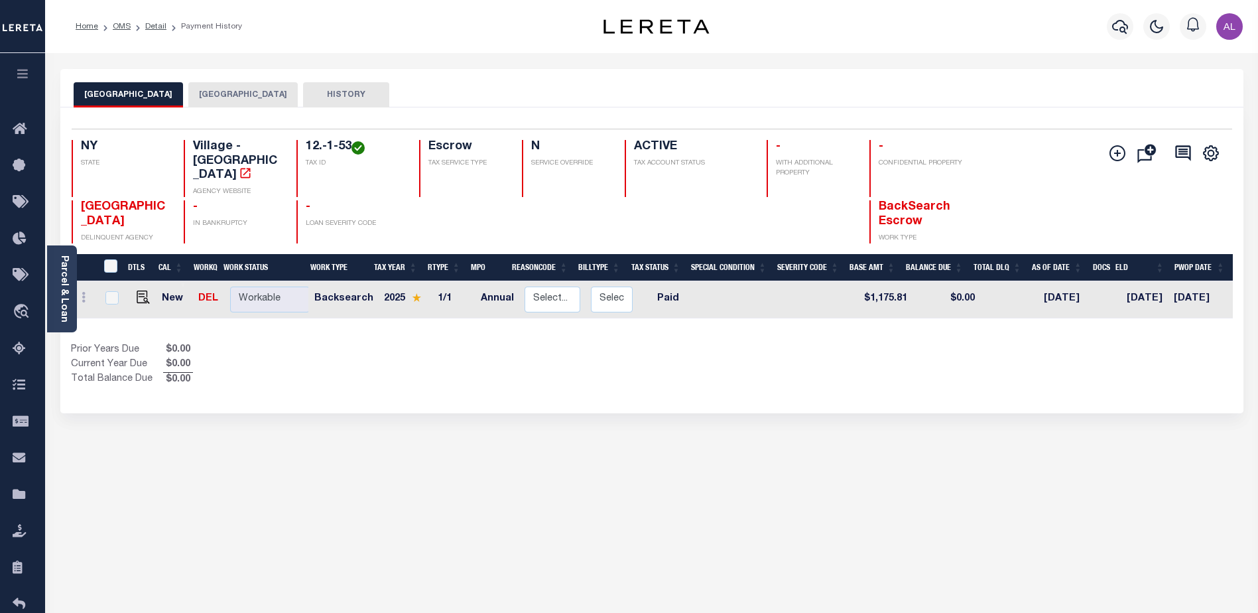
click at [259, 92] on button "[GEOGRAPHIC_DATA]" at bounding box center [242, 94] width 109 height 25
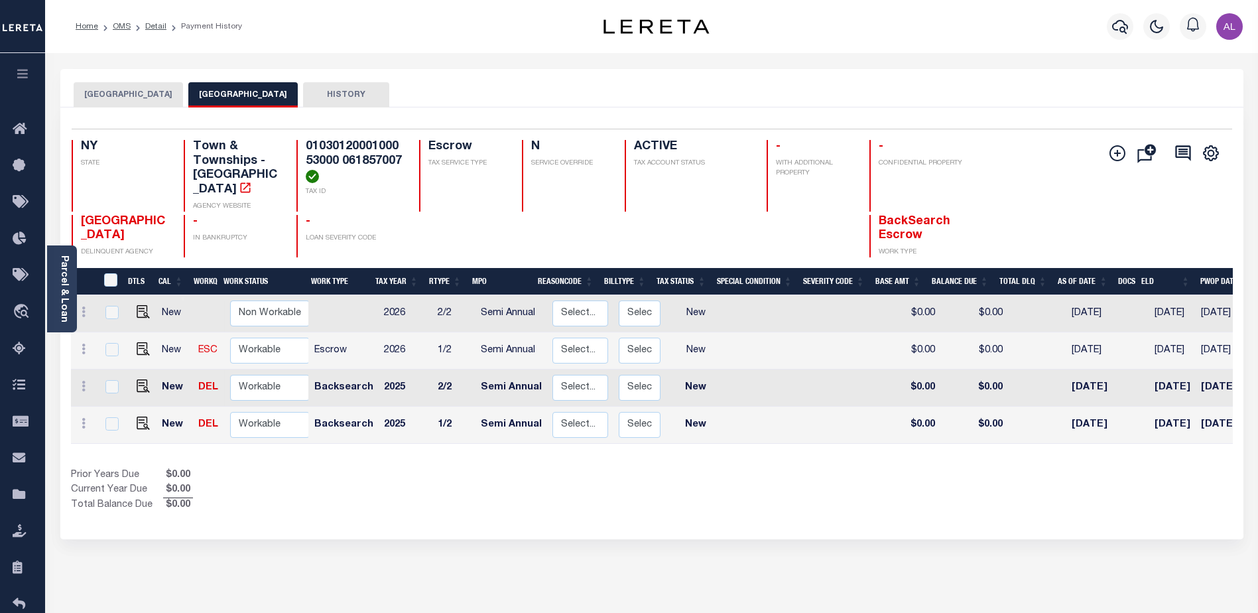
click at [132, 383] on link at bounding box center [140, 387] width 20 height 9
checkbox input "true"
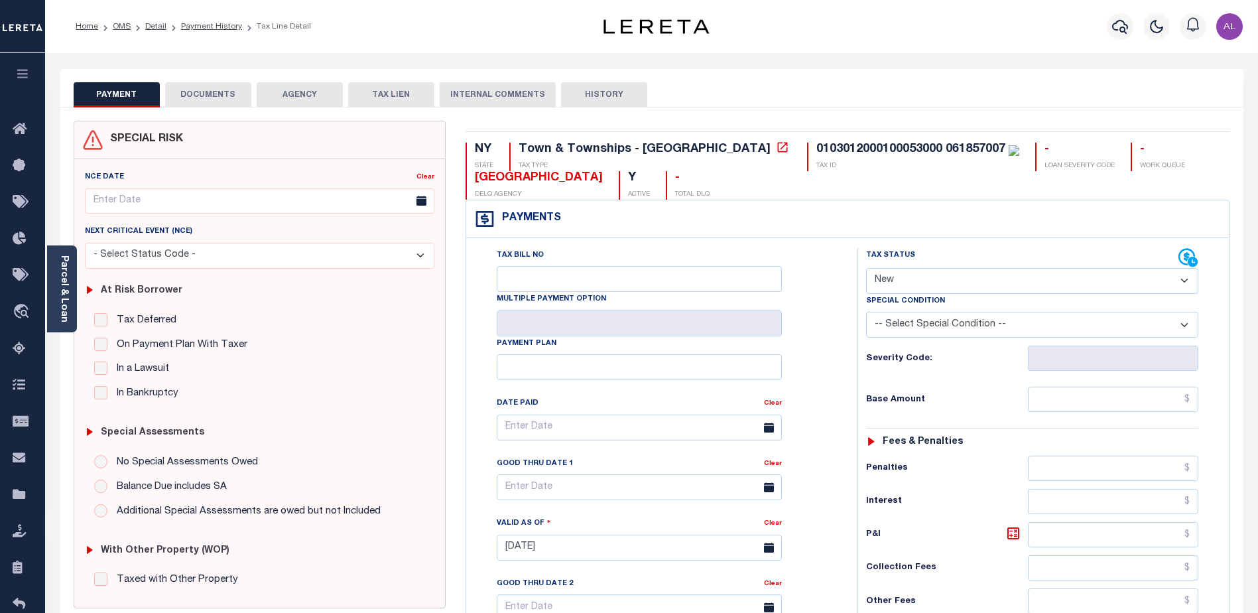
click at [894, 276] on select "- Select Status Code - Open Due/Unpaid Paid Incomplete No Tax Due Internal Refu…" at bounding box center [1032, 281] width 332 height 26
select select "PYD"
click at [866, 269] on select "- Select Status Code - Open Due/Unpaid Paid Incomplete No Tax Due Internal Refu…" at bounding box center [1032, 281] width 332 height 26
type input "[DATE]"
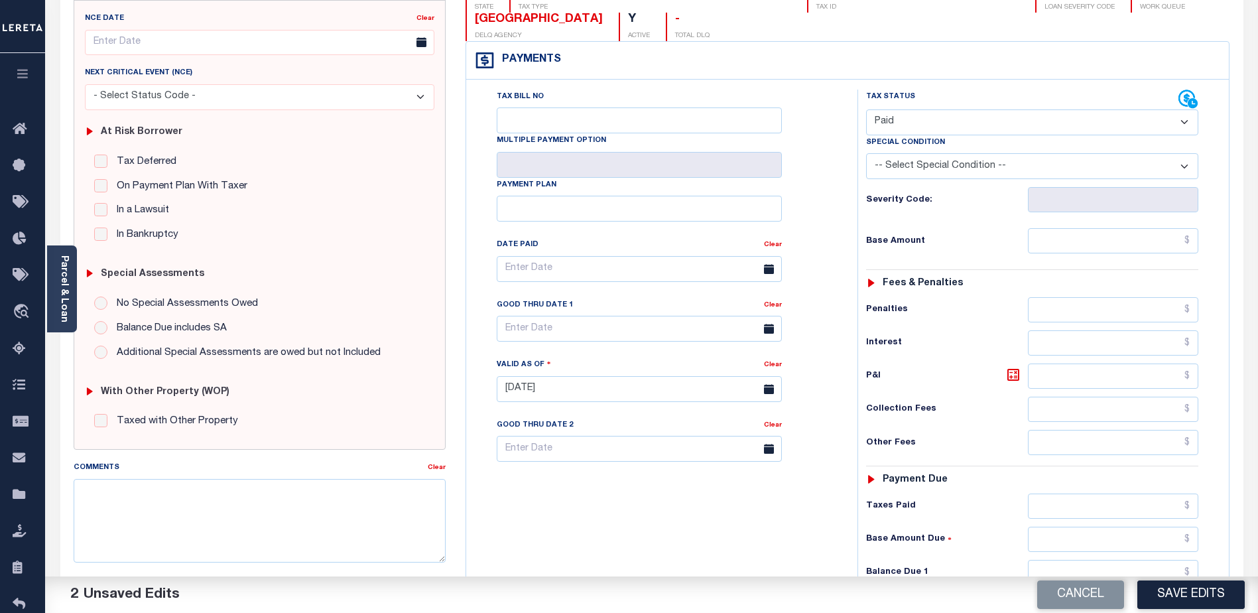
scroll to position [199, 0]
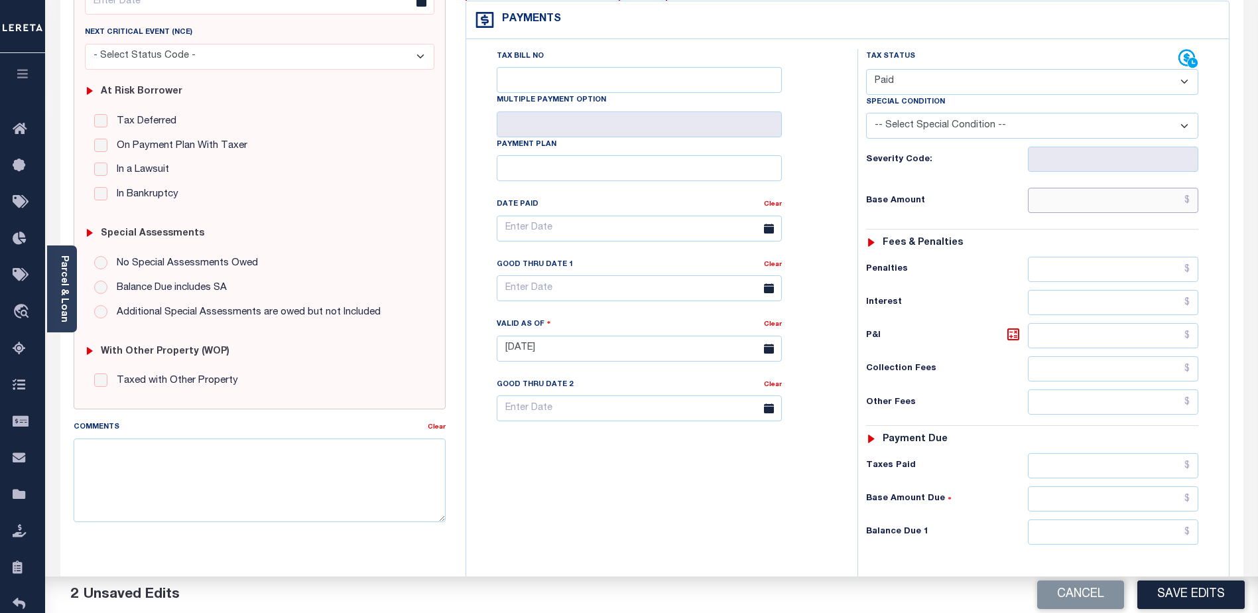
click at [1120, 198] on input "text" at bounding box center [1113, 200] width 170 height 25
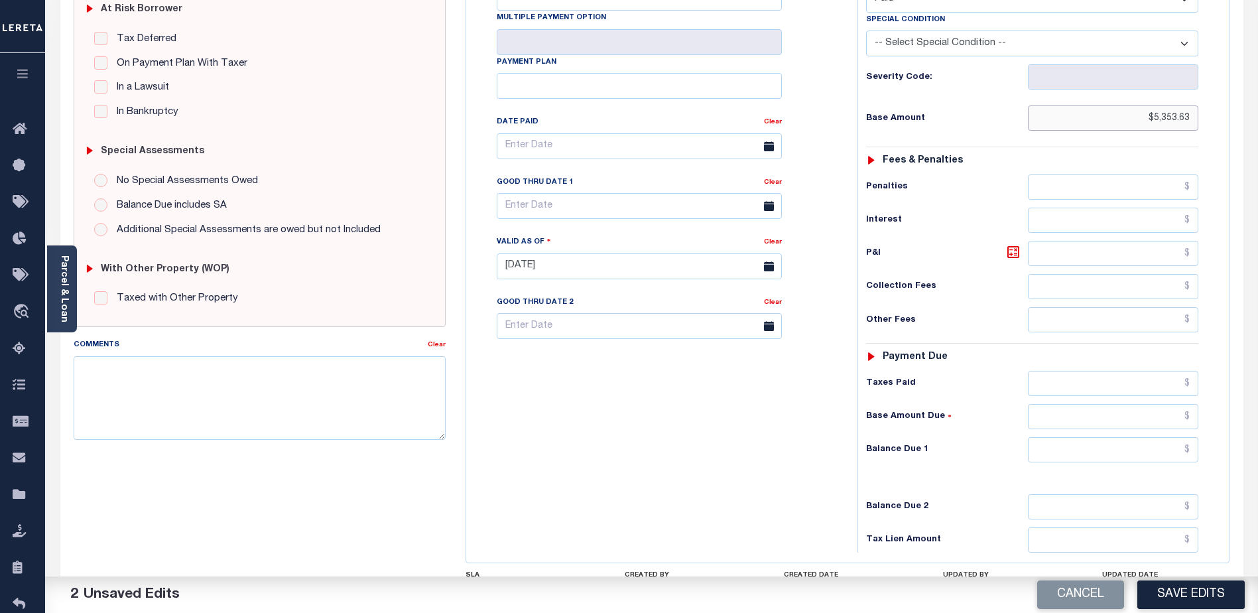
scroll to position [332, 0]
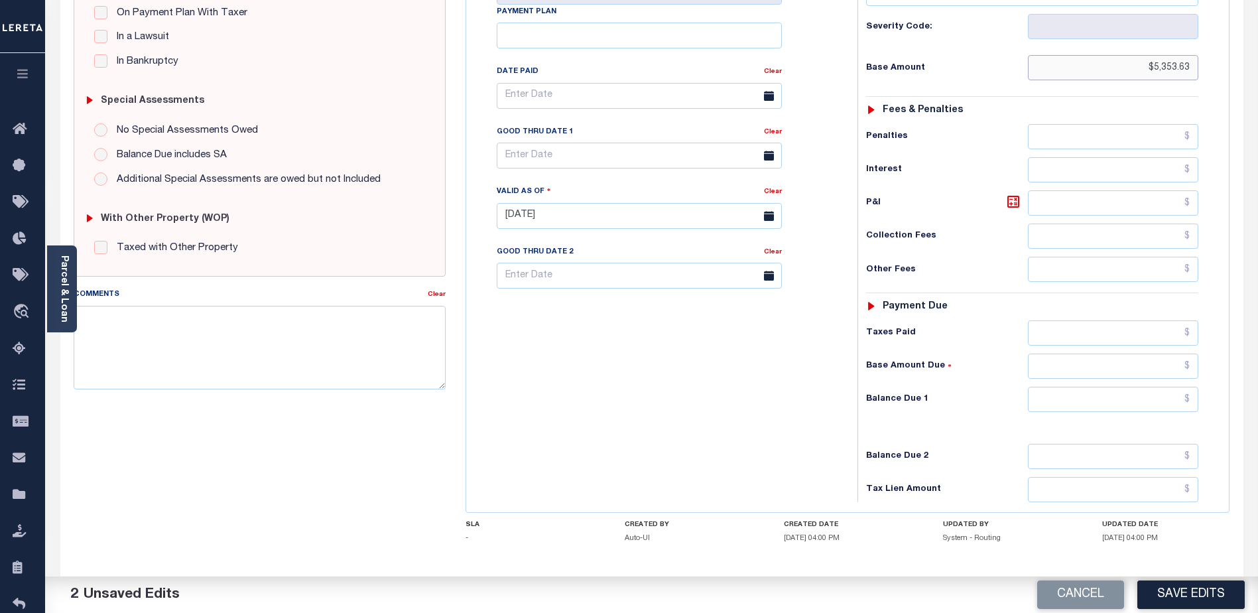
type input "$5,353.63"
click at [1102, 398] on input "text" at bounding box center [1113, 399] width 170 height 25
type input "$0.00"
click at [1189, 596] on button "Save Edits" at bounding box center [1191, 594] width 107 height 29
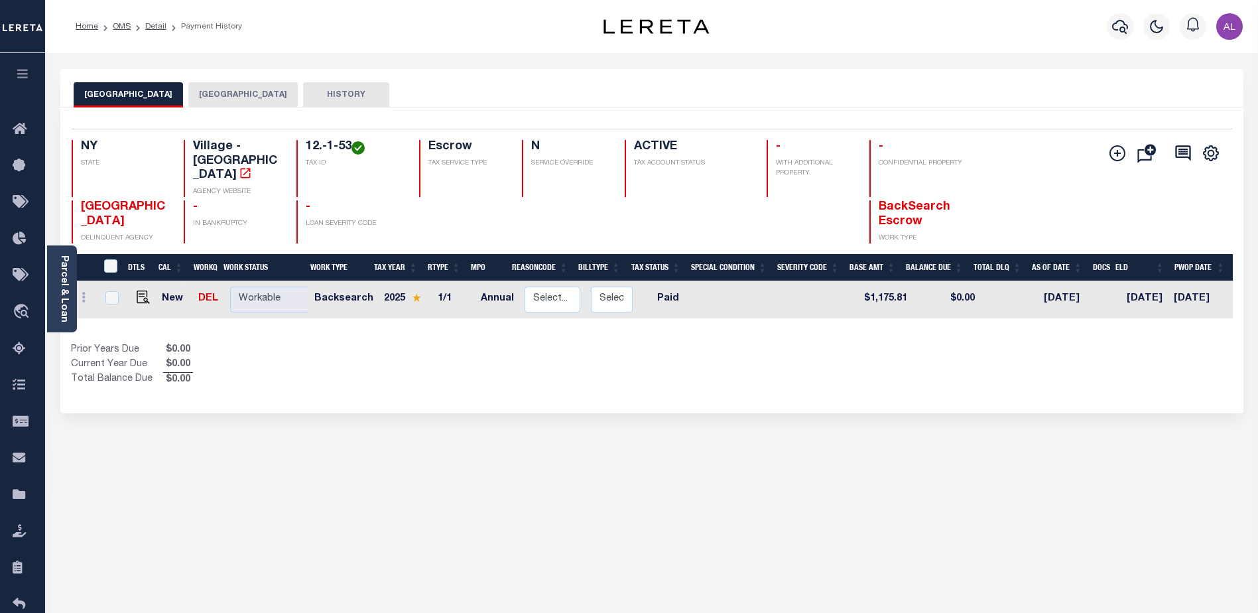
click at [263, 95] on button "[GEOGRAPHIC_DATA]" at bounding box center [242, 94] width 109 height 25
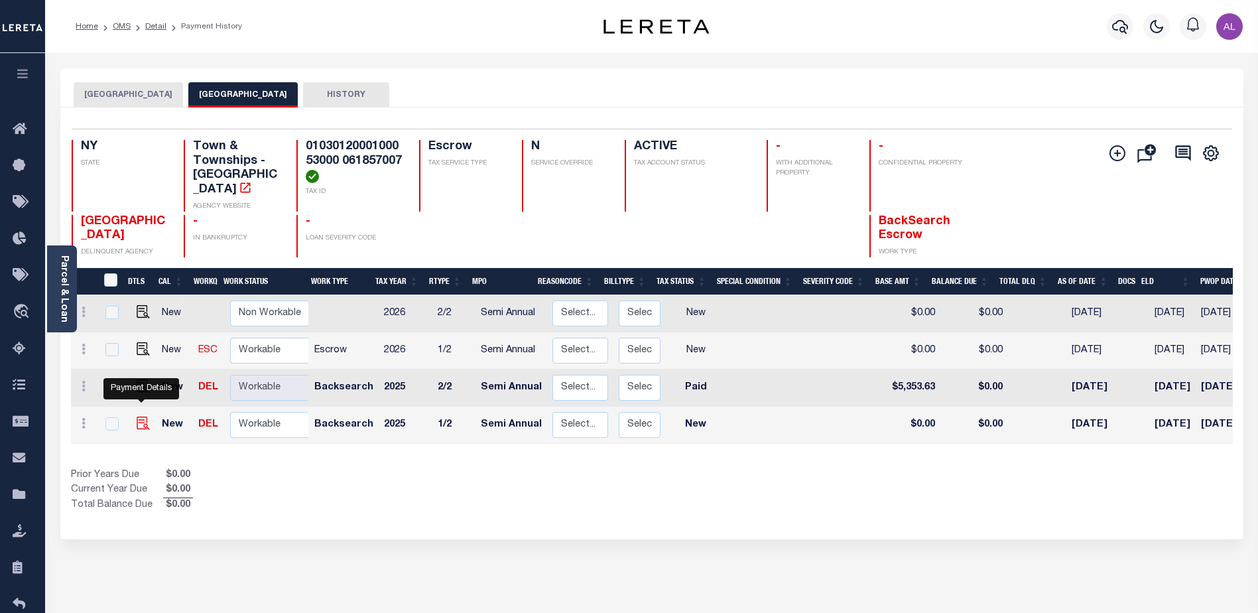
click at [141, 417] on img "" at bounding box center [143, 423] width 13 height 13
checkbox input "true"
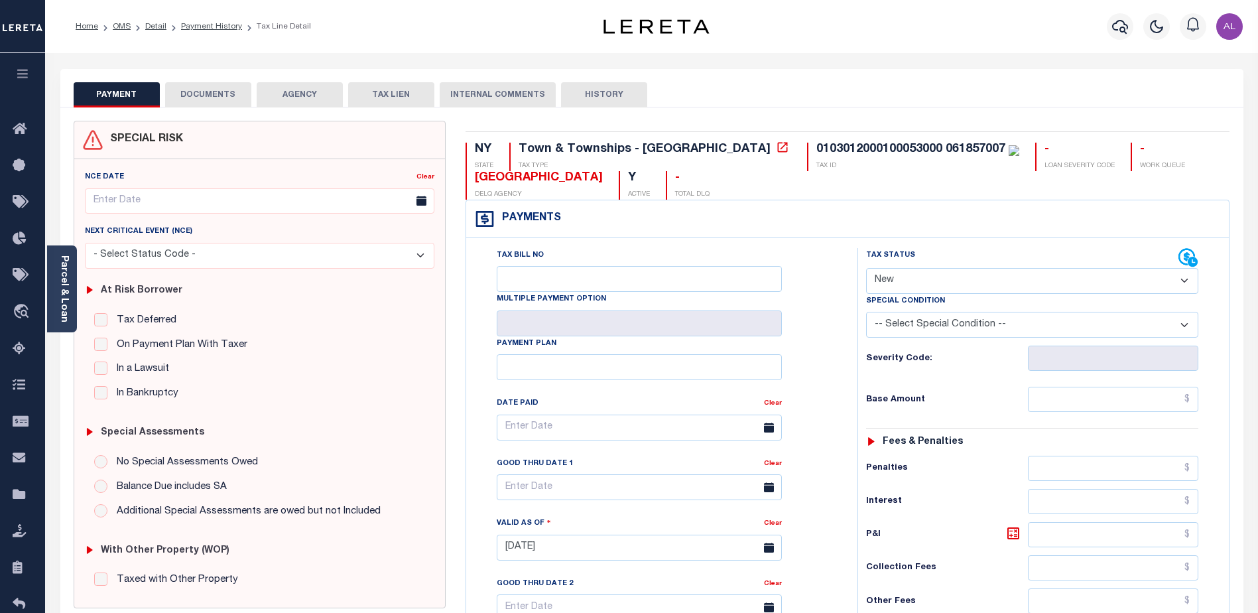
drag, startPoint x: 883, startPoint y: 282, endPoint x: 884, endPoint y: 294, distance: 12.0
click at [883, 282] on select "- Select Status Code - Open Due/Unpaid Paid Incomplete No Tax Due Internal Refu…" at bounding box center [1032, 281] width 332 height 26
select select "PYD"
click at [866, 269] on select "- Select Status Code - Open Due/Unpaid Paid Incomplete No Tax Due Internal Refu…" at bounding box center [1032, 281] width 332 height 26
type input "[DATE]"
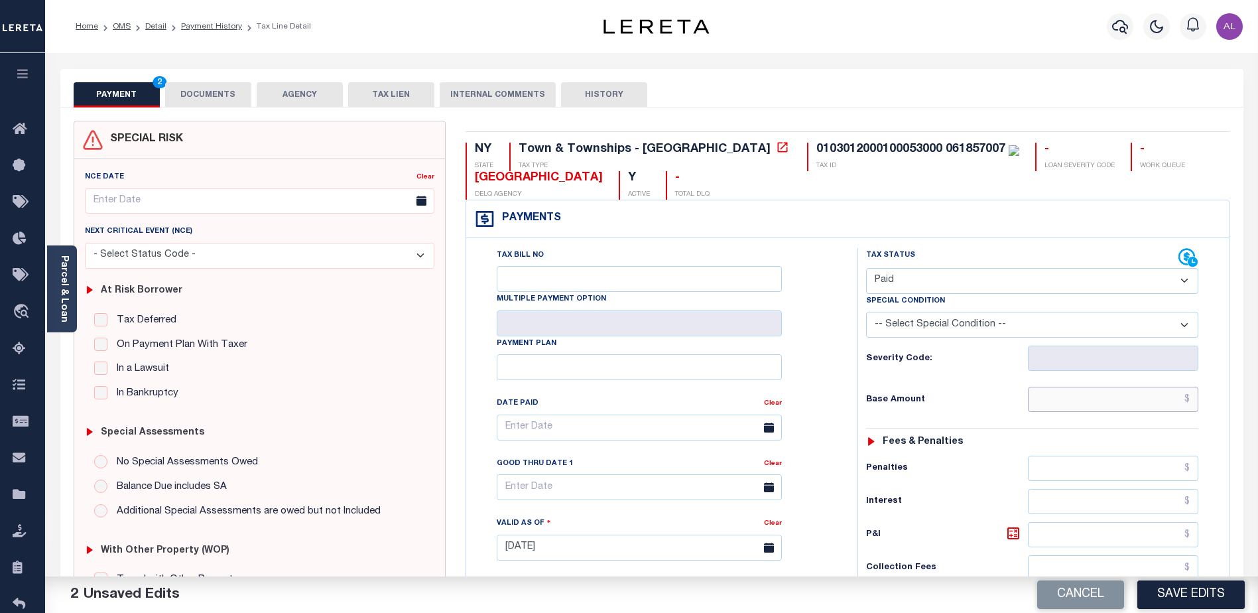
click at [1095, 397] on input "text" at bounding box center [1113, 399] width 170 height 25
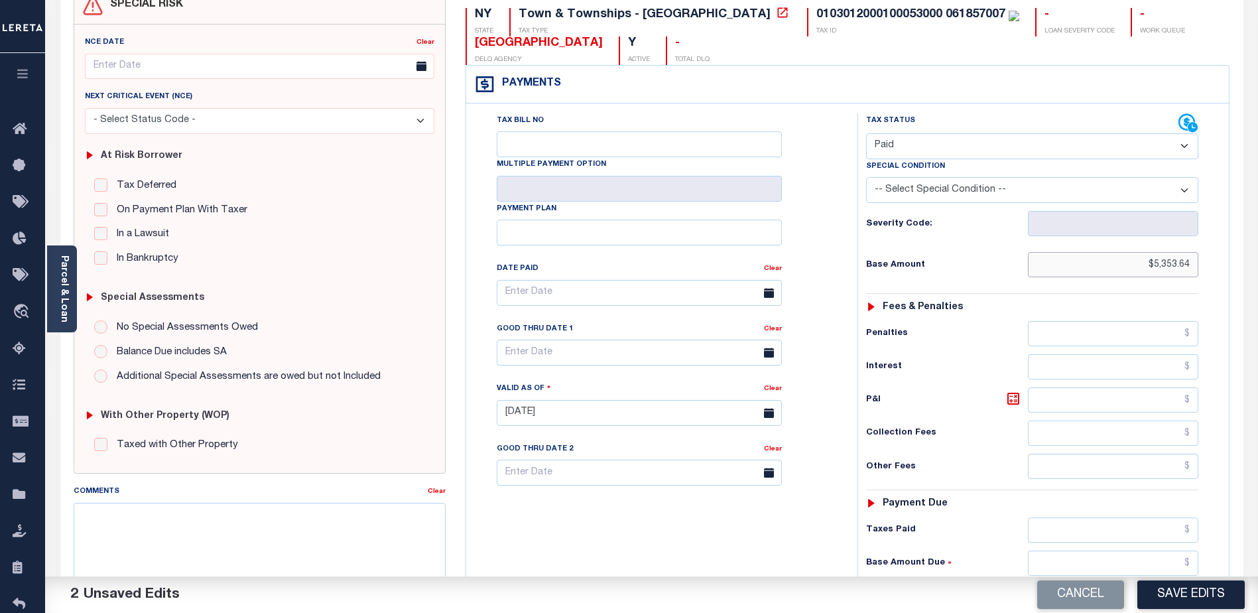
scroll to position [265, 0]
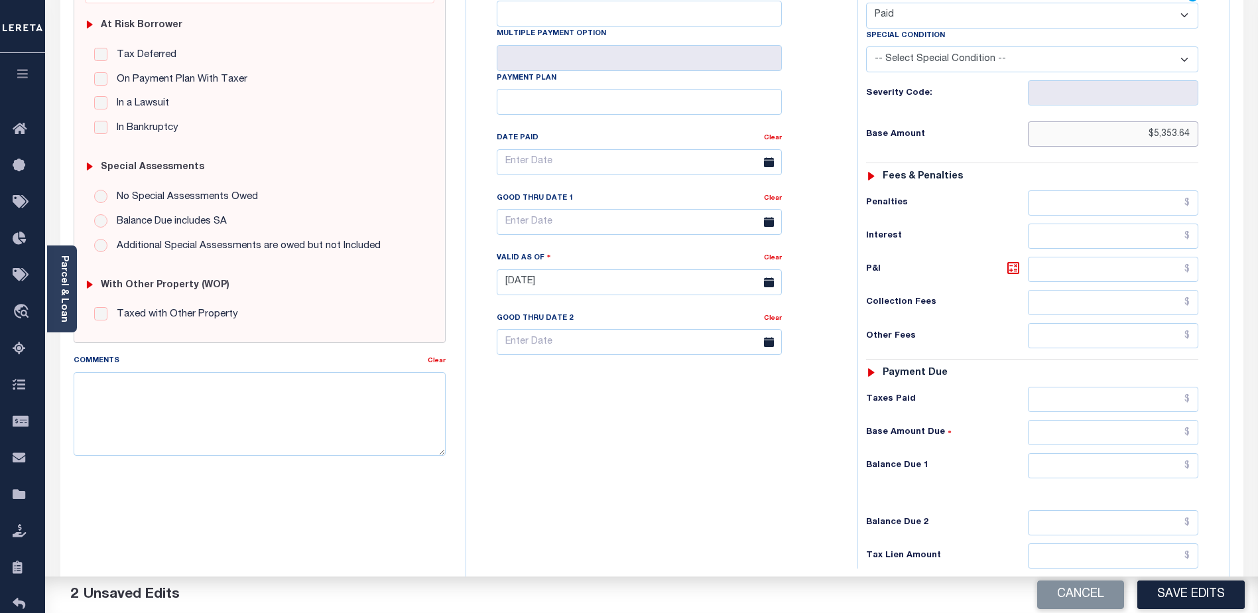
type input "$5,353.64"
click at [1130, 470] on input "text" at bounding box center [1113, 465] width 170 height 25
type input "$0.00"
click at [1187, 594] on button "Save Edits" at bounding box center [1191, 594] width 107 height 29
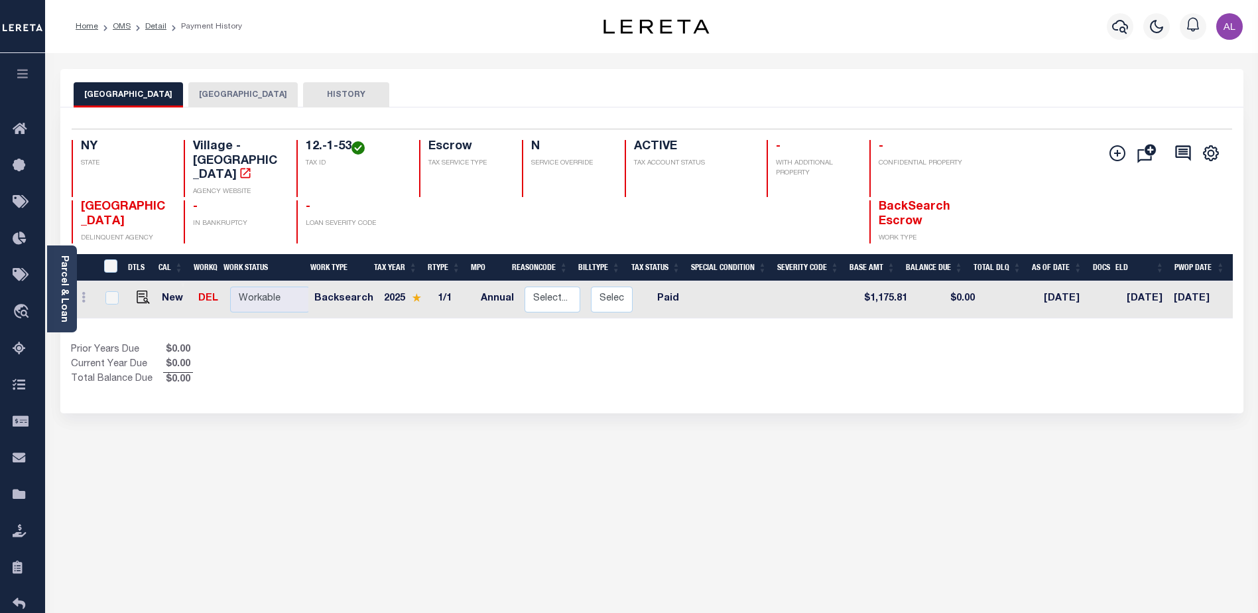
click at [253, 98] on button "[GEOGRAPHIC_DATA]" at bounding box center [242, 94] width 109 height 25
